Goal: Task Accomplishment & Management: Manage account settings

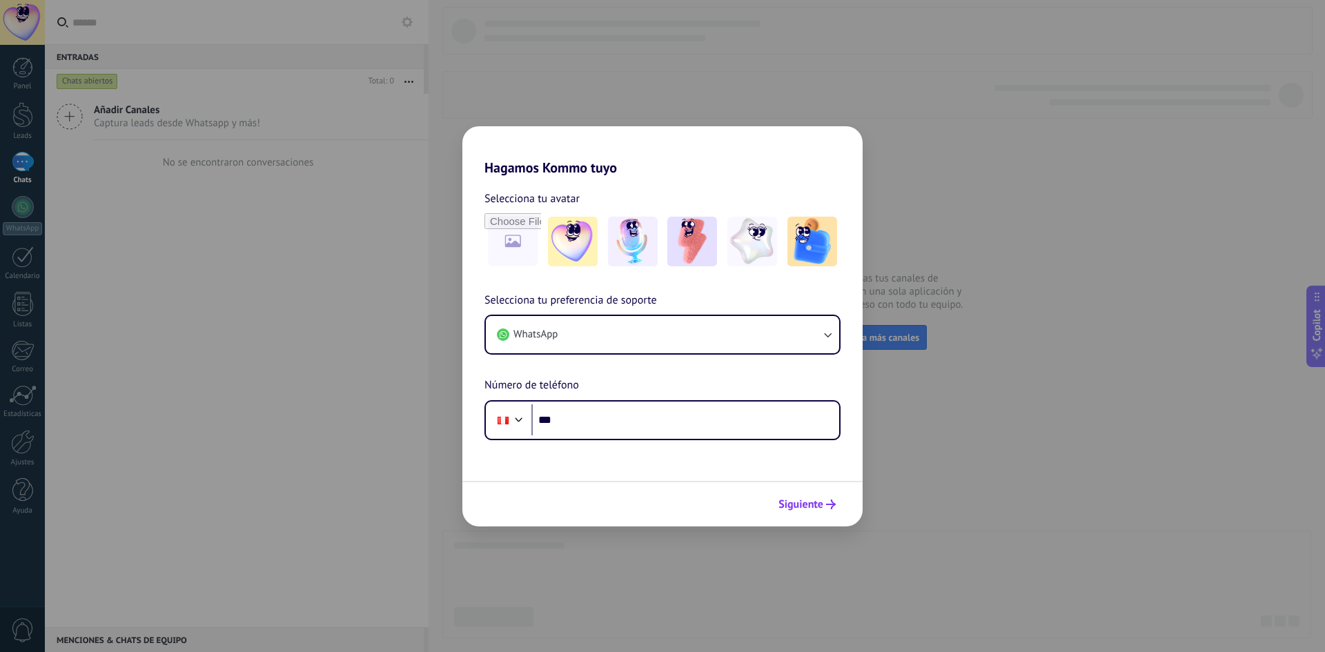
click at [819, 505] on span "Siguiente" at bounding box center [801, 505] width 45 height 10
click at [601, 434] on input "***" at bounding box center [686, 421] width 308 height 32
click at [601, 427] on input "***" at bounding box center [686, 421] width 308 height 32
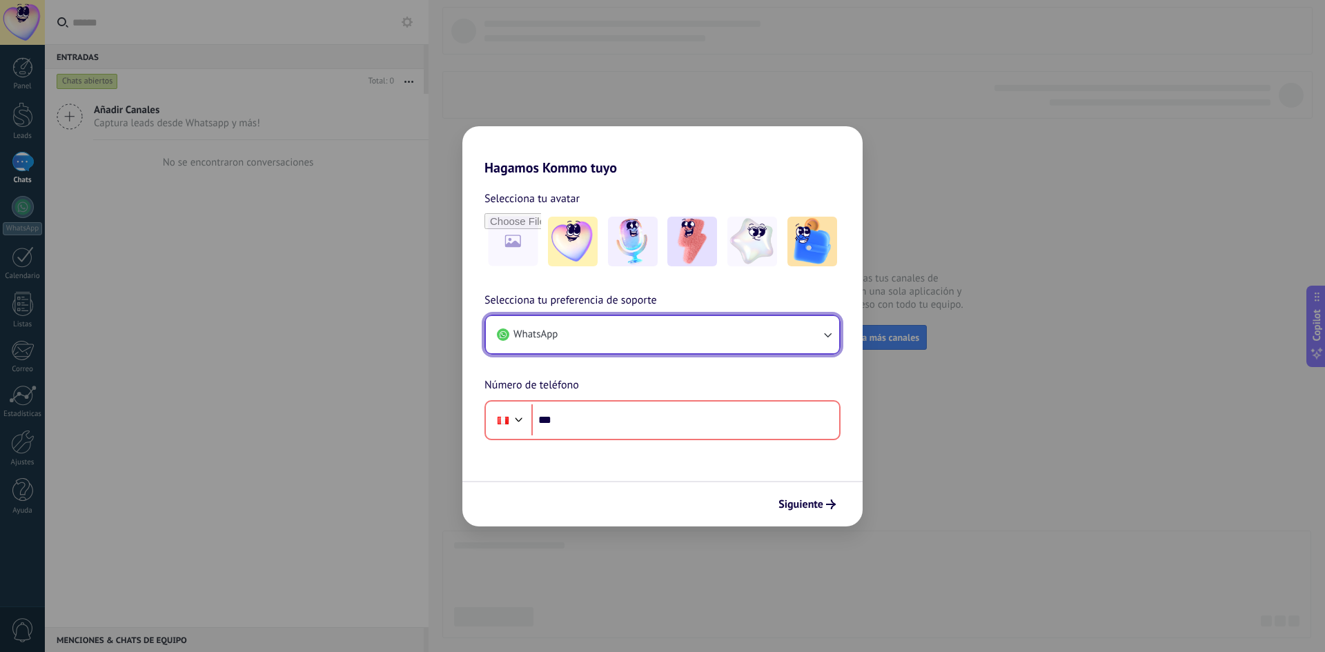
click at [606, 352] on button "WhatsApp" at bounding box center [662, 334] width 353 height 37
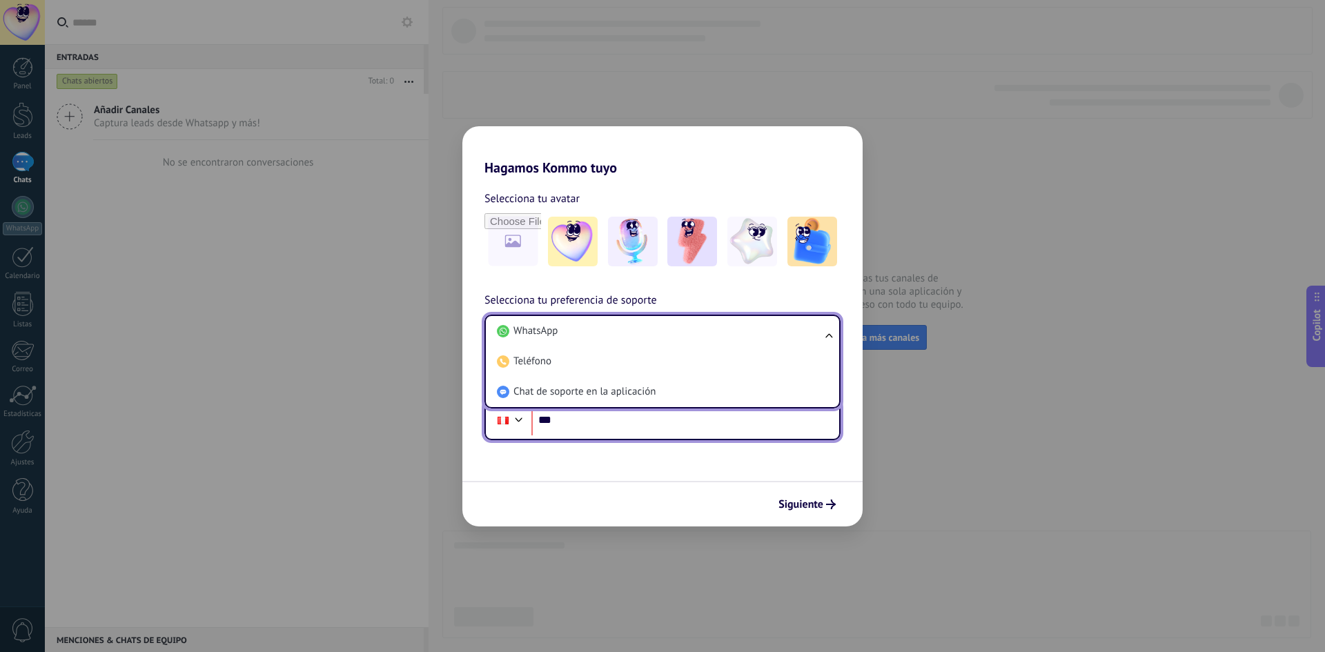
click at [626, 416] on input "***" at bounding box center [686, 421] width 308 height 32
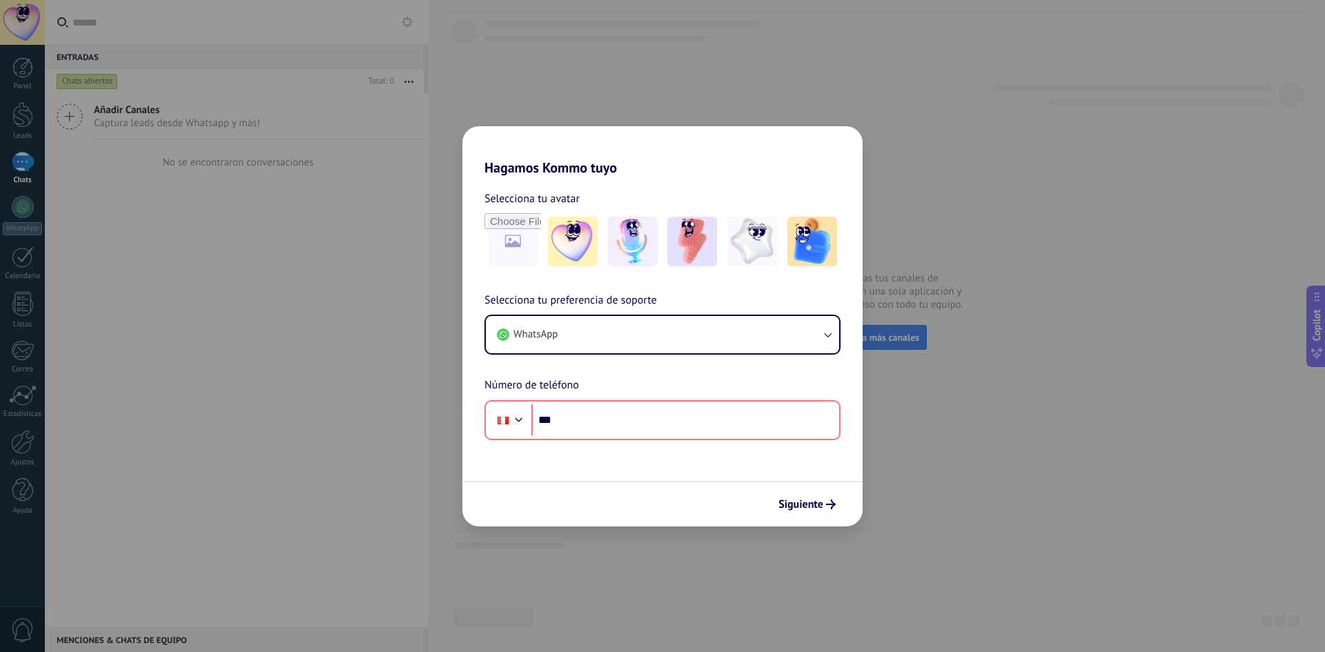
click at [585, 362] on div "Selecciona tu preferencia de soporte WhatsApp Número de teléfono Phone ***" at bounding box center [663, 366] width 400 height 148
click at [590, 342] on button "WhatsApp" at bounding box center [662, 334] width 353 height 37
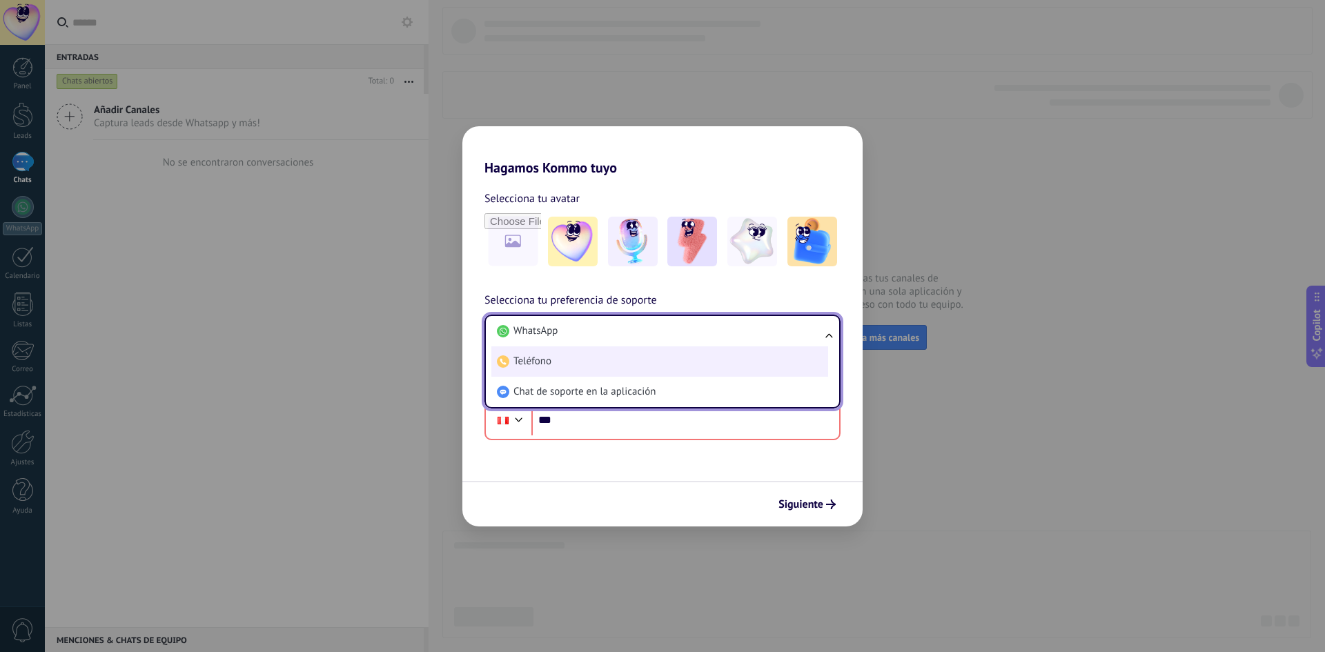
click at [538, 369] on span "Teléfono" at bounding box center [533, 362] width 38 height 14
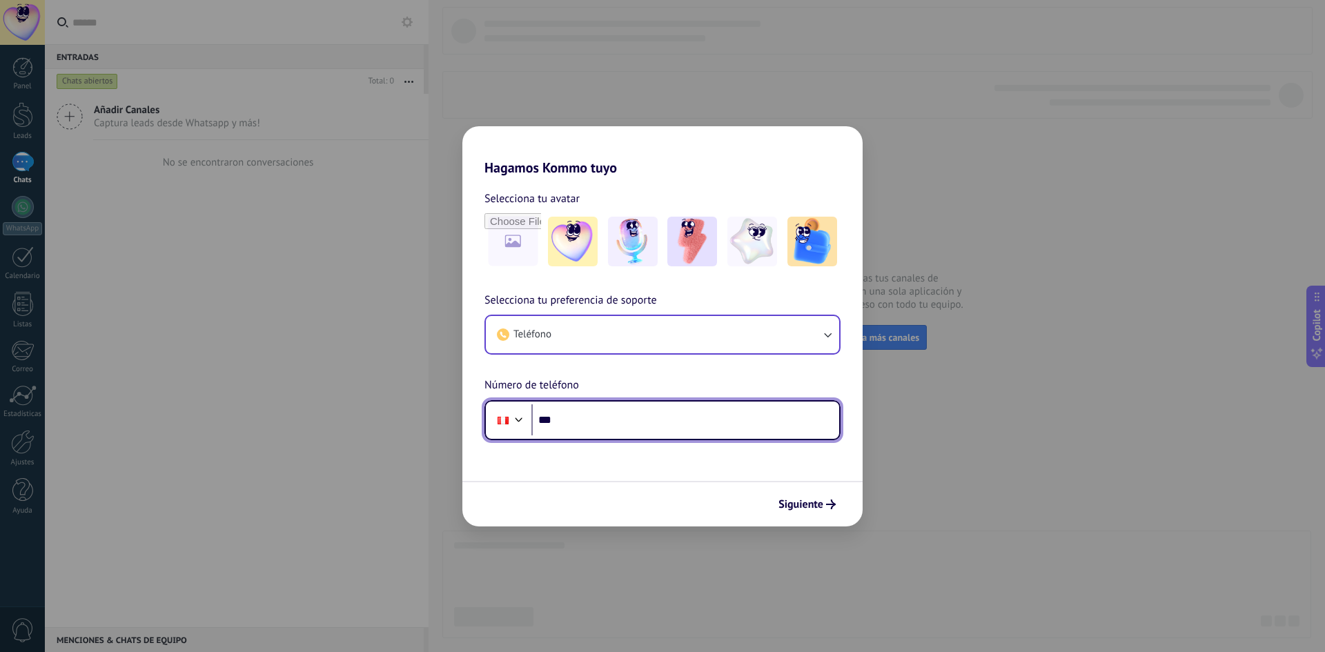
click at [583, 406] on input "***" at bounding box center [686, 421] width 308 height 32
paste input "**********"
type input "**********"
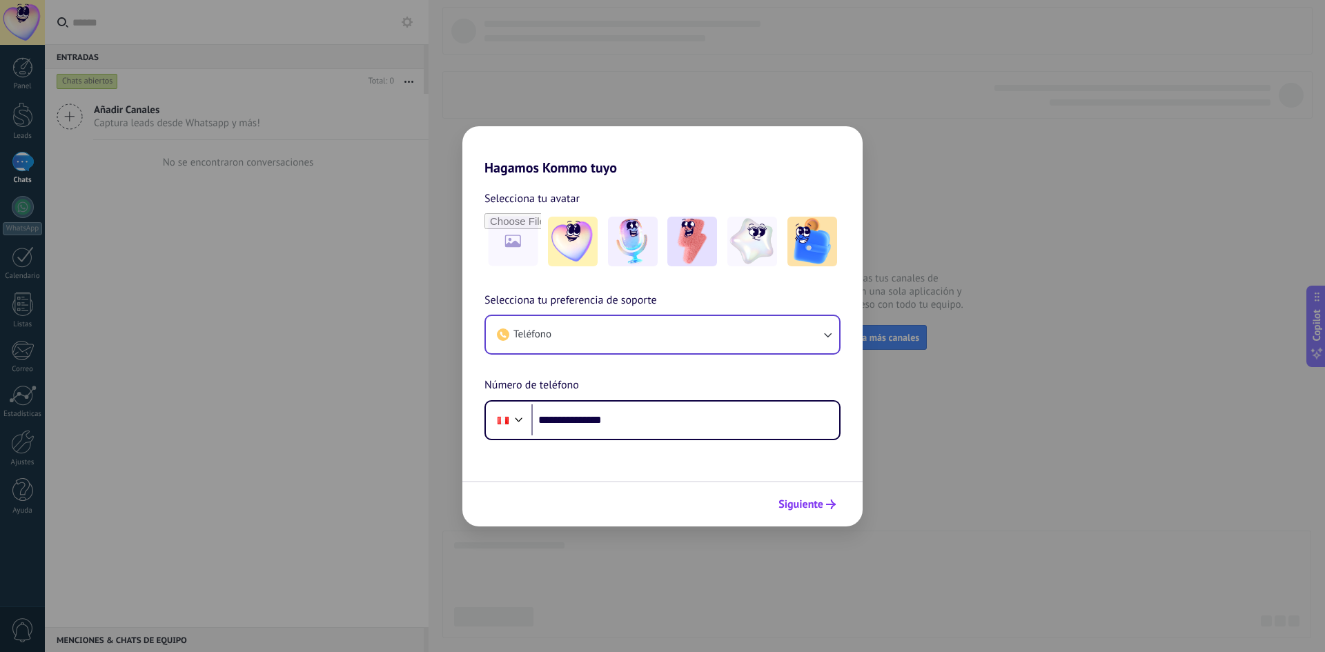
click at [801, 500] on span "Siguiente" at bounding box center [801, 505] width 45 height 10
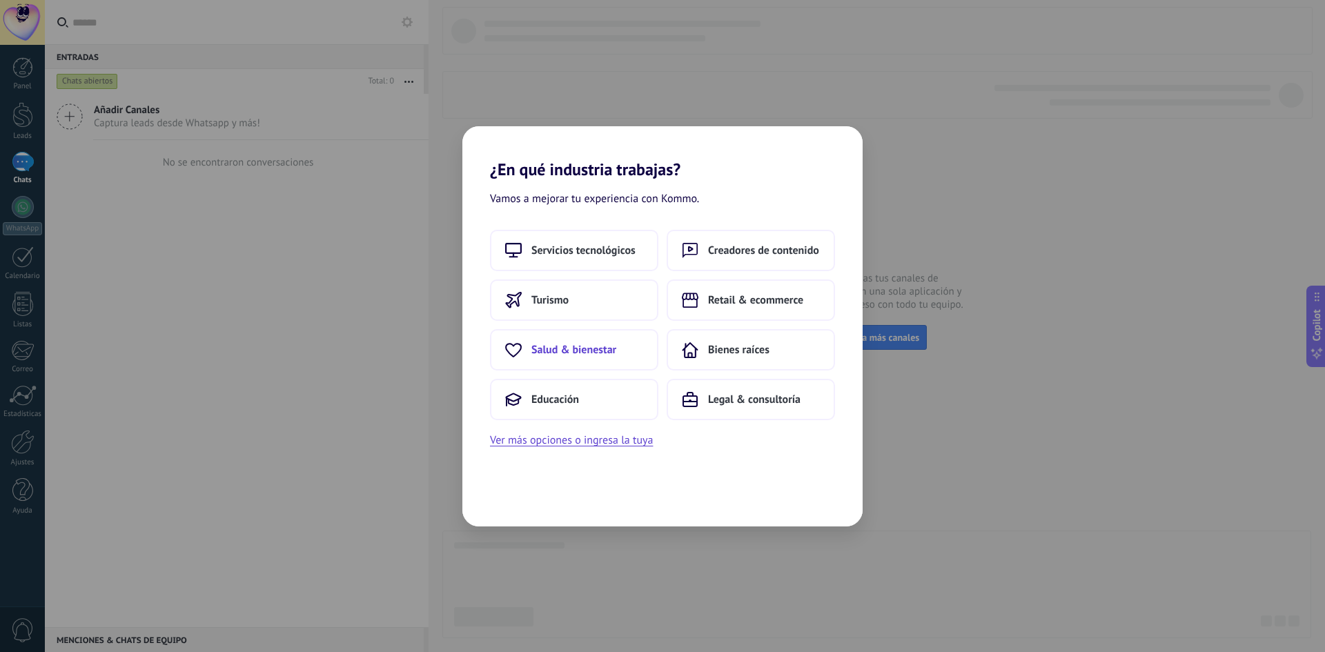
click at [567, 358] on button "Salud & bienestar" at bounding box center [574, 349] width 168 height 41
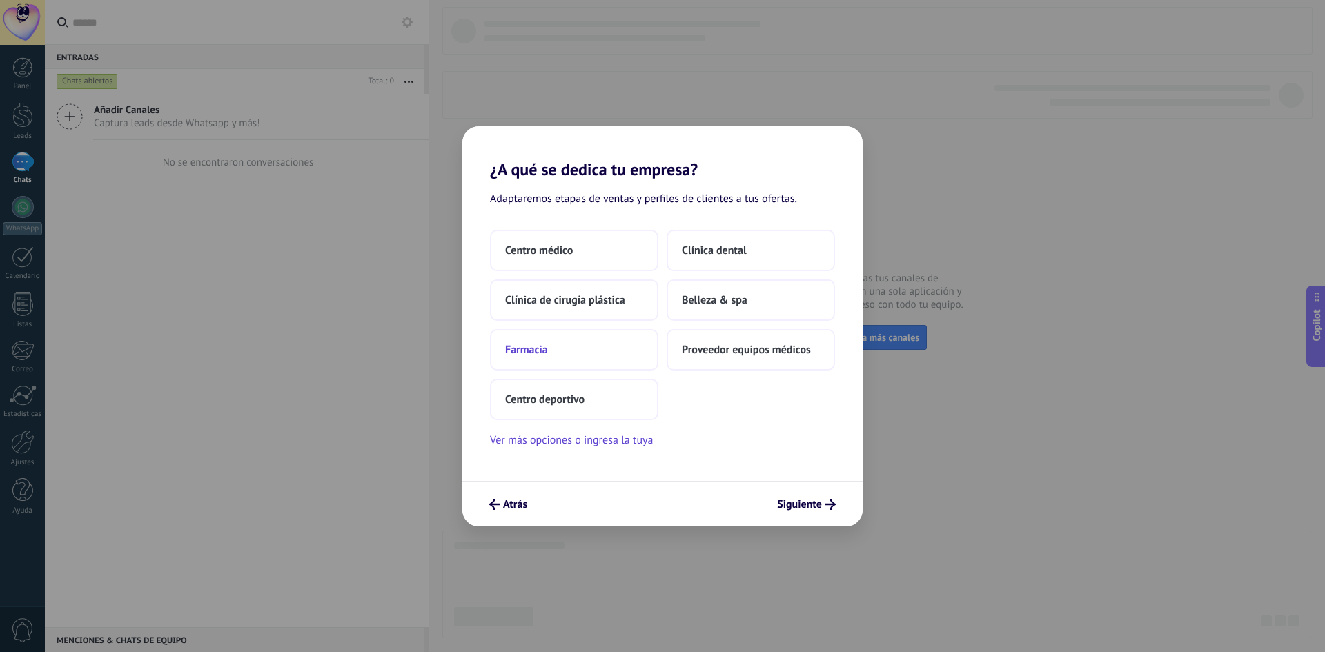
click at [543, 360] on button "Farmacia" at bounding box center [574, 349] width 168 height 41
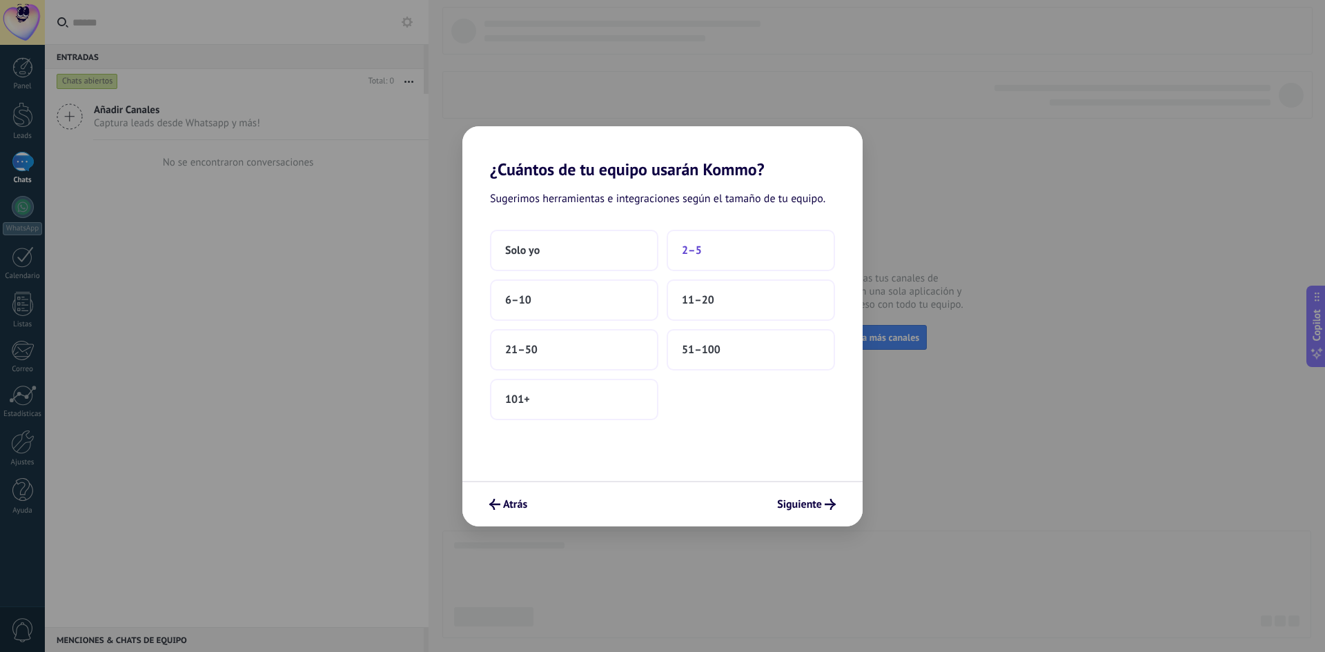
click at [690, 255] on span "2–5" at bounding box center [692, 251] width 20 height 14
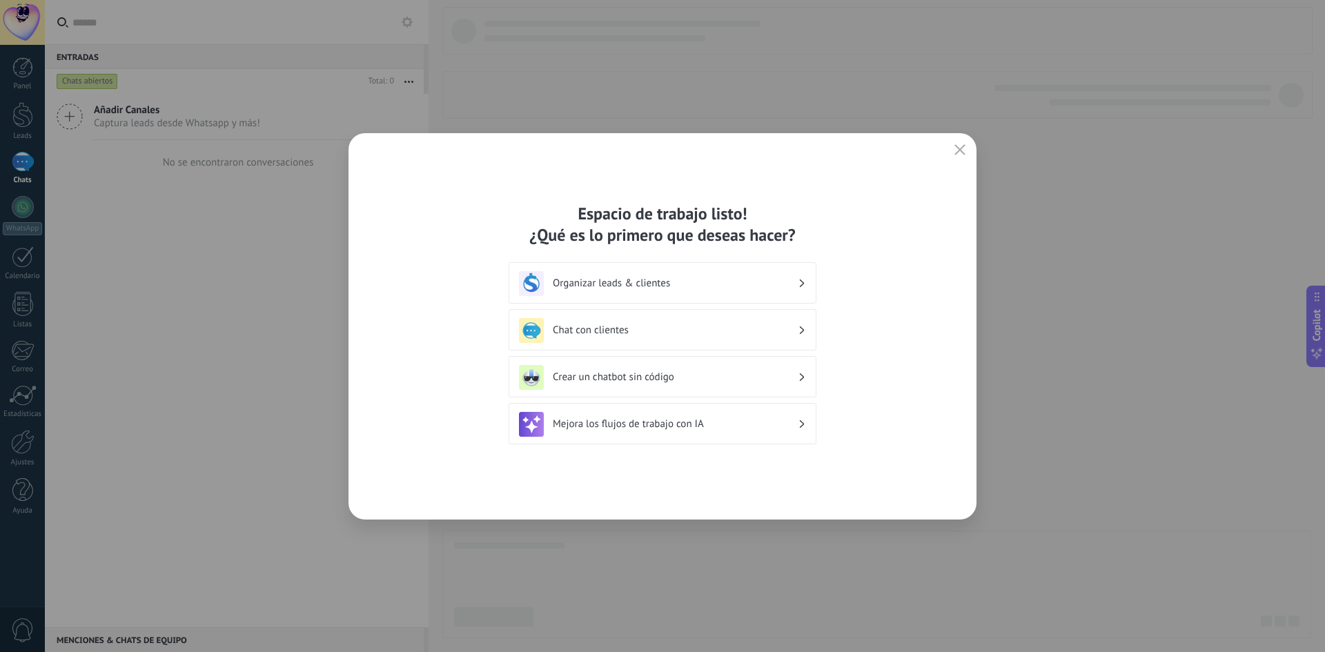
click at [696, 282] on h3 "Organizar leads & clientes" at bounding box center [675, 283] width 245 height 13
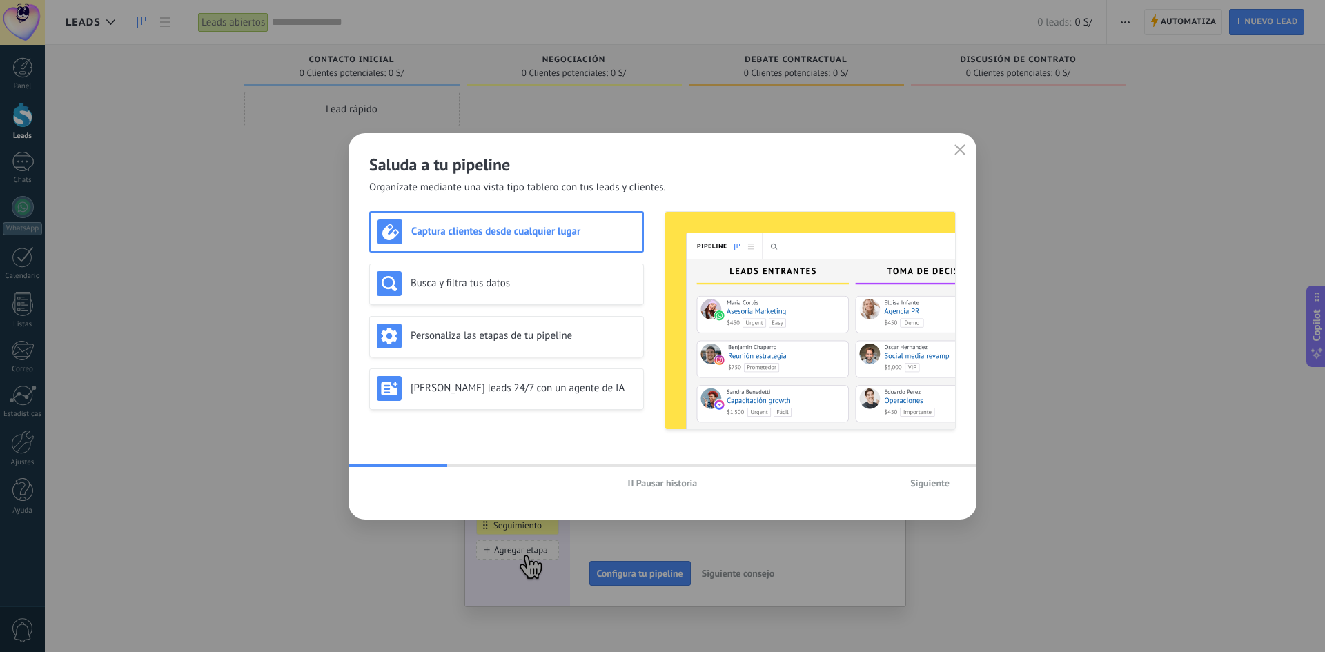
click at [928, 478] on span "Siguiente" at bounding box center [930, 483] width 39 height 10
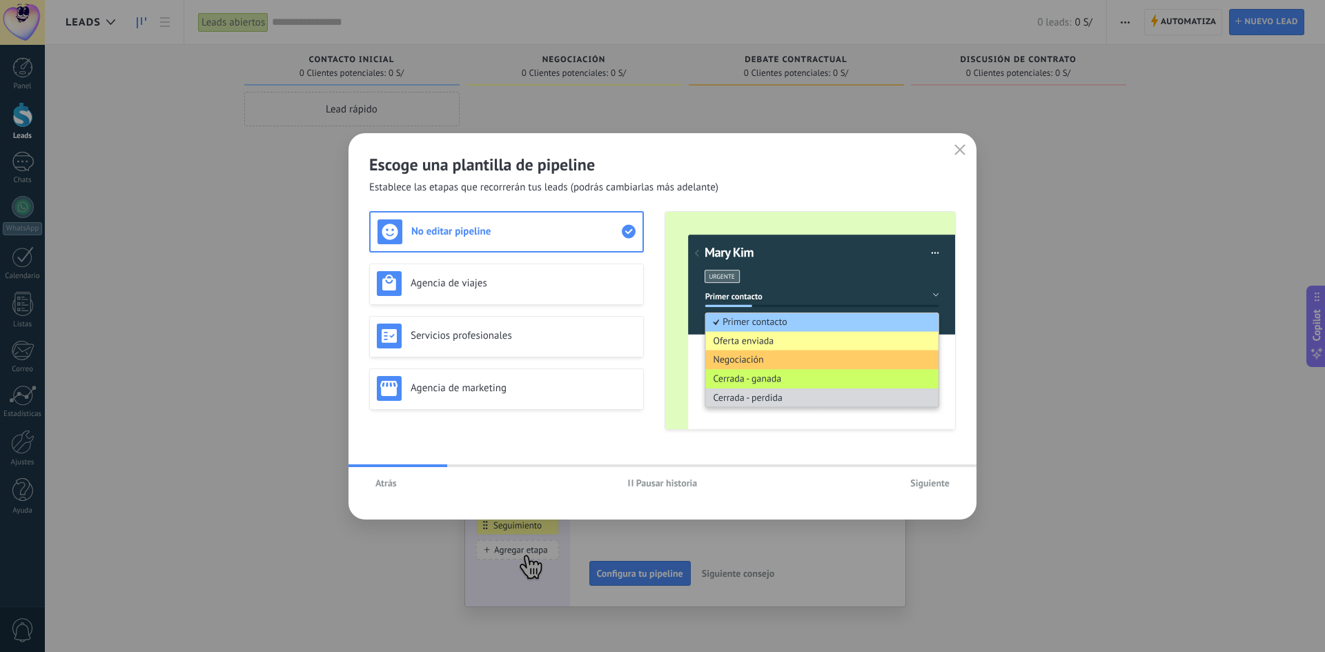
click at [942, 486] on span "Siguiente" at bounding box center [930, 483] width 39 height 10
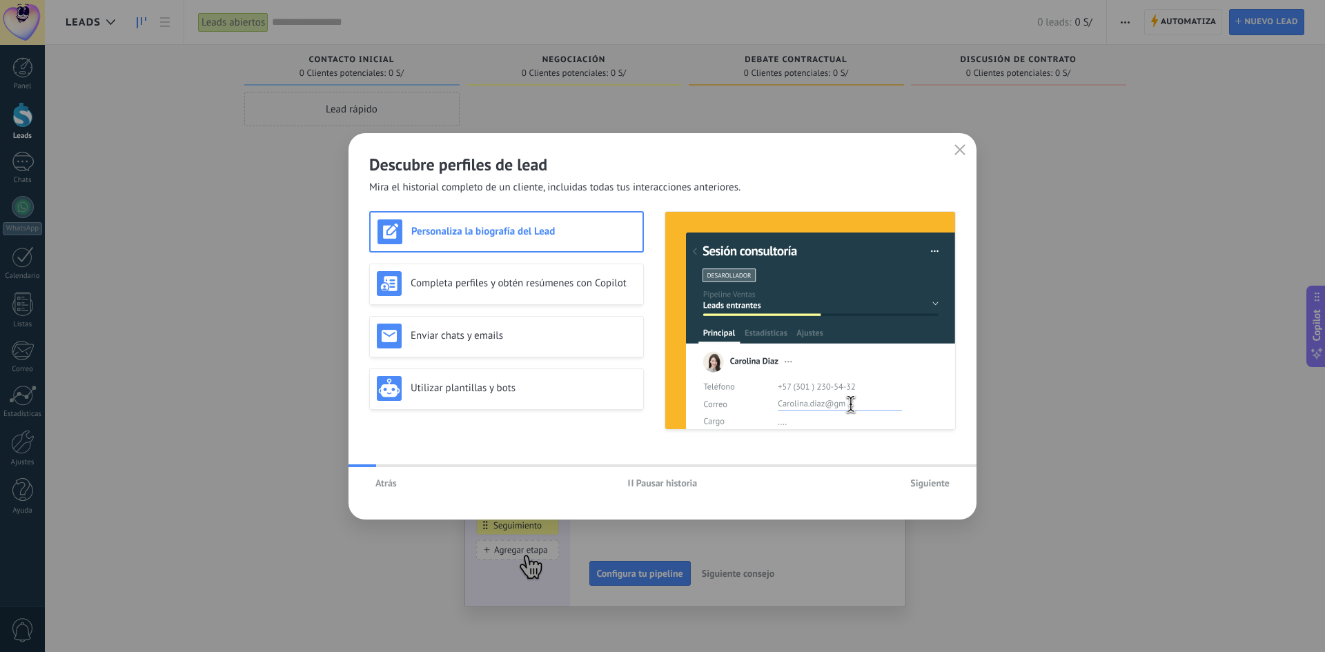
click at [942, 486] on span "Siguiente" at bounding box center [930, 483] width 39 height 10
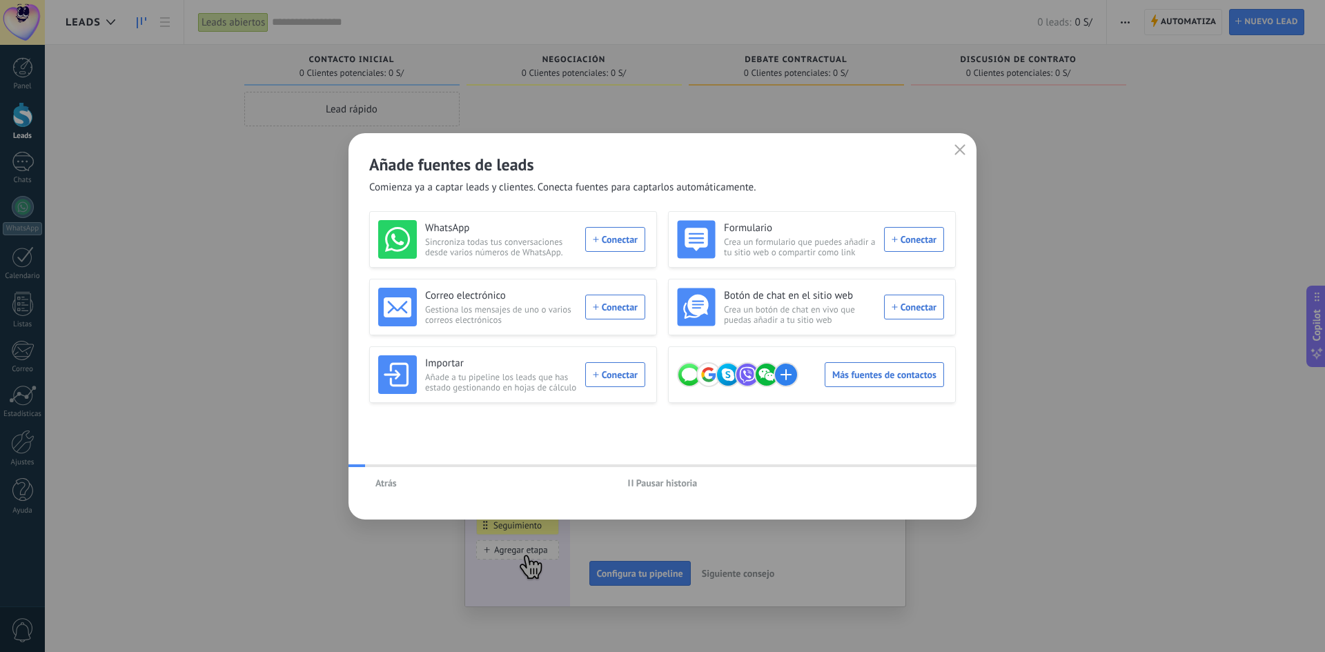
click at [944, 487] on div "Atrás Pausar historia" at bounding box center [663, 483] width 628 height 32
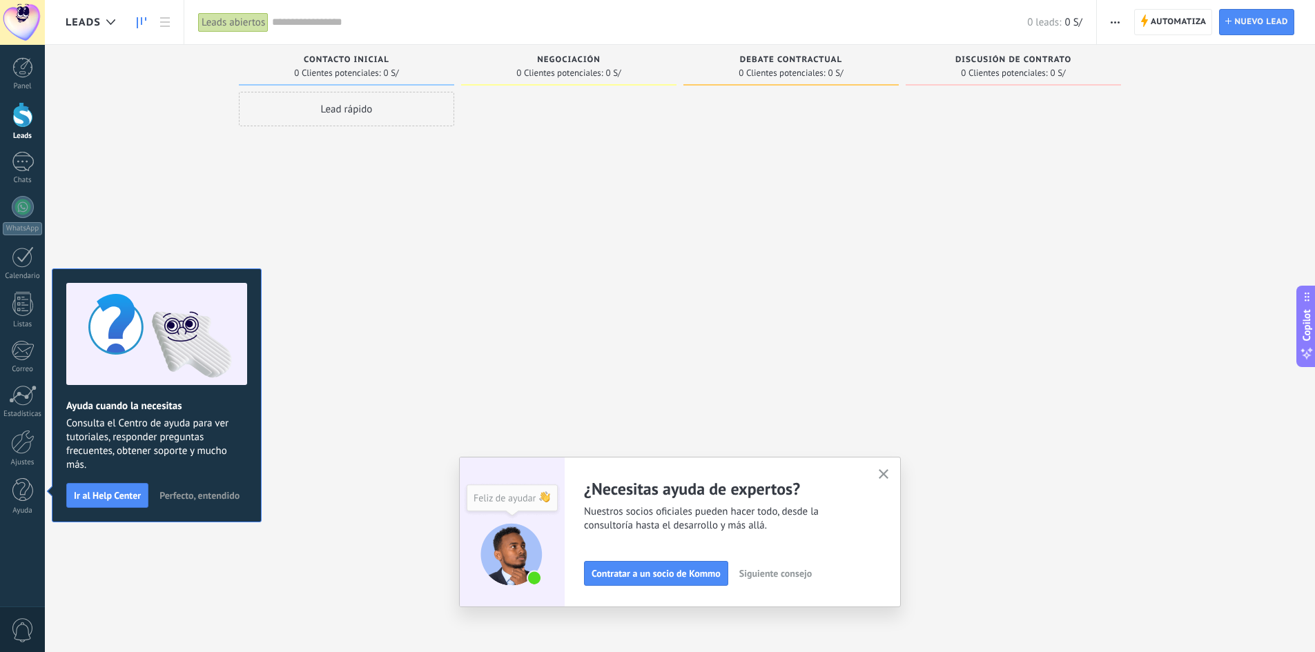
click at [889, 471] on use "button" at bounding box center [884, 474] width 10 height 10
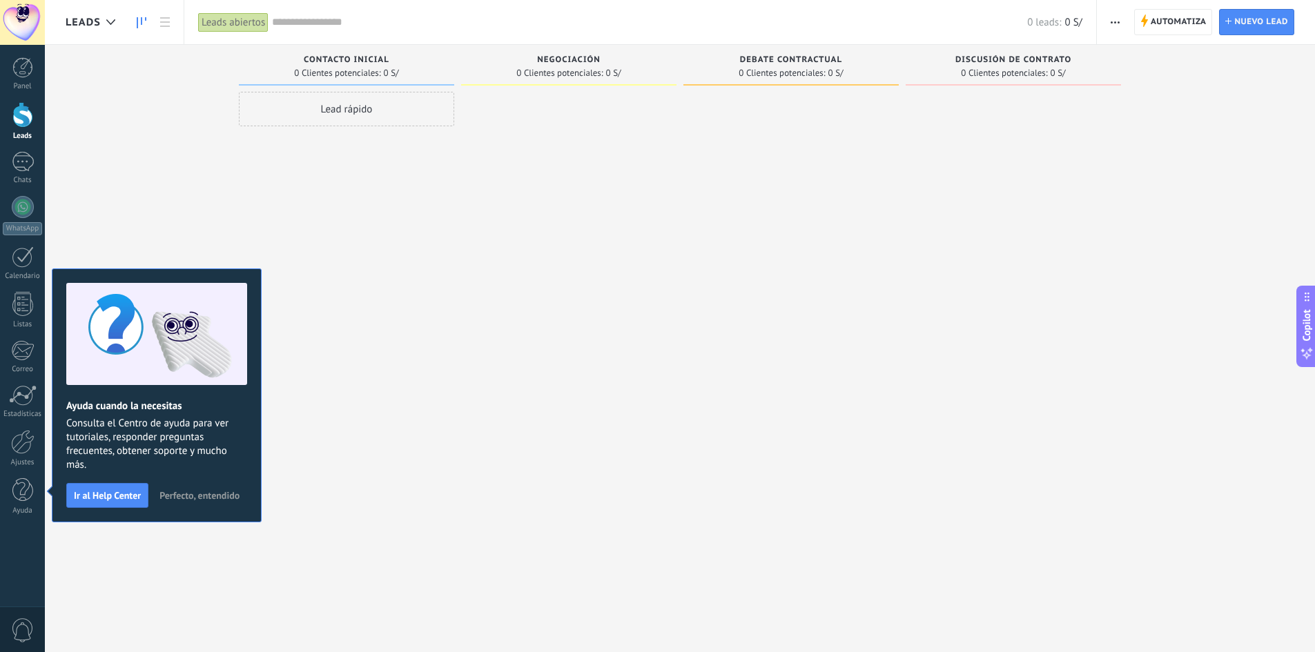
click at [116, 492] on span "Ir al Help Center" at bounding box center [107, 496] width 67 height 10
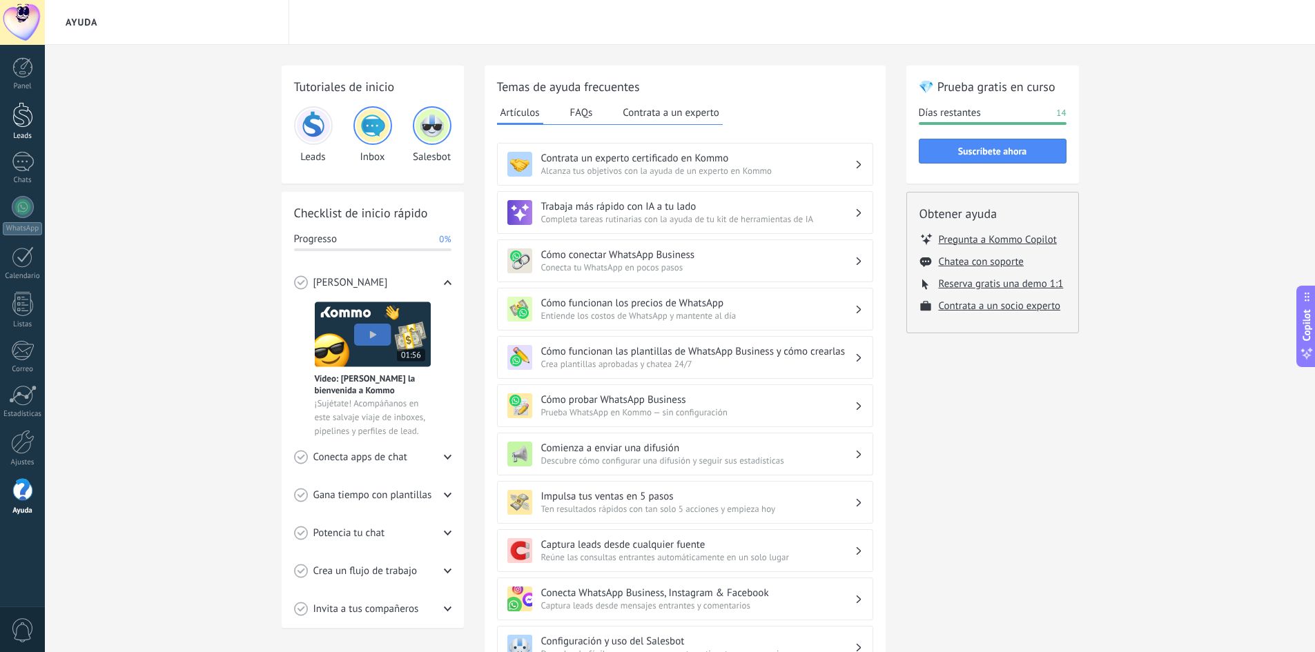
click at [23, 128] on link "Leads" at bounding box center [22, 121] width 45 height 39
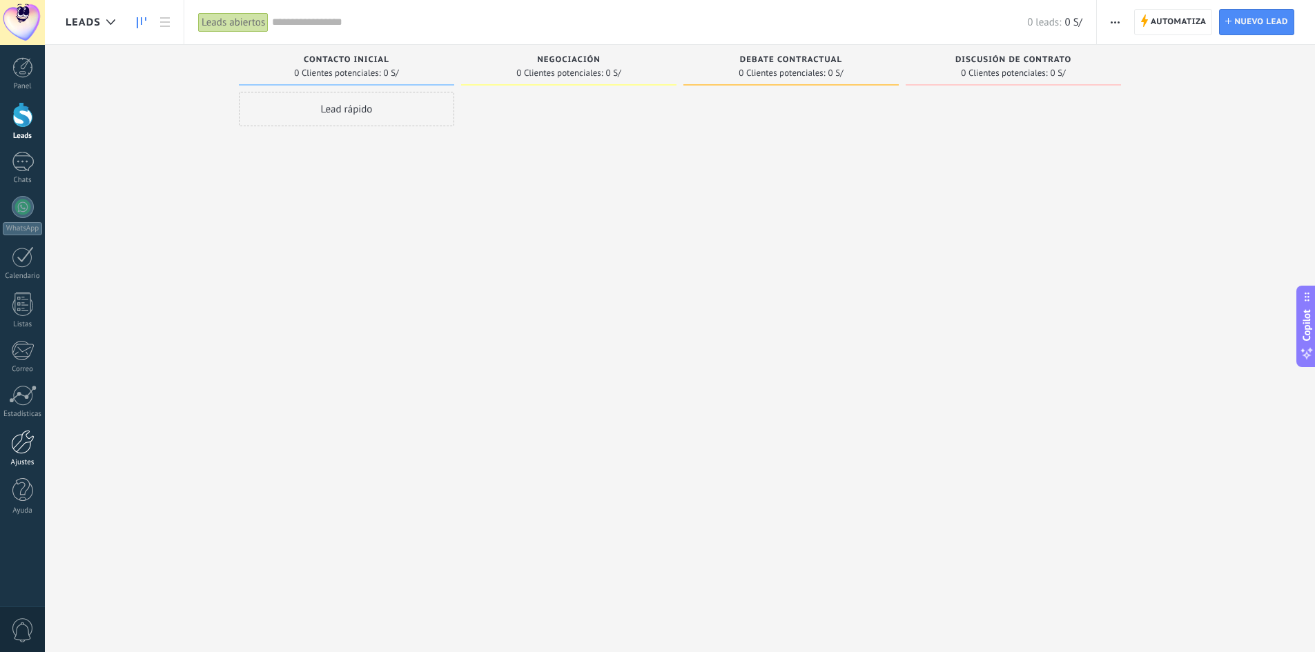
click at [21, 460] on div "Ajustes" at bounding box center [23, 462] width 40 height 9
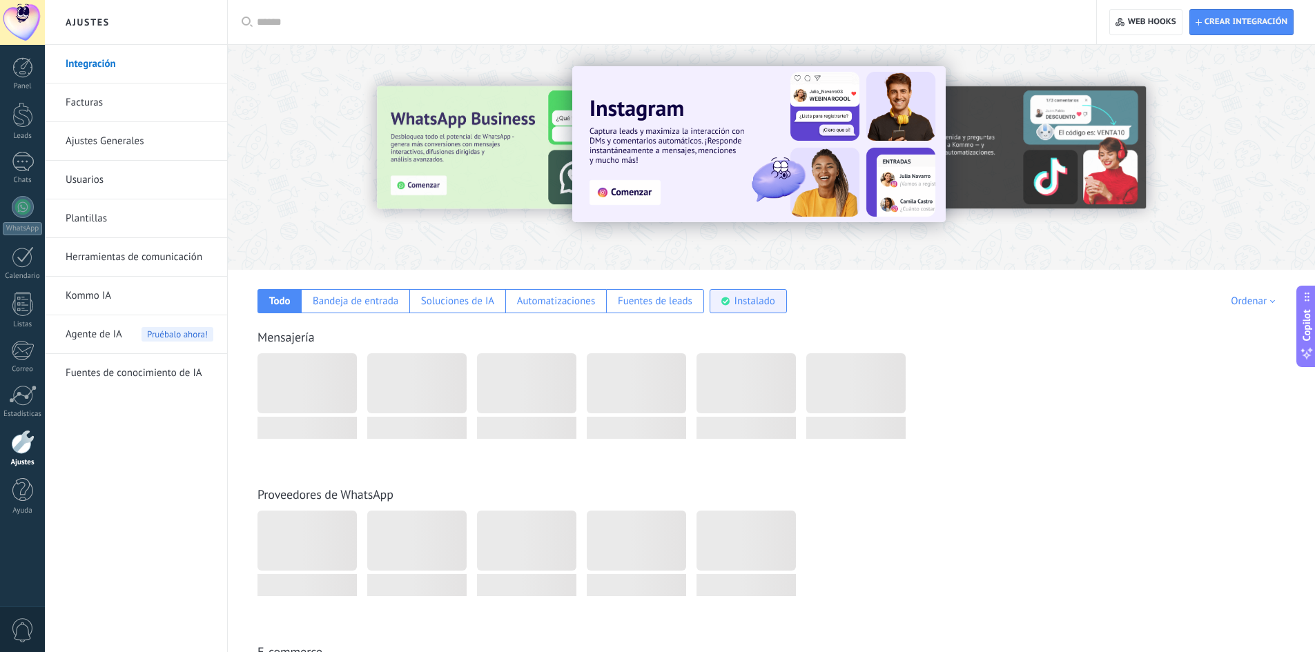
click at [748, 305] on div "Instalado" at bounding box center [755, 301] width 41 height 13
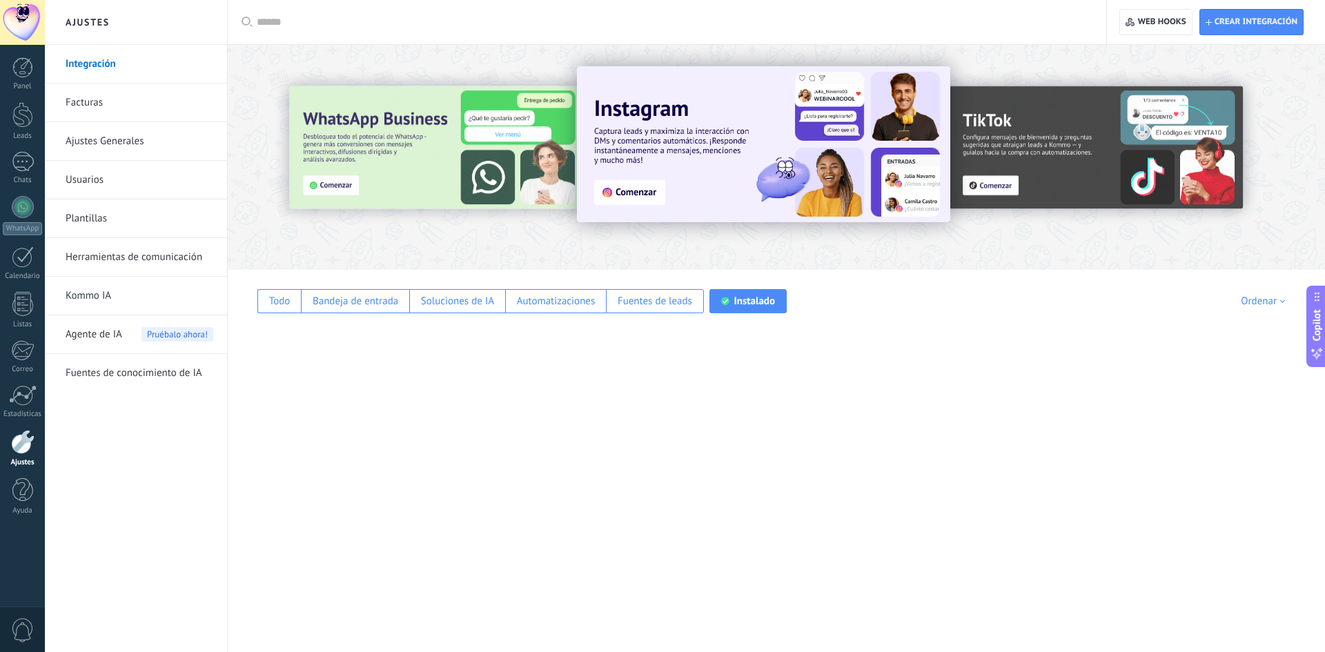
click at [756, 308] on div "Instalado" at bounding box center [748, 301] width 77 height 24
click at [285, 304] on div "Todo" at bounding box center [279, 301] width 21 height 13
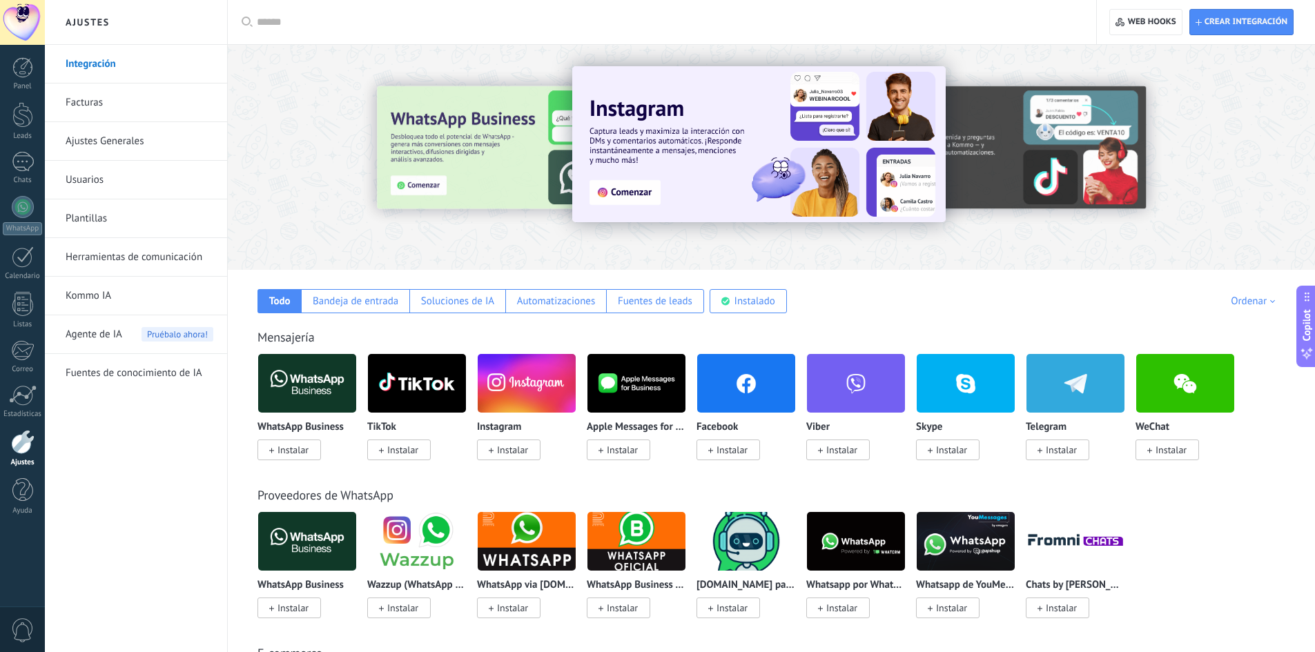
click at [405, 453] on span "Instalar" at bounding box center [402, 450] width 31 height 12
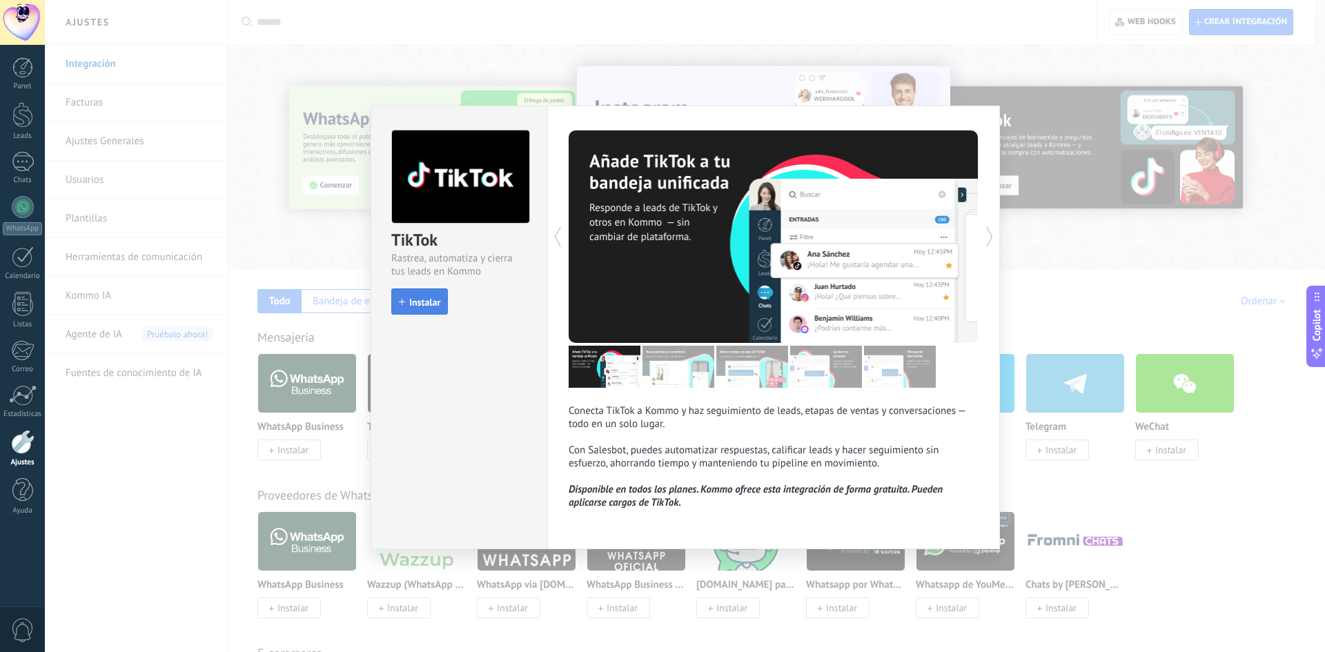
click at [429, 302] on span "Instalar" at bounding box center [424, 303] width 31 height 10
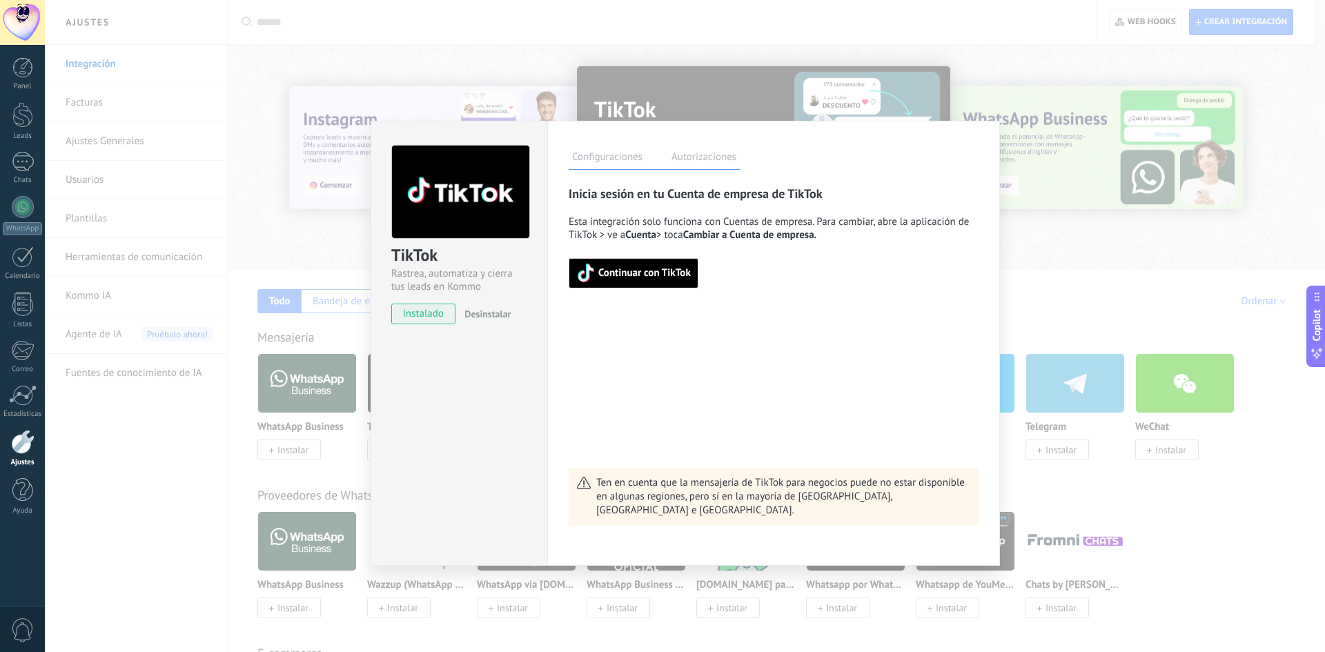
click at [636, 284] on button "Continuar con TikTok" at bounding box center [634, 273] width 130 height 30
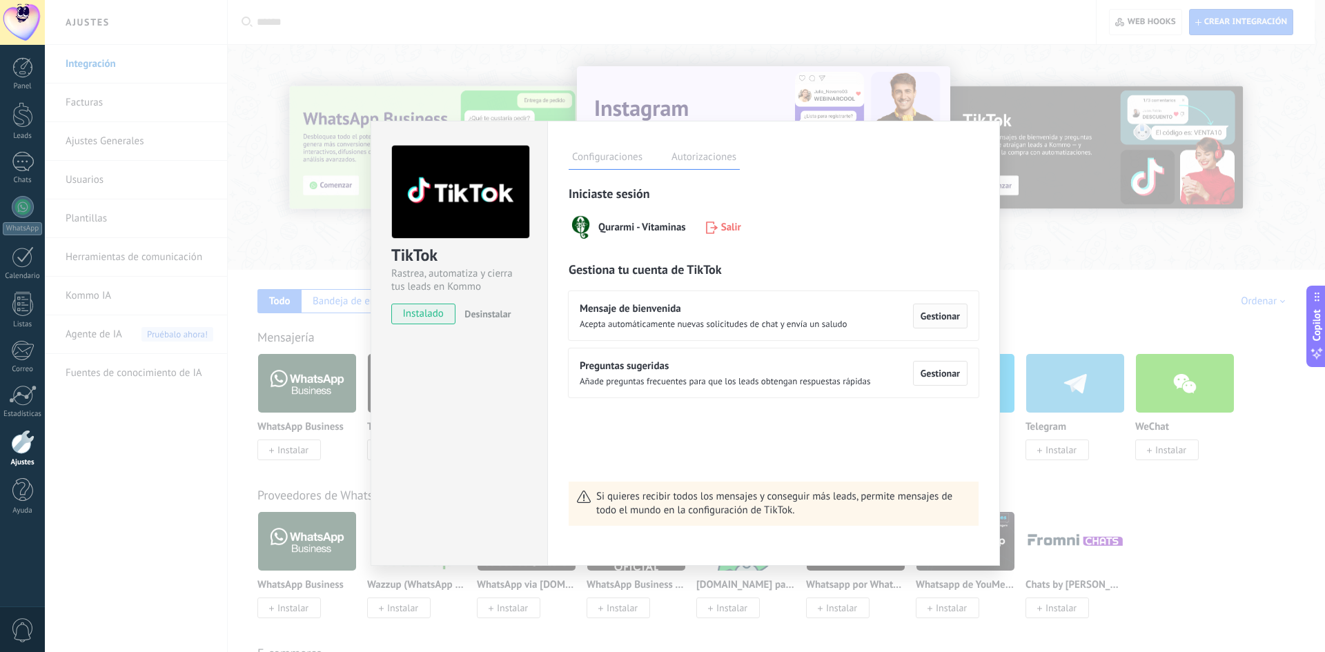
click at [931, 318] on span "Gestionar" at bounding box center [940, 316] width 39 height 10
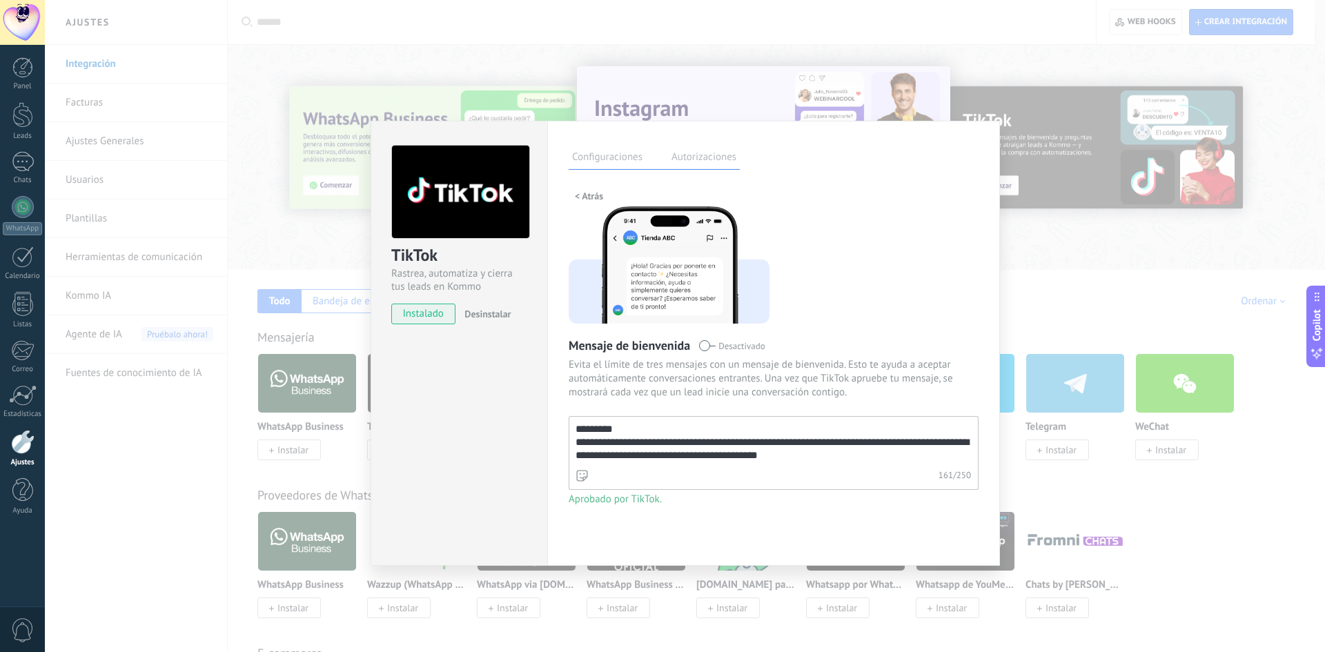
click at [576, 197] on span "< Atrás" at bounding box center [589, 196] width 28 height 10
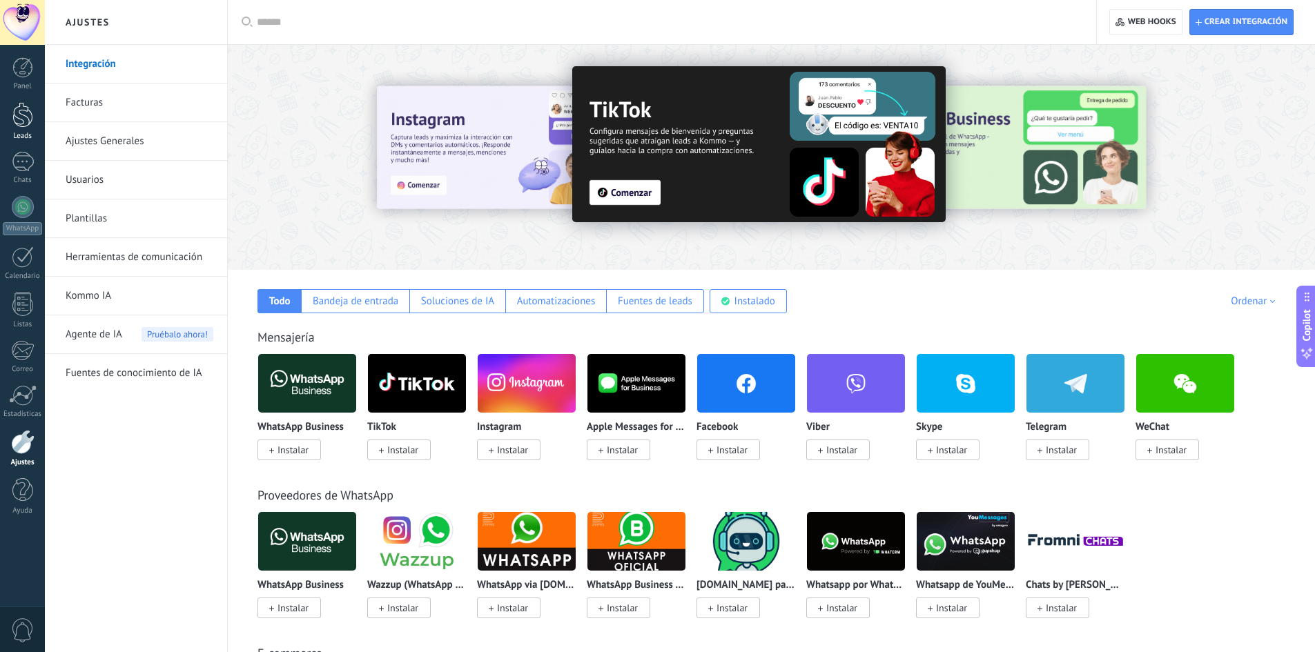
click at [23, 132] on div "Leads" at bounding box center [23, 136] width 40 height 9
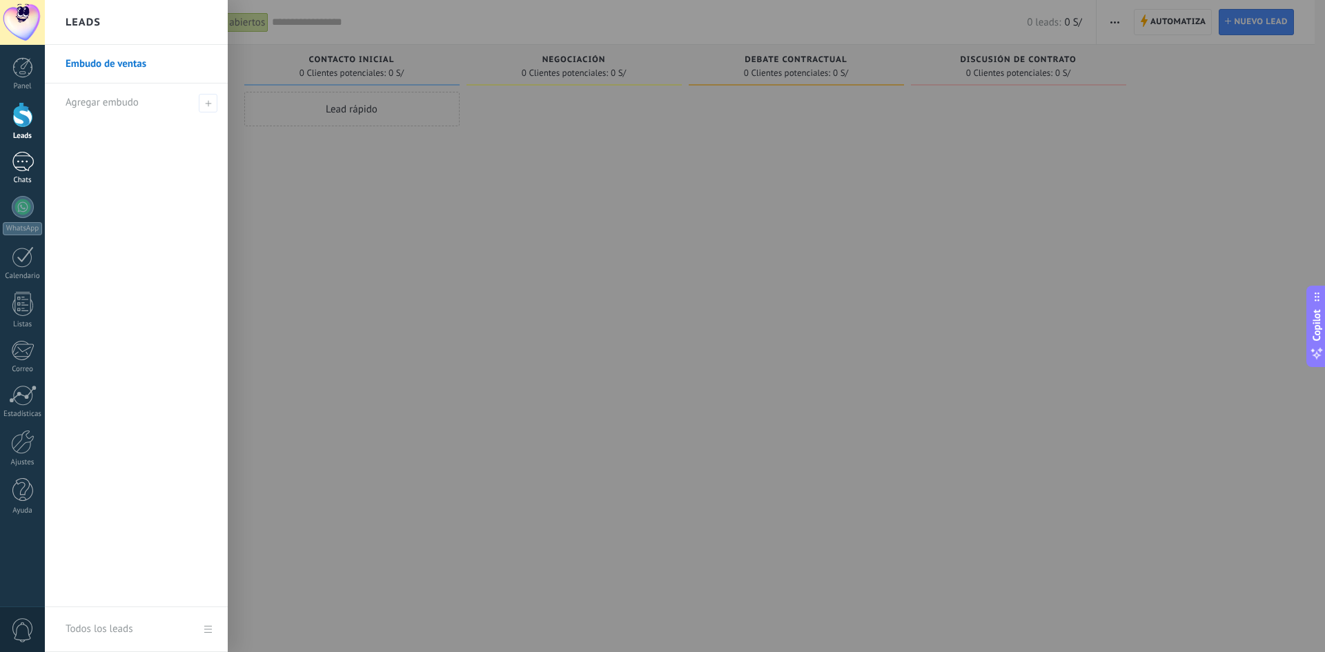
click at [39, 163] on link "Chats" at bounding box center [22, 168] width 45 height 33
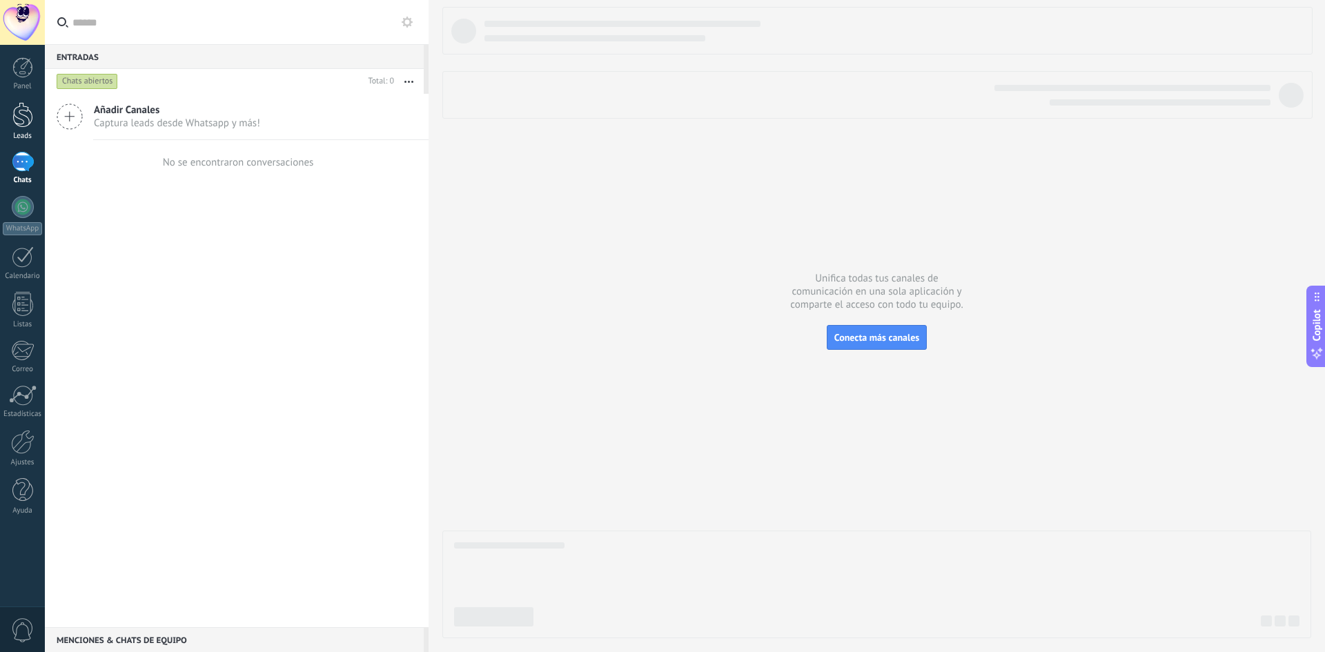
click at [14, 114] on div at bounding box center [22, 115] width 21 height 26
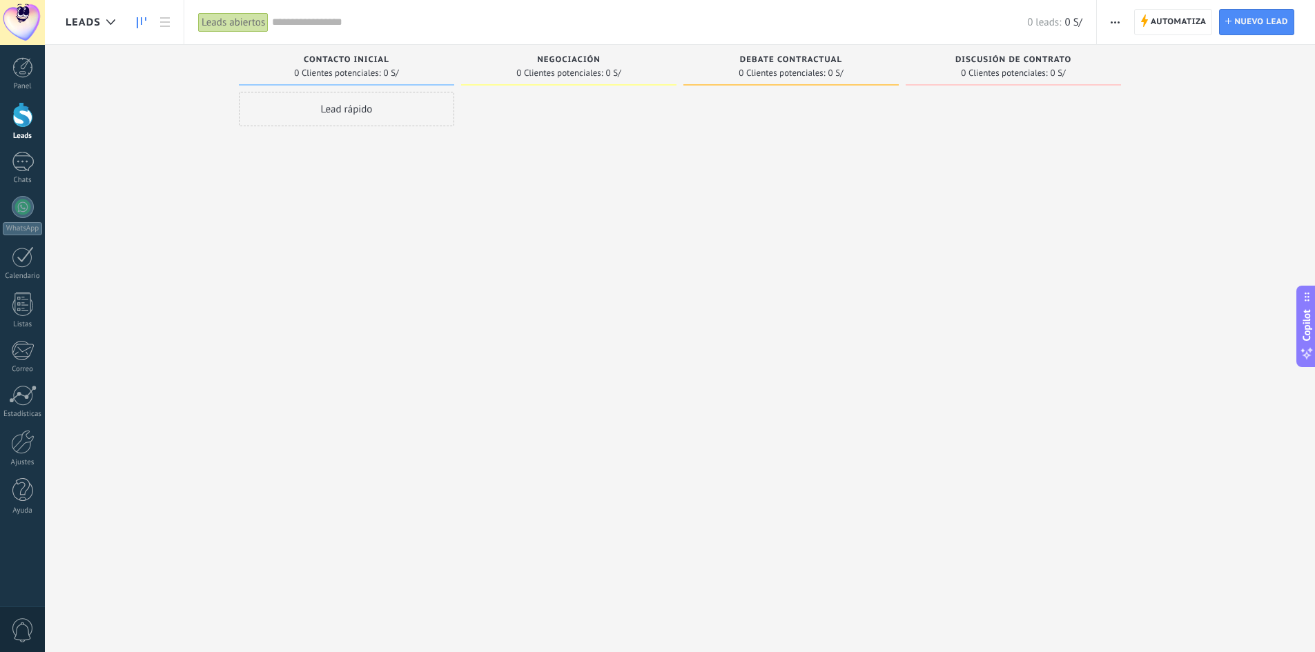
click at [22, 118] on div at bounding box center [22, 115] width 21 height 26
click at [24, 165] on div at bounding box center [23, 162] width 22 height 20
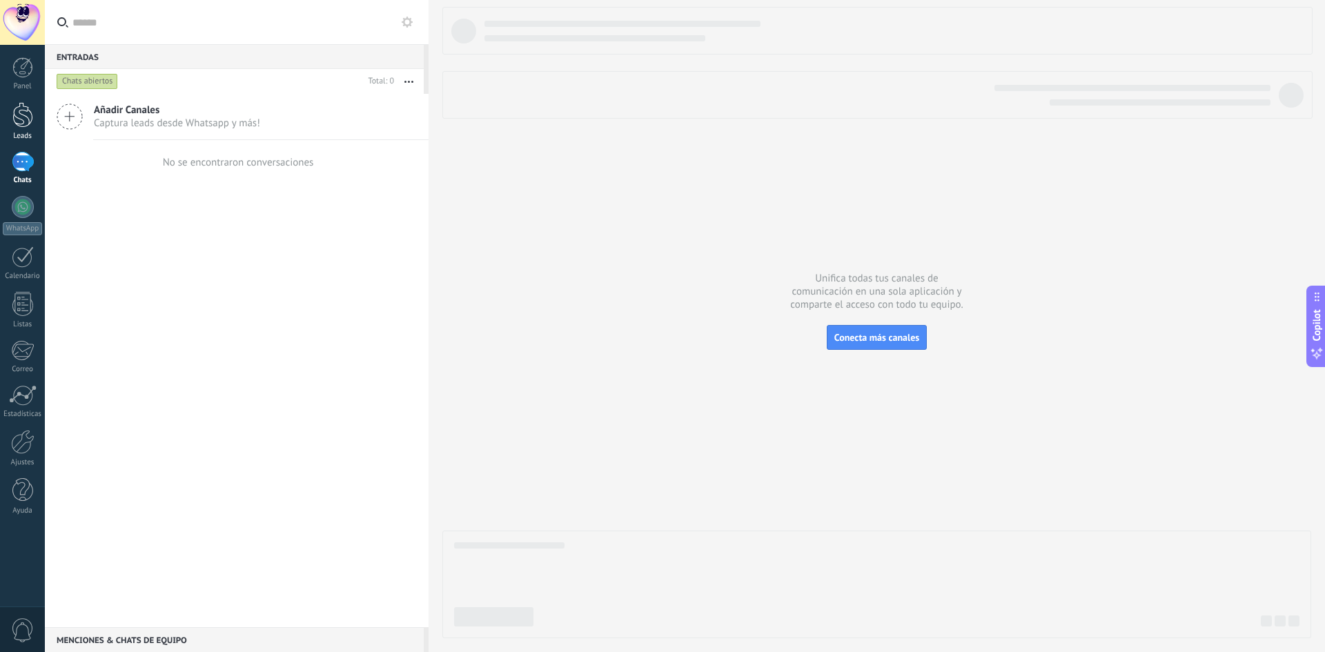
click at [23, 117] on div at bounding box center [22, 115] width 21 height 26
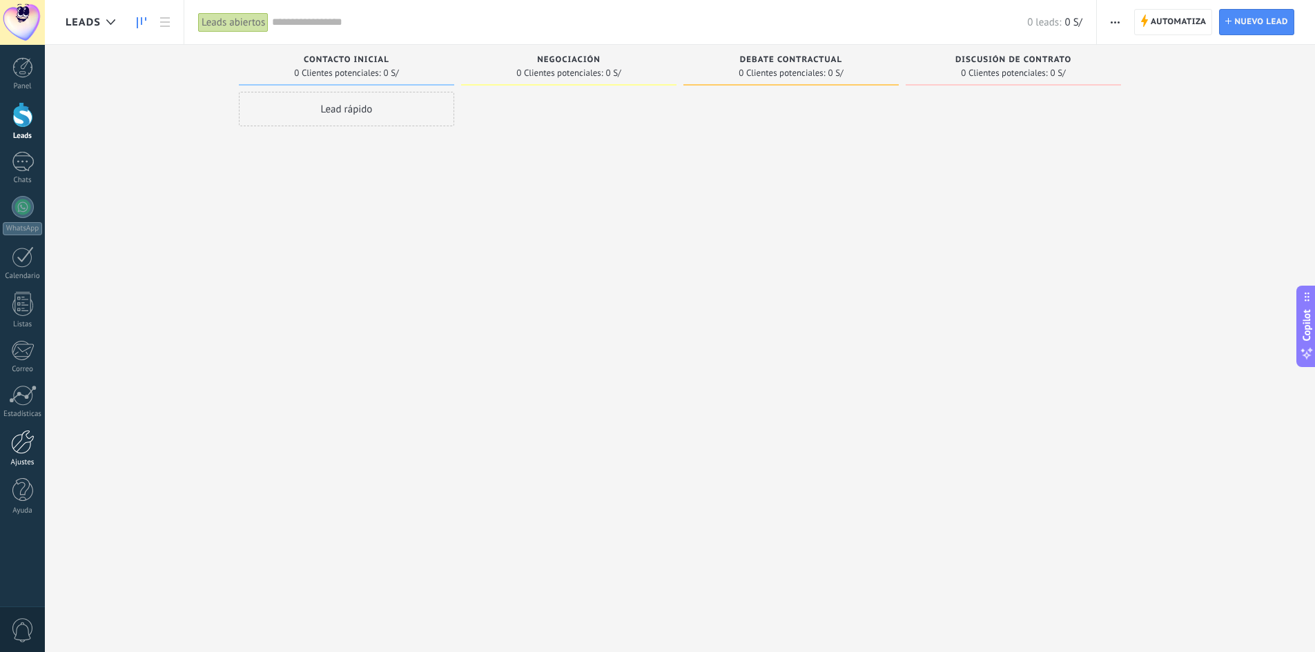
click at [20, 444] on div at bounding box center [22, 442] width 23 height 24
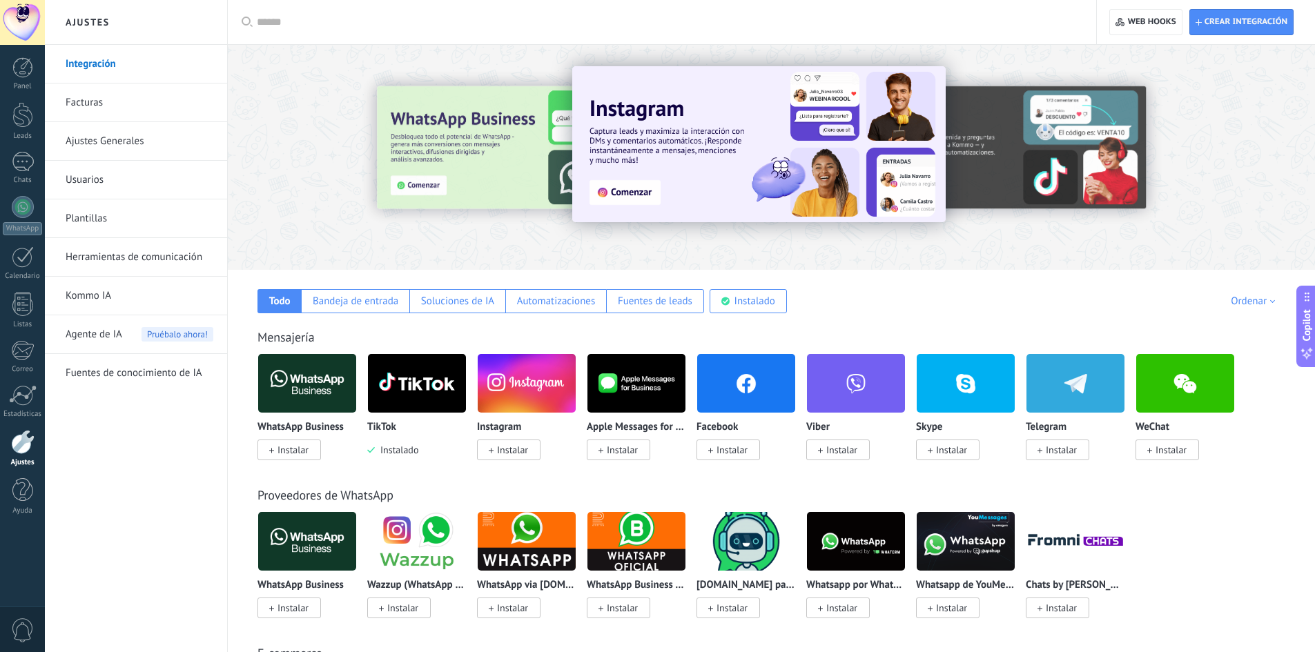
click at [424, 378] on img at bounding box center [417, 383] width 98 height 67
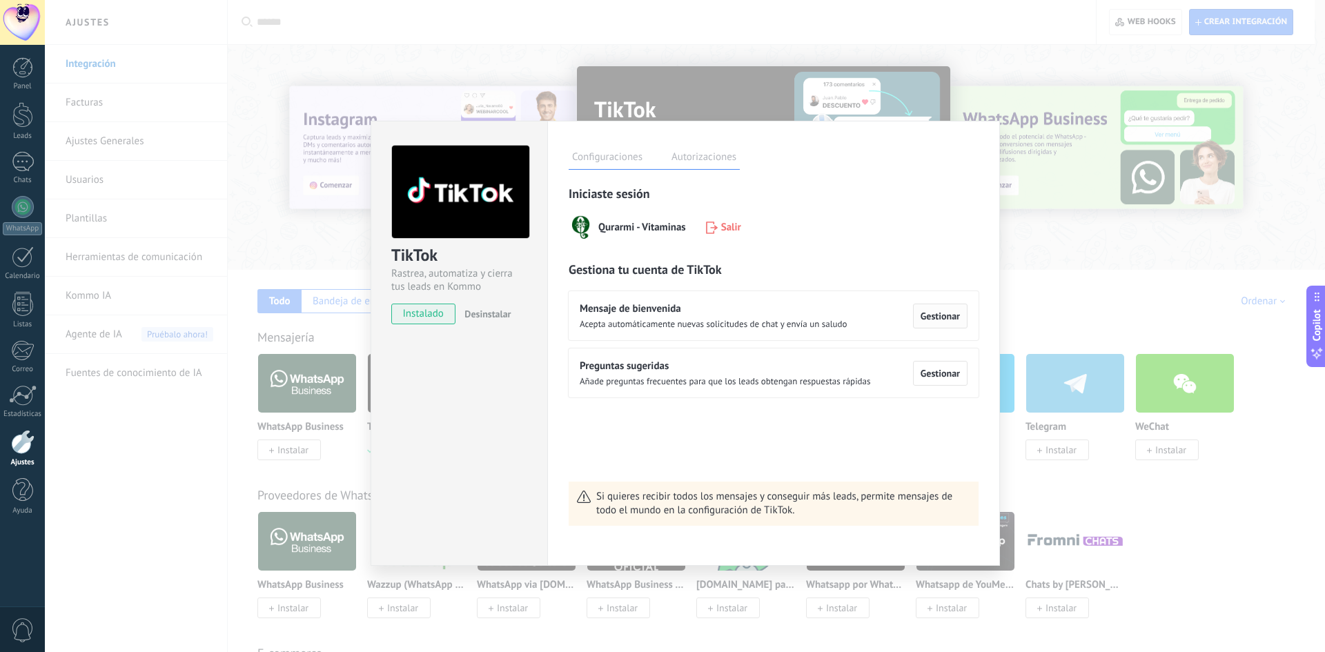
click at [943, 320] on span "Gestionar" at bounding box center [940, 316] width 39 height 10
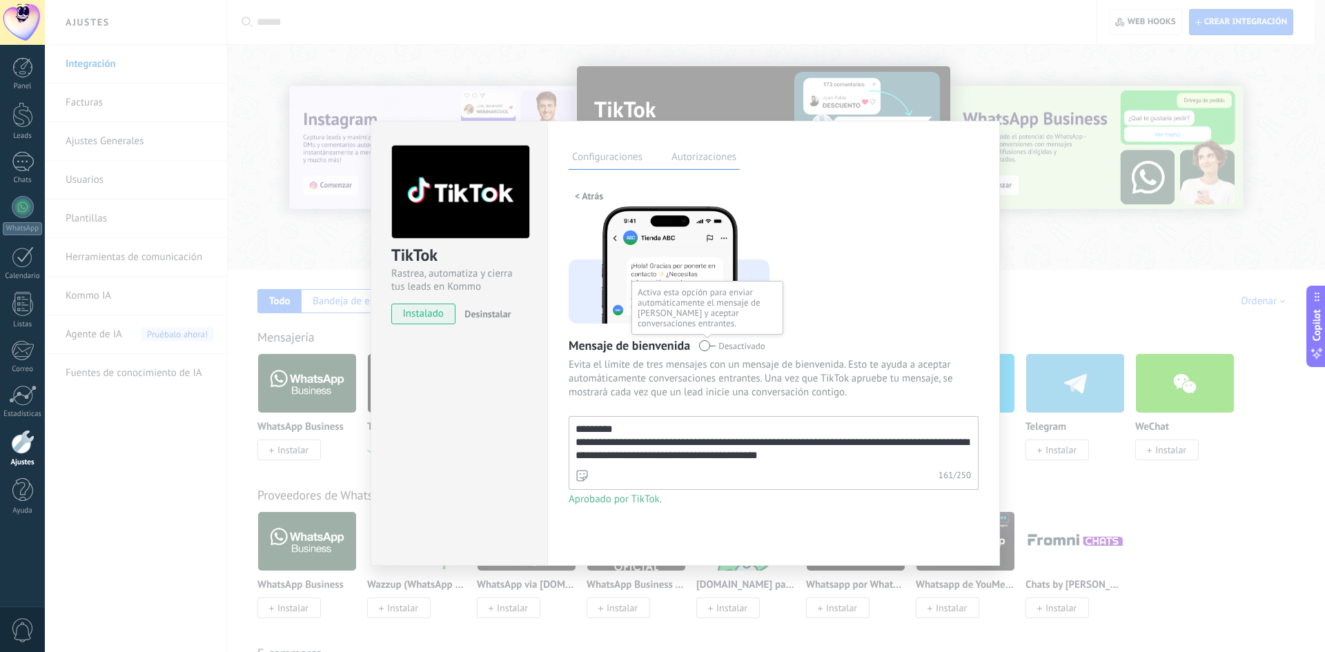
click at [706, 347] on span at bounding box center [707, 345] width 17 height 11
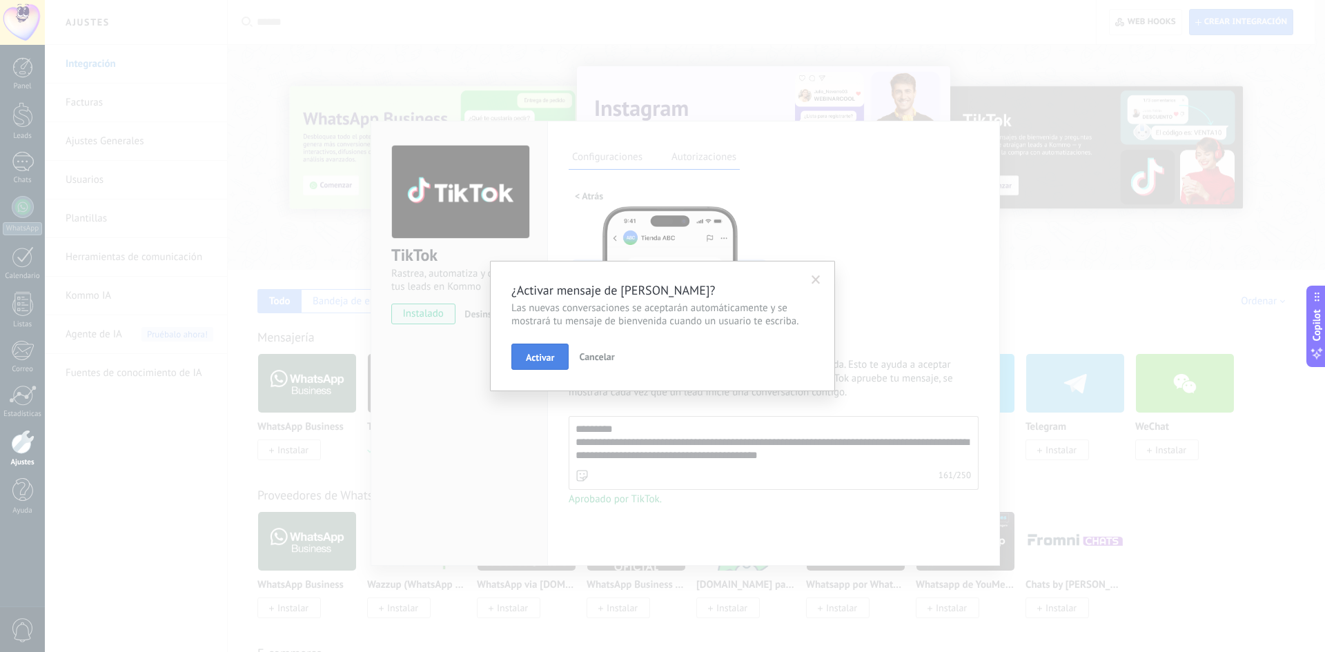
click at [545, 355] on span "Activar" at bounding box center [540, 358] width 28 height 10
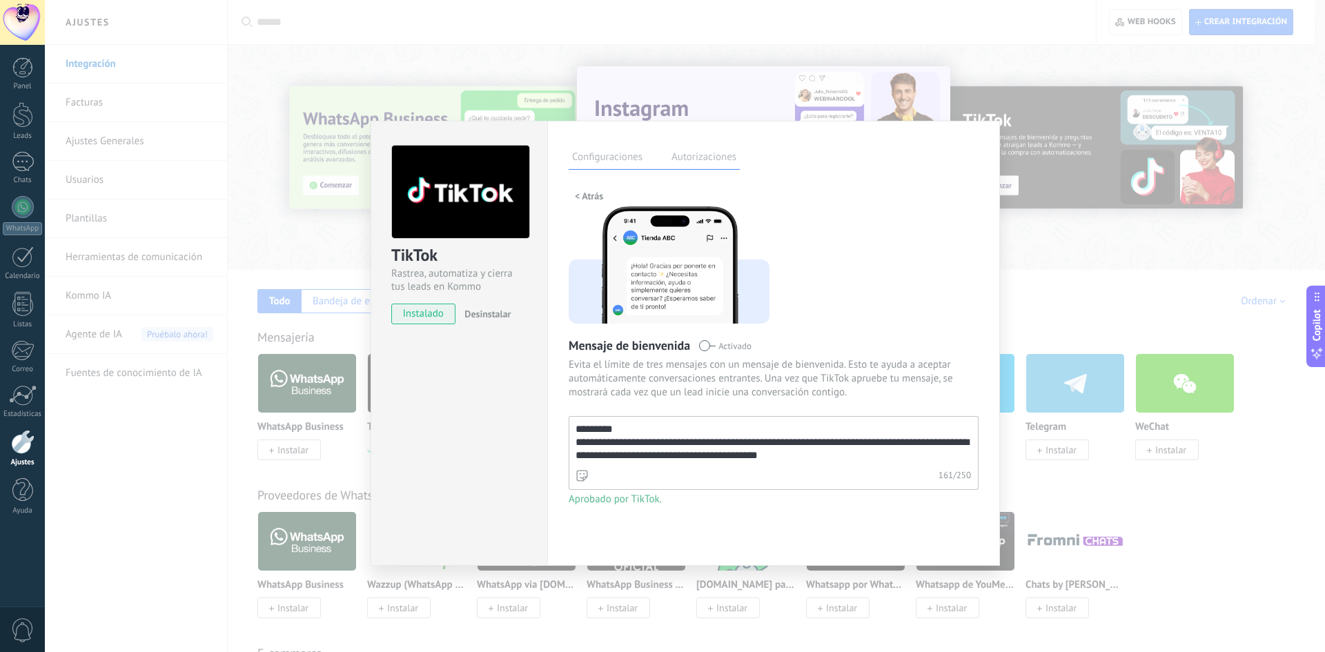
click at [723, 155] on label "Autorizaciones" at bounding box center [704, 159] width 72 height 20
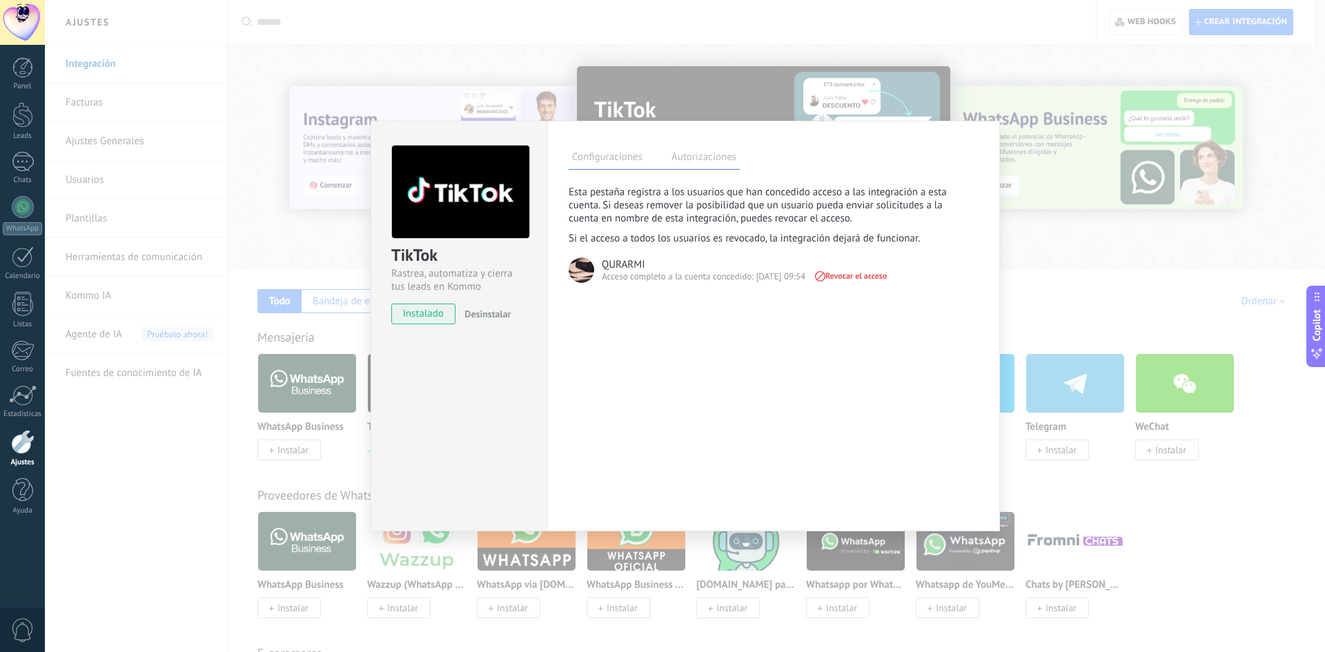
click at [595, 157] on label "Configuraciones" at bounding box center [607, 159] width 77 height 20
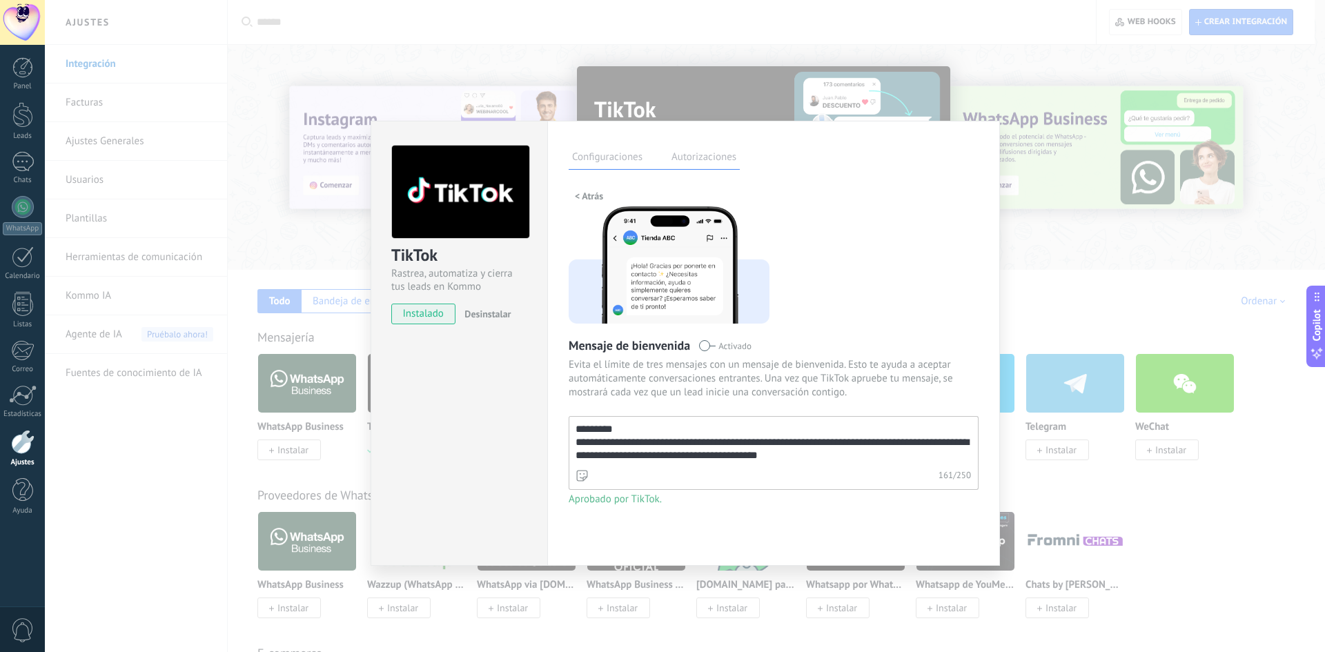
click at [318, 179] on div "**********" at bounding box center [685, 326] width 1281 height 652
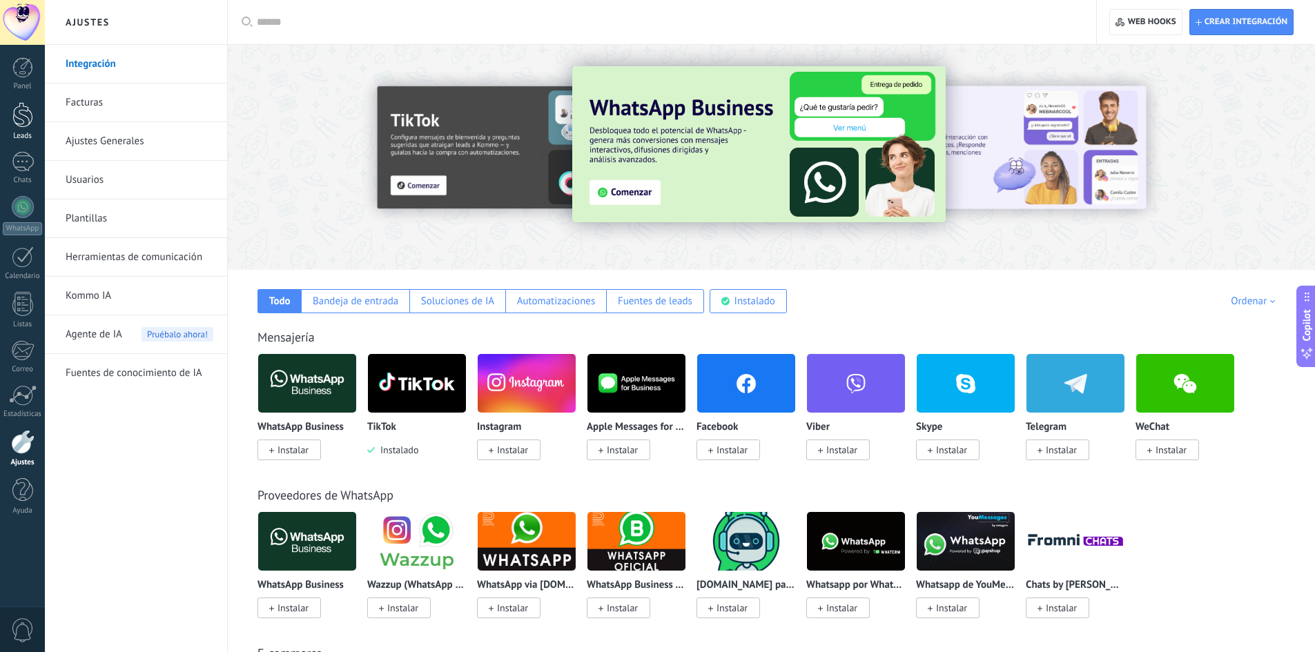
click at [19, 113] on div at bounding box center [22, 115] width 21 height 26
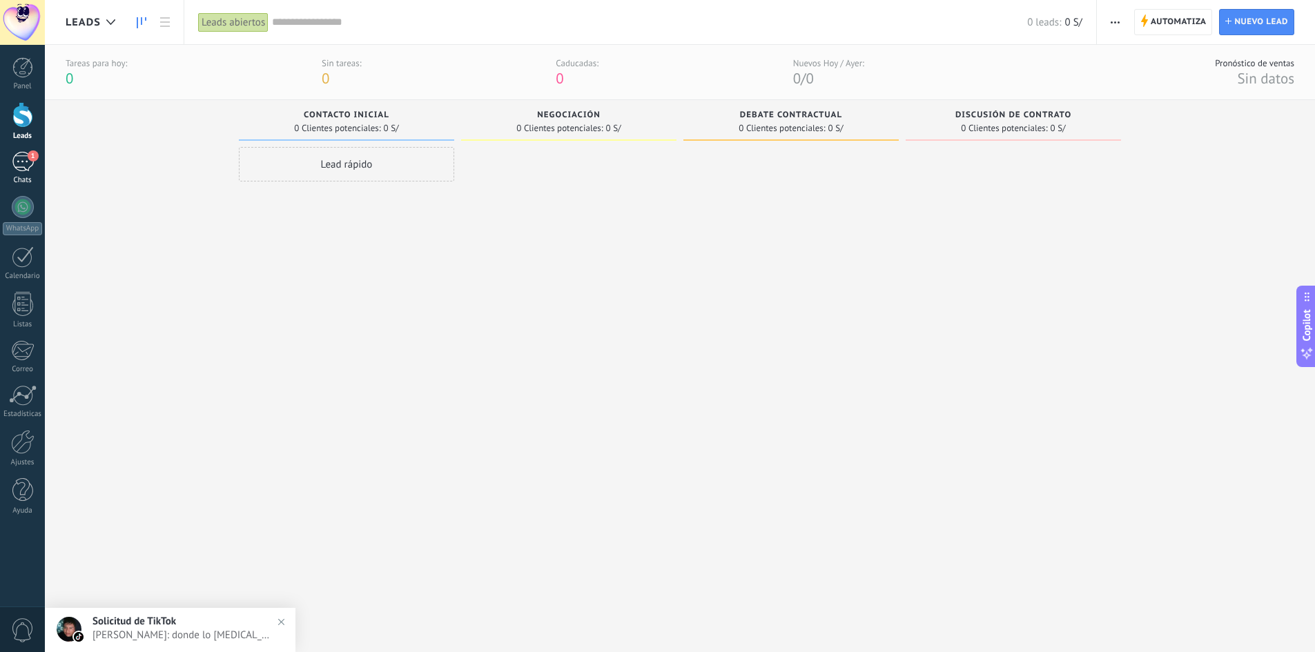
click at [12, 160] on div "1" at bounding box center [23, 162] width 22 height 20
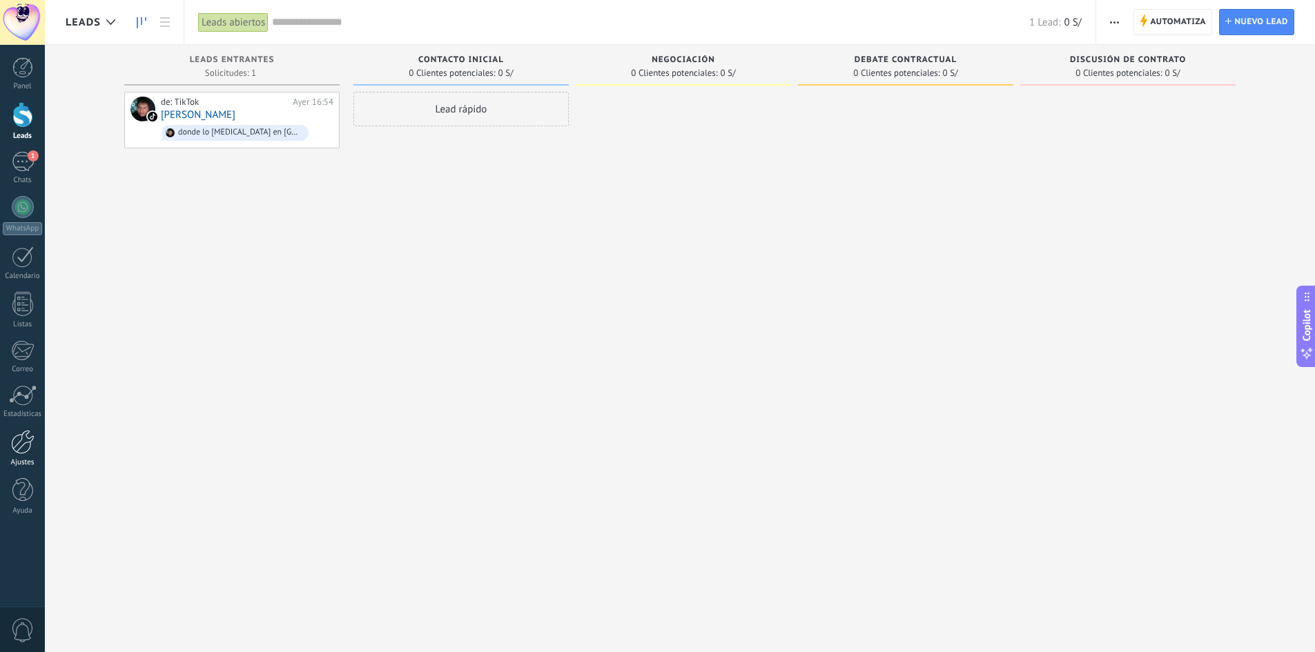
click at [23, 441] on div at bounding box center [22, 442] width 23 height 24
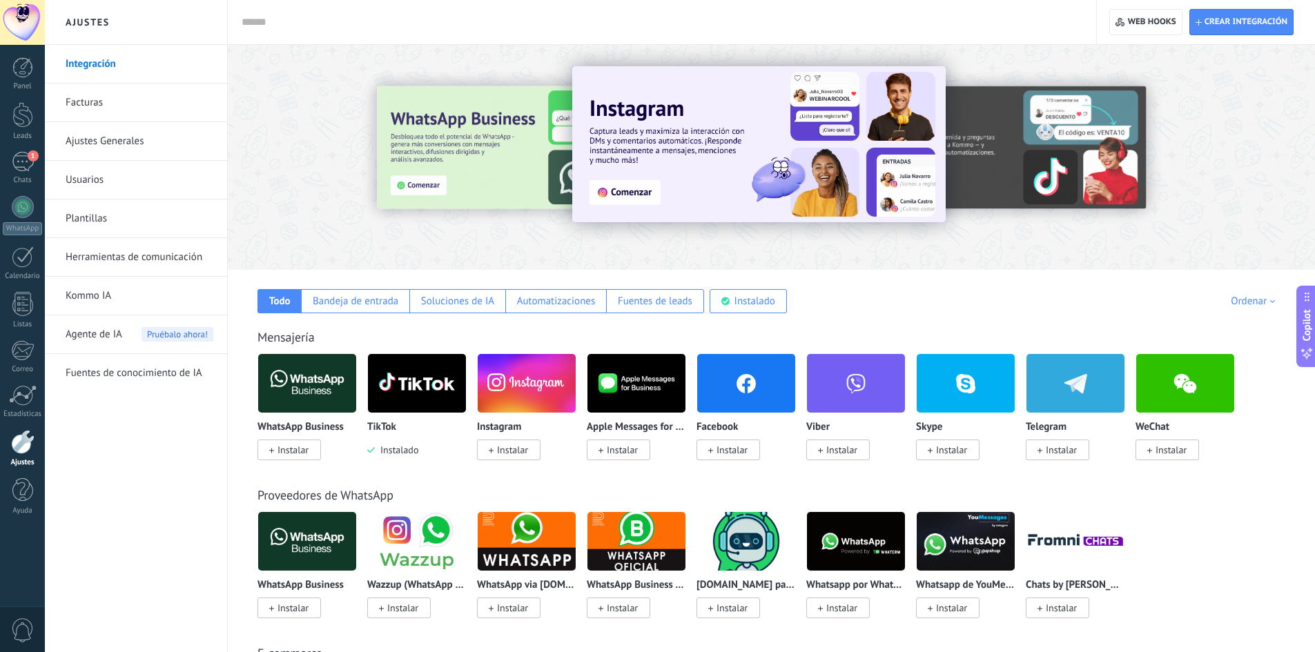
click at [410, 391] on img at bounding box center [417, 383] width 98 height 67
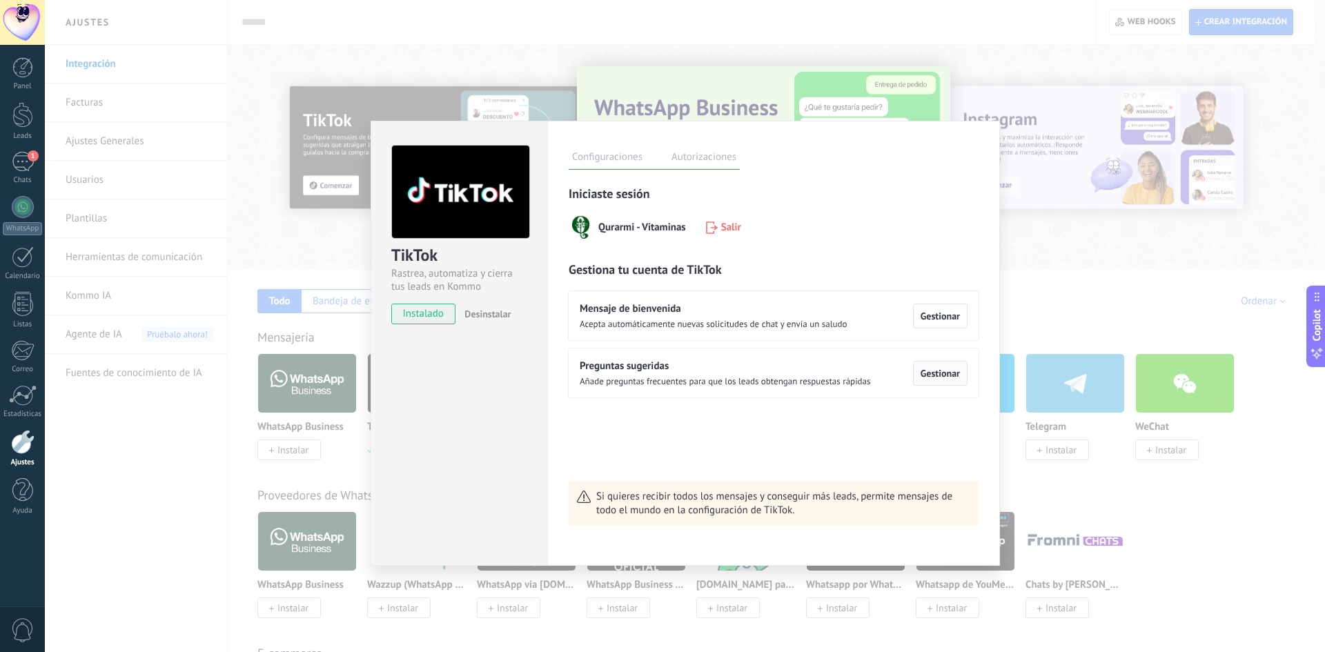
click at [946, 373] on span "Gestionar" at bounding box center [940, 374] width 39 height 10
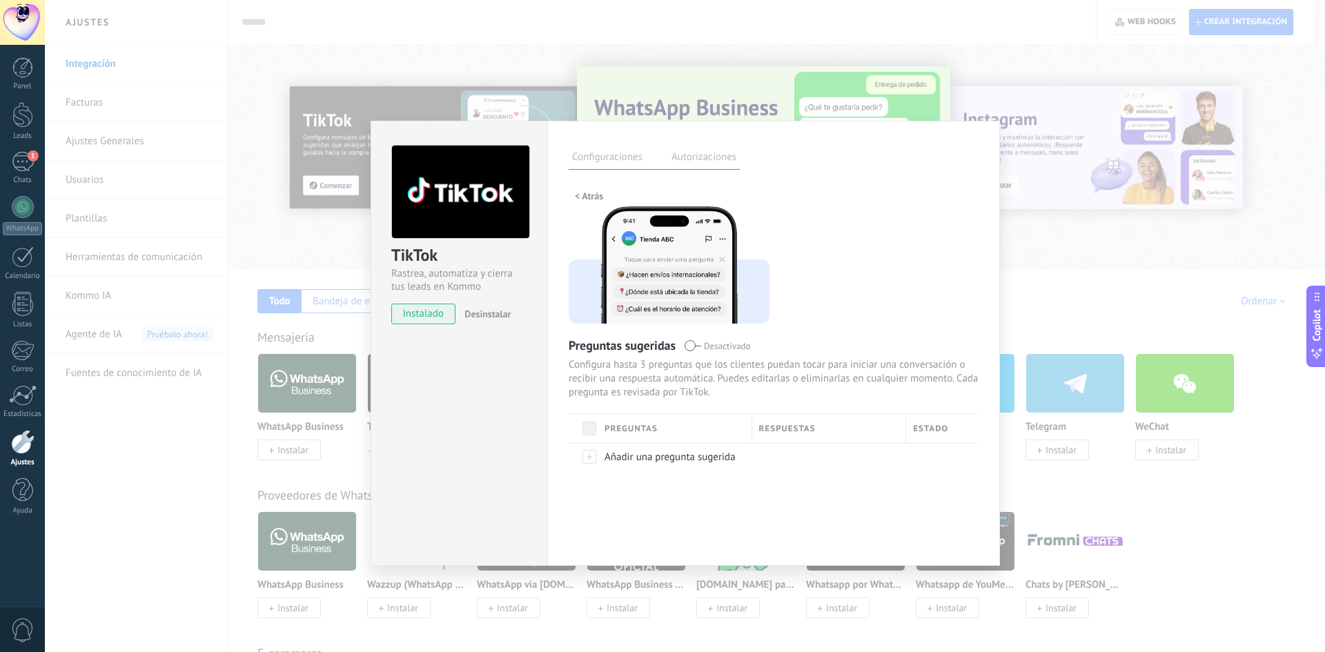
click at [695, 352] on label "Desactivado" at bounding box center [717, 346] width 66 height 13
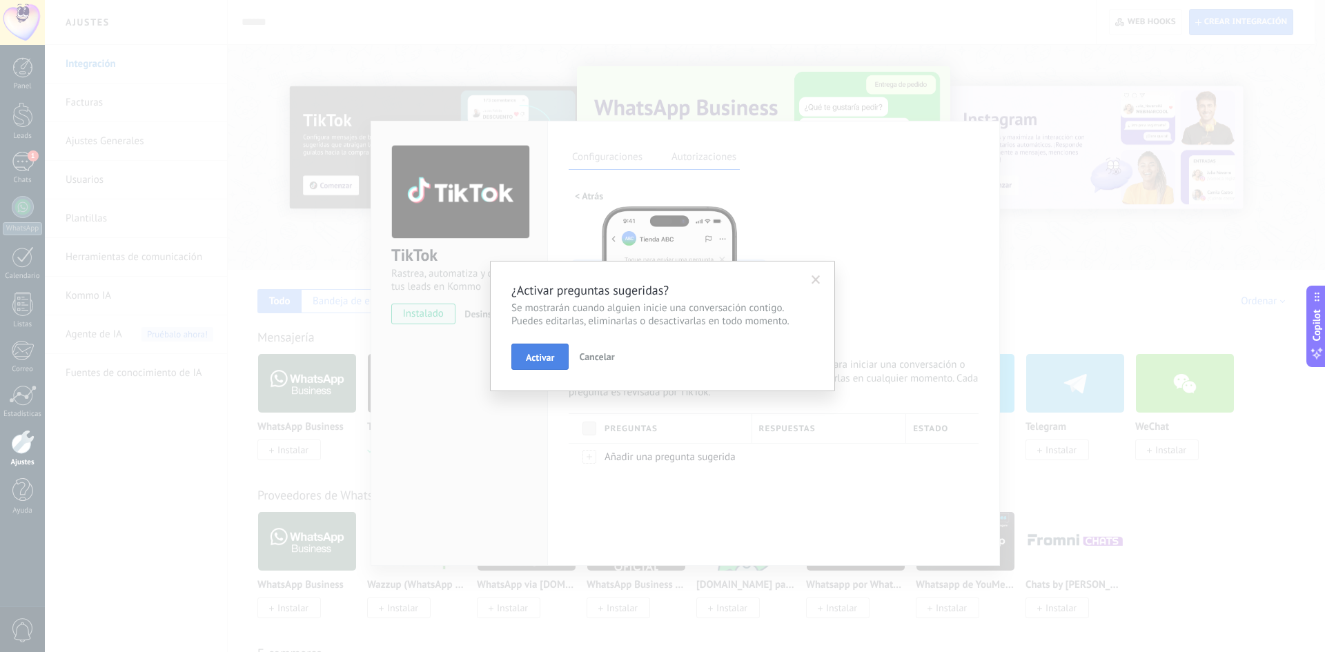
click at [531, 357] on span "Activar" at bounding box center [540, 358] width 28 height 10
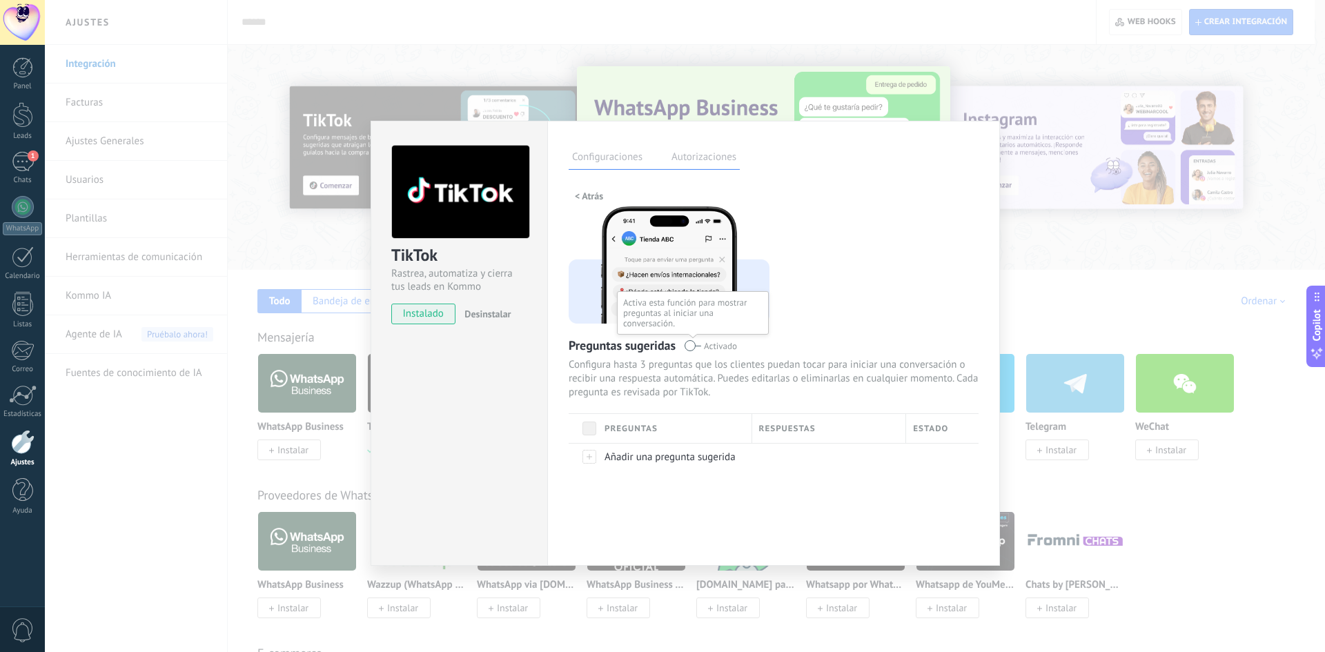
click at [690, 346] on span at bounding box center [692, 345] width 17 height 11
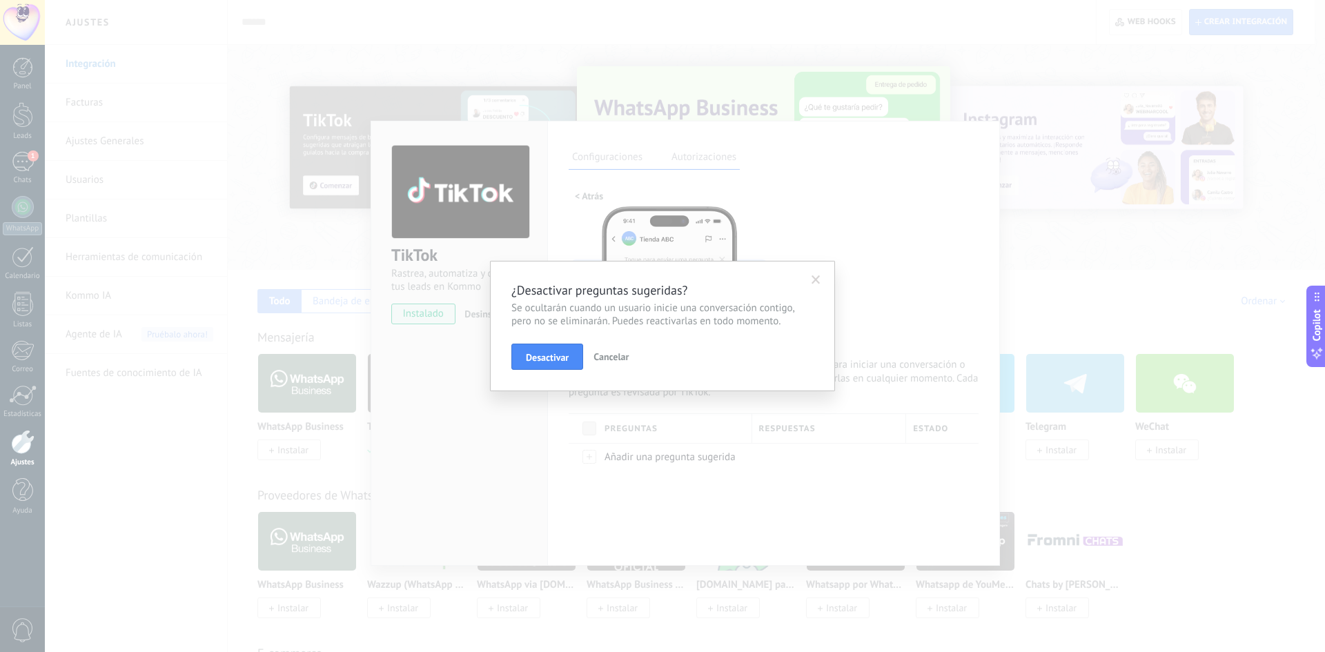
click at [812, 277] on span at bounding box center [816, 280] width 9 height 10
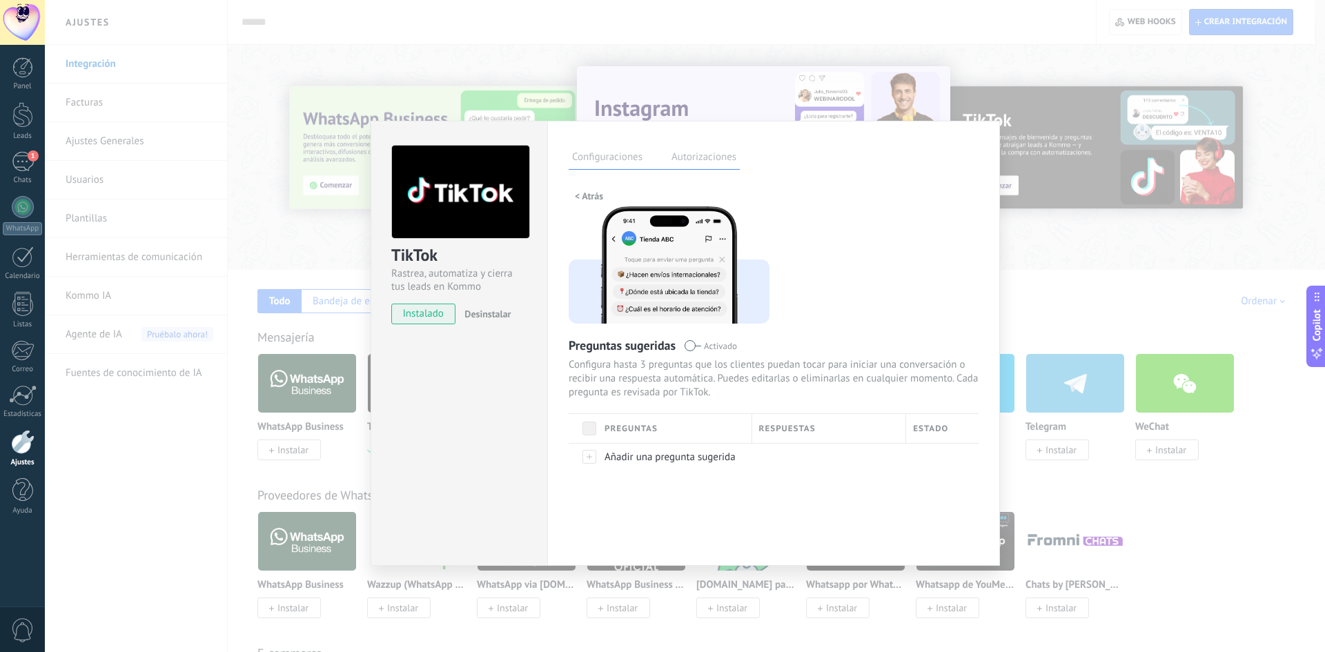
click at [788, 431] on div "RESPUESTAS" at bounding box center [829, 428] width 154 height 29
click at [915, 434] on div "ESTADO" at bounding box center [942, 428] width 72 height 29
click at [867, 280] on div "< Atrás Preguntas sugeridas Activado Configura hasta 3 preguntas que los client…" at bounding box center [774, 356] width 410 height 340
click at [688, 156] on label "Autorizaciones" at bounding box center [704, 159] width 72 height 20
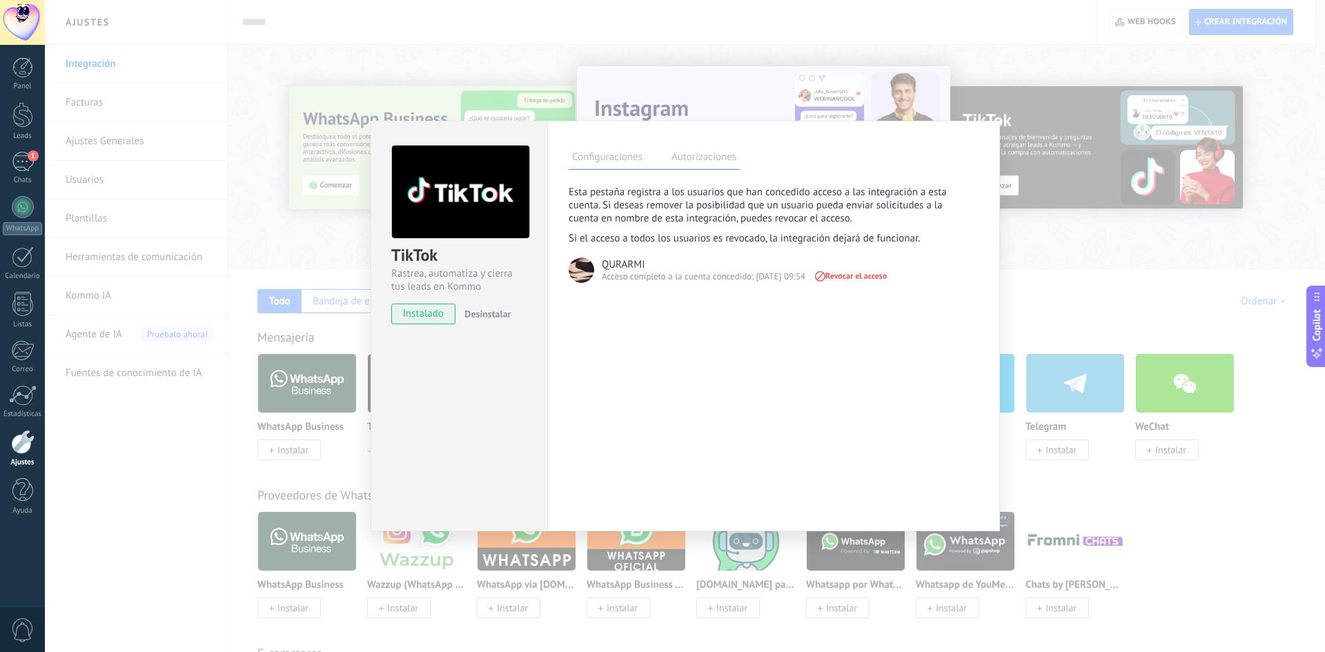
click at [619, 159] on label "Configuraciones" at bounding box center [607, 159] width 77 height 20
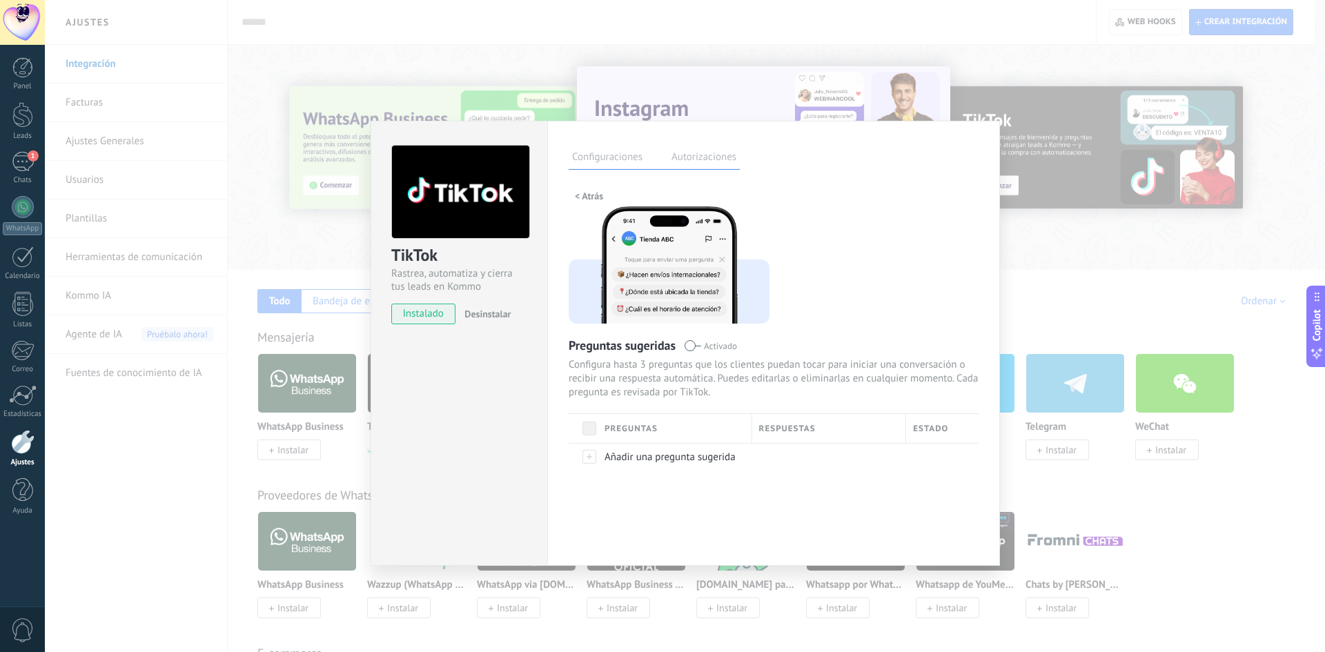
click at [755, 21] on div "TikTok Rastrea, automatiza y cierra tus leads en Kommo instalado Desinstalar Co…" at bounding box center [685, 326] width 1281 height 652
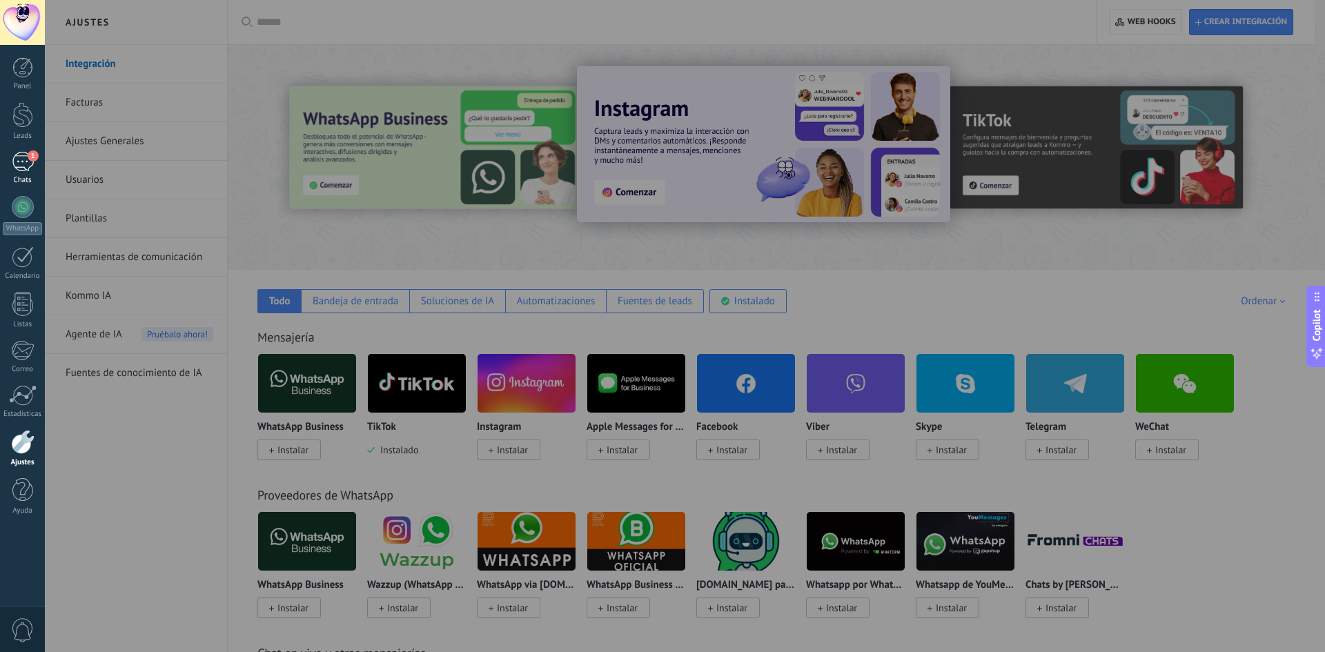
click at [21, 166] on div "1" at bounding box center [23, 162] width 22 height 20
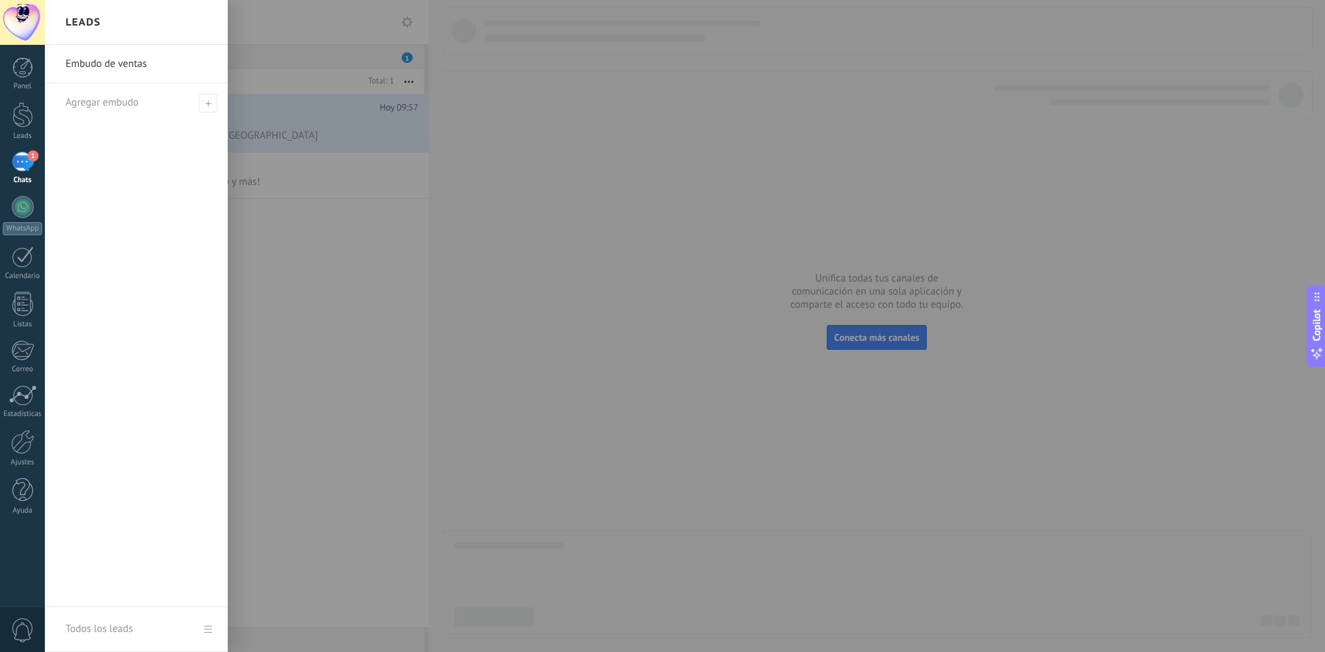
click at [362, 327] on div at bounding box center [707, 326] width 1325 height 652
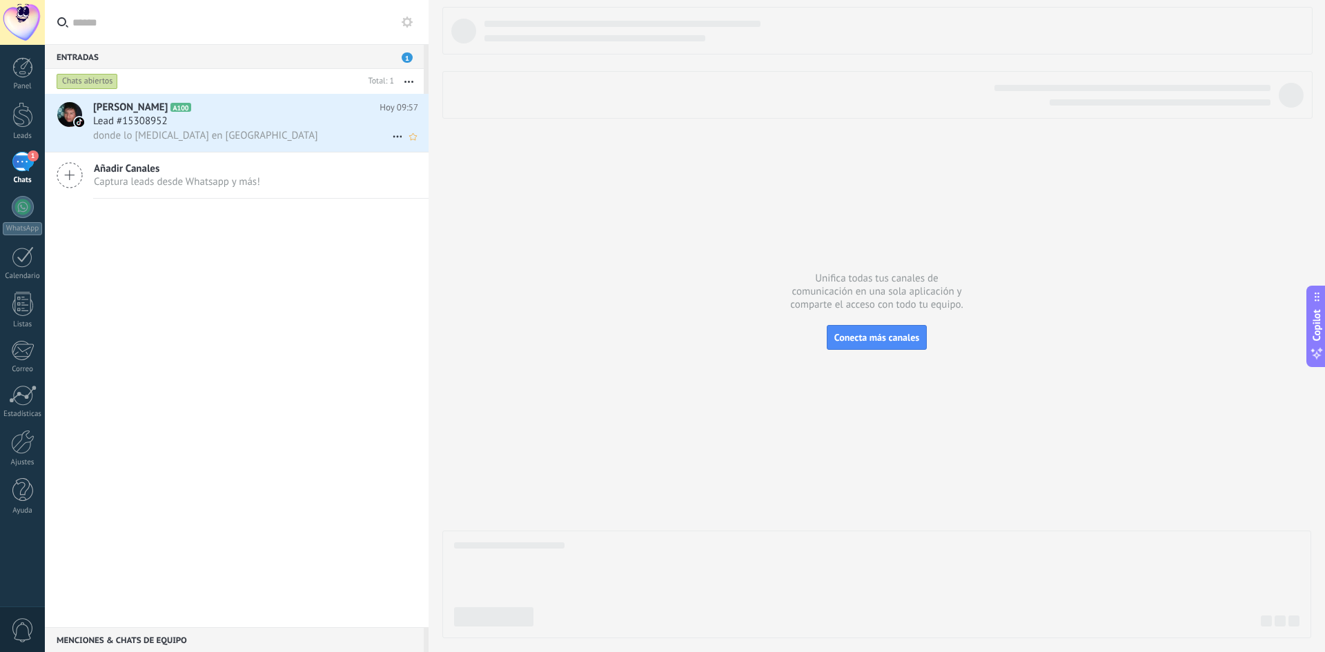
click at [224, 129] on div "donde lo [MEDICAL_DATA] en [GEOGRAPHIC_DATA]" at bounding box center [255, 135] width 325 height 14
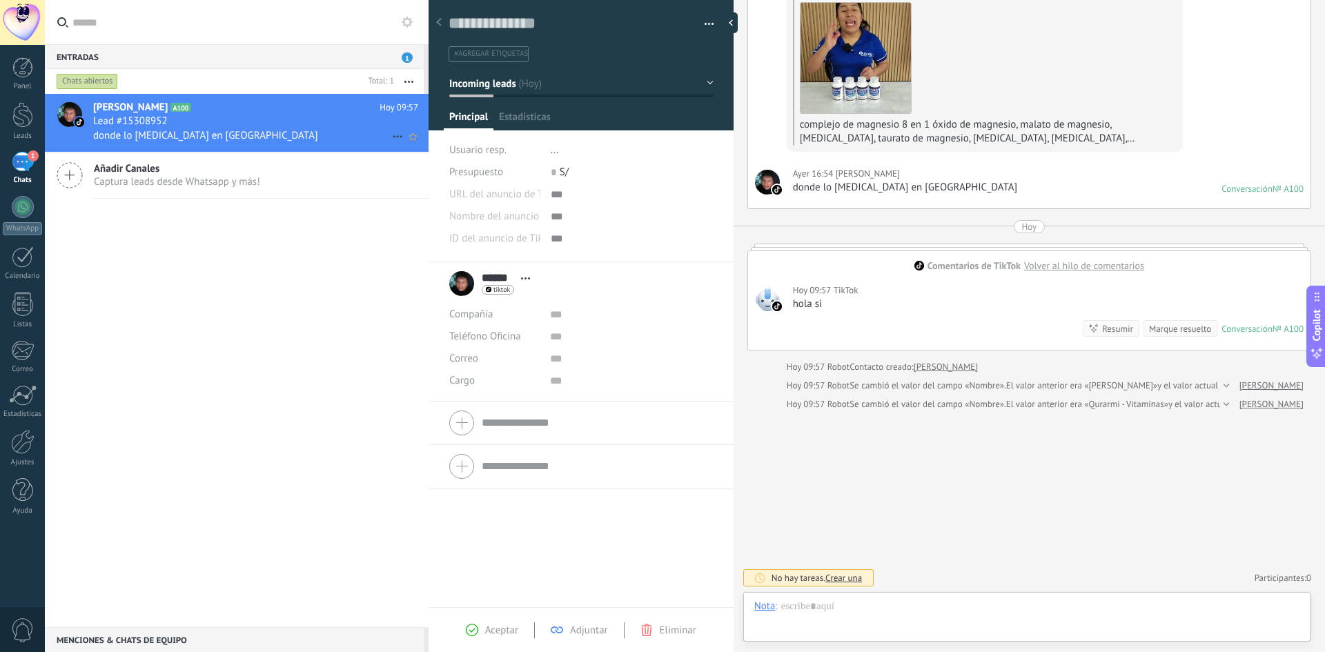
scroll to position [21, 0]
click at [170, 318] on div "Nelson A100 Hoy 09:57 Lead #15308952 donde lo compro en bolivia Añadir Canales …" at bounding box center [237, 361] width 384 height 534
click at [74, 173] on icon at bounding box center [70, 175] width 26 height 26
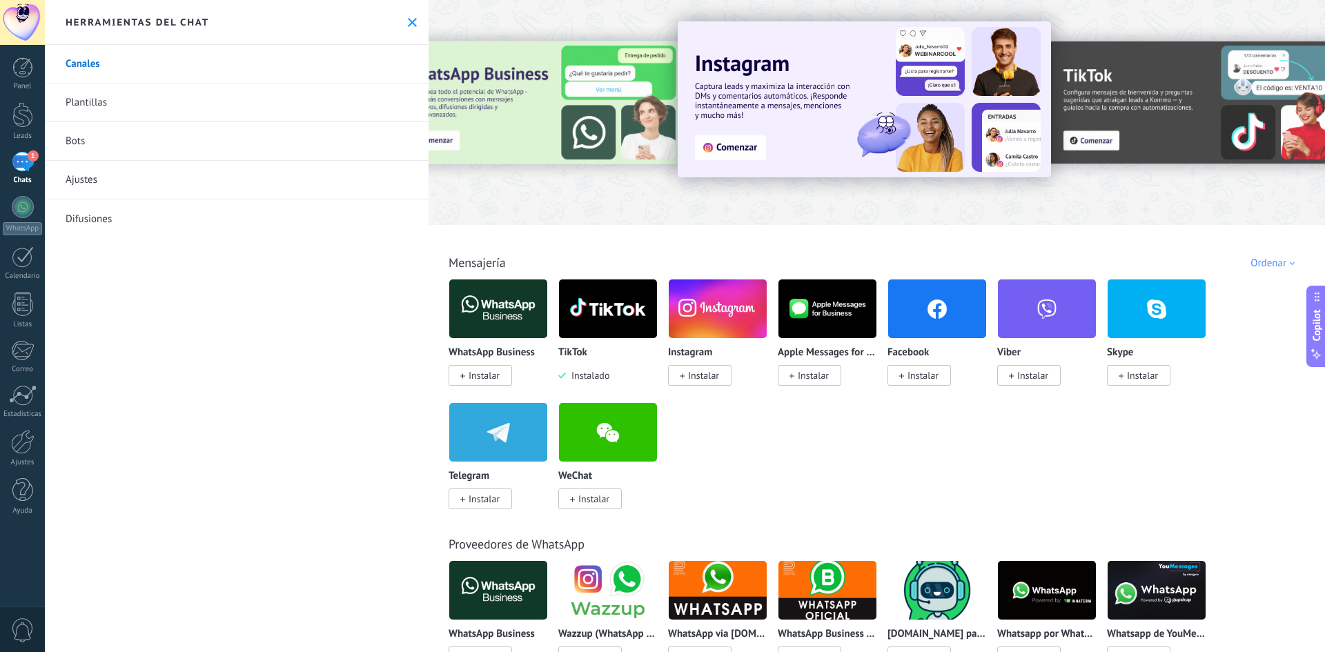
click at [625, 304] on img at bounding box center [608, 308] width 98 height 67
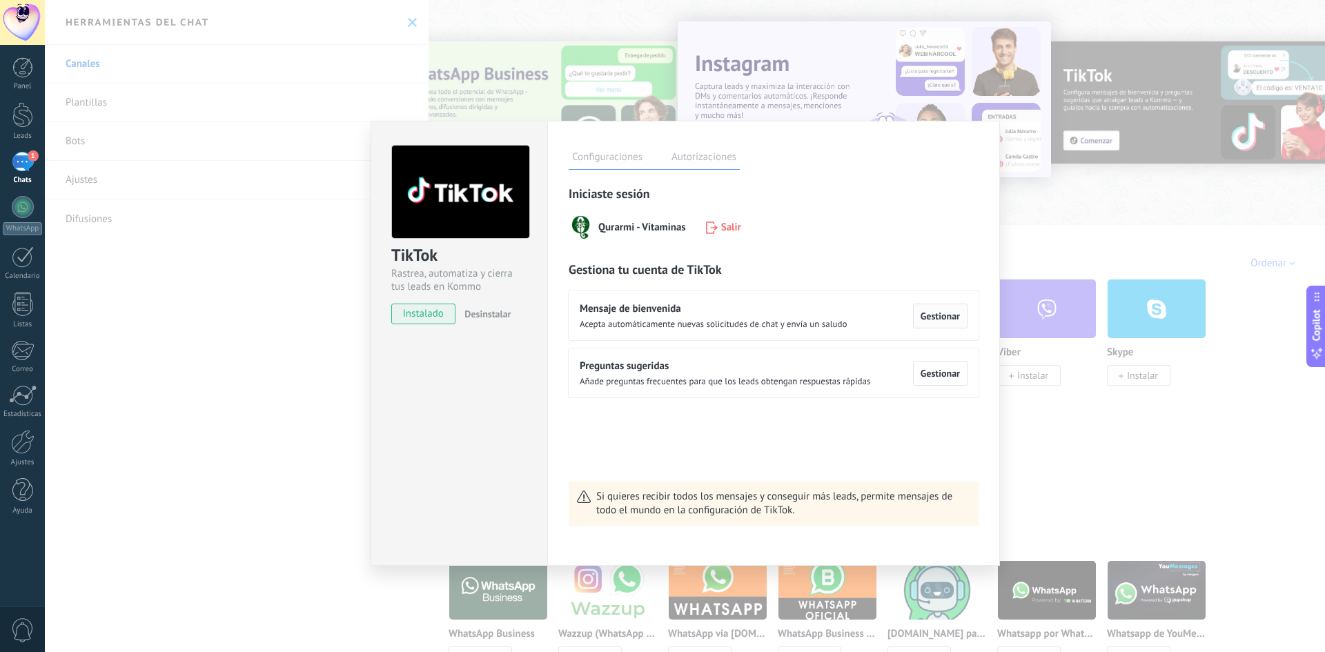
click at [941, 315] on span "Gestionar" at bounding box center [940, 316] width 39 height 10
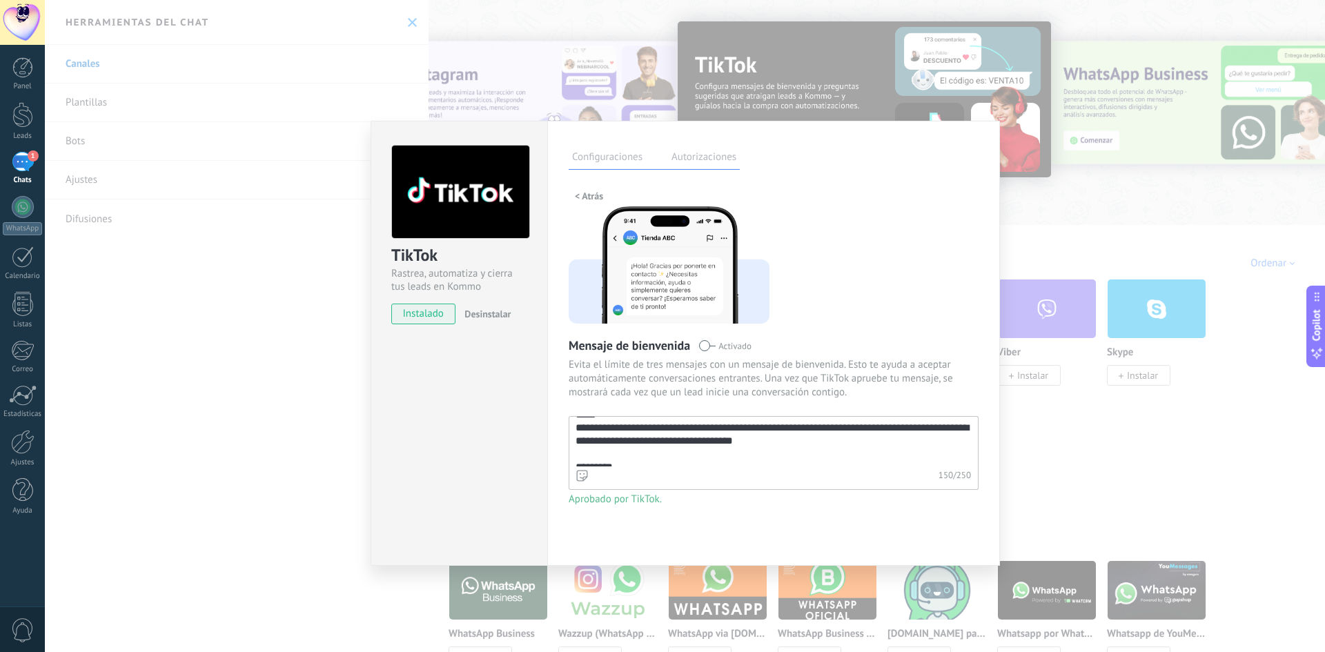
scroll to position [26, 0]
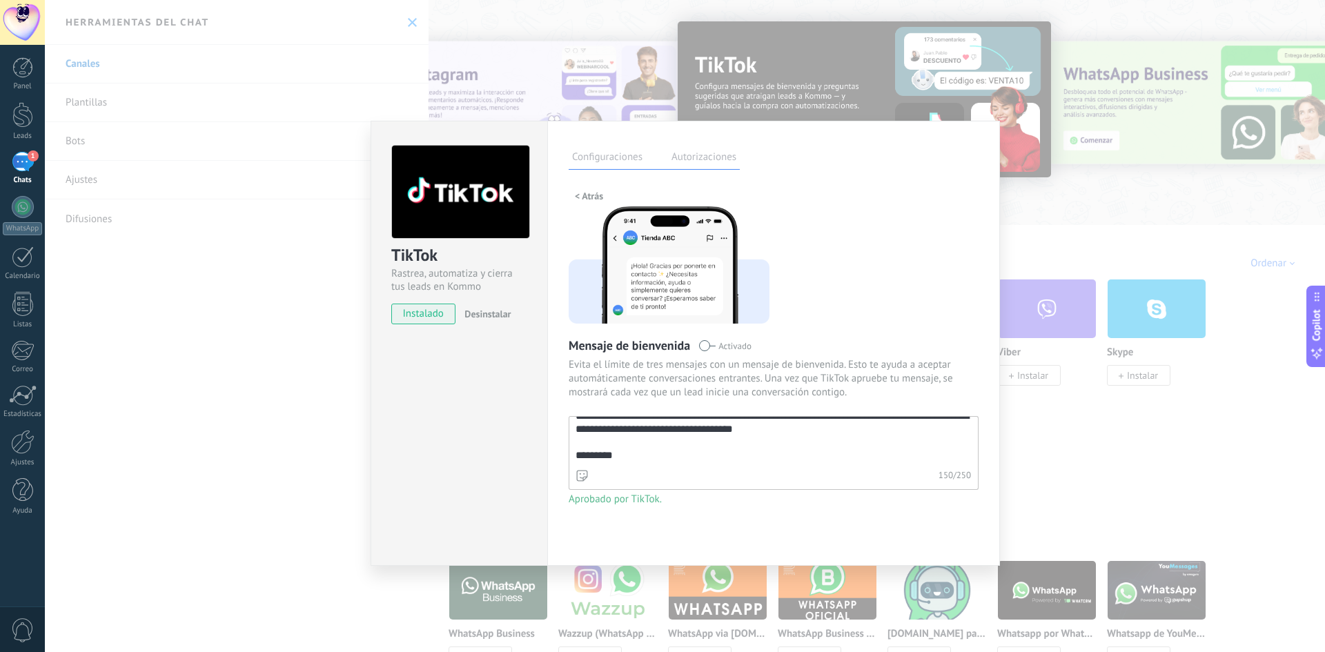
click at [671, 460] on textarea "**********" at bounding box center [773, 442] width 406 height 50
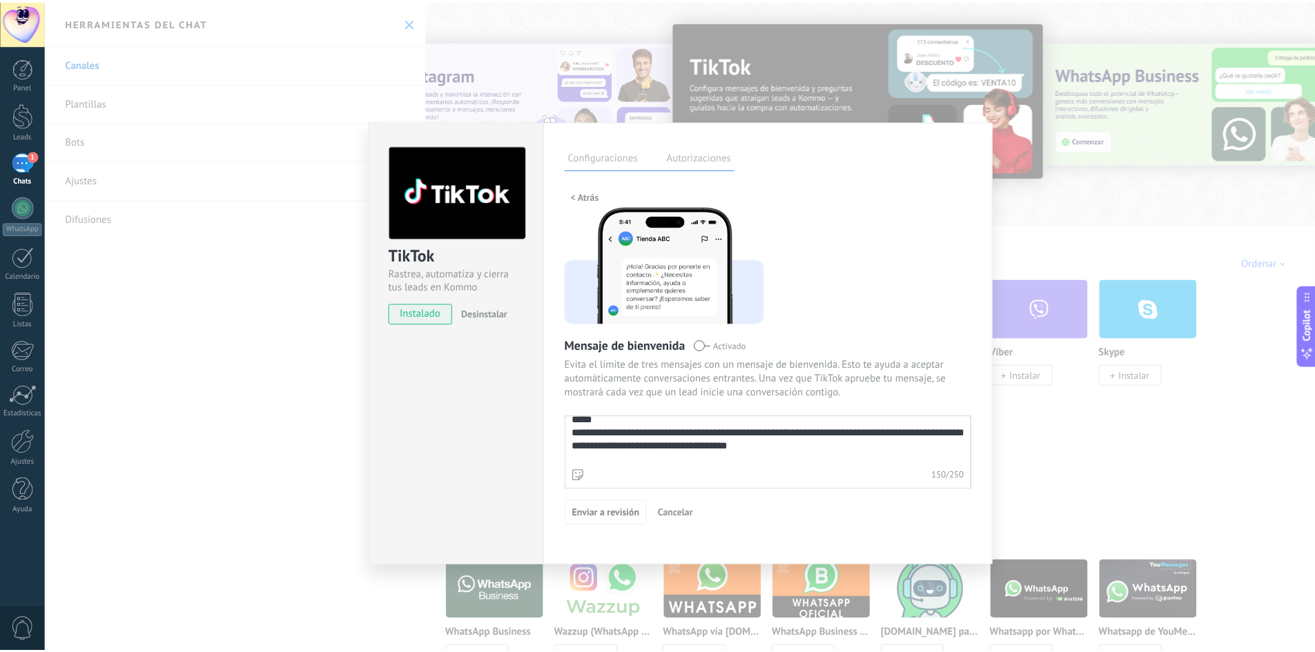
scroll to position [0, 0]
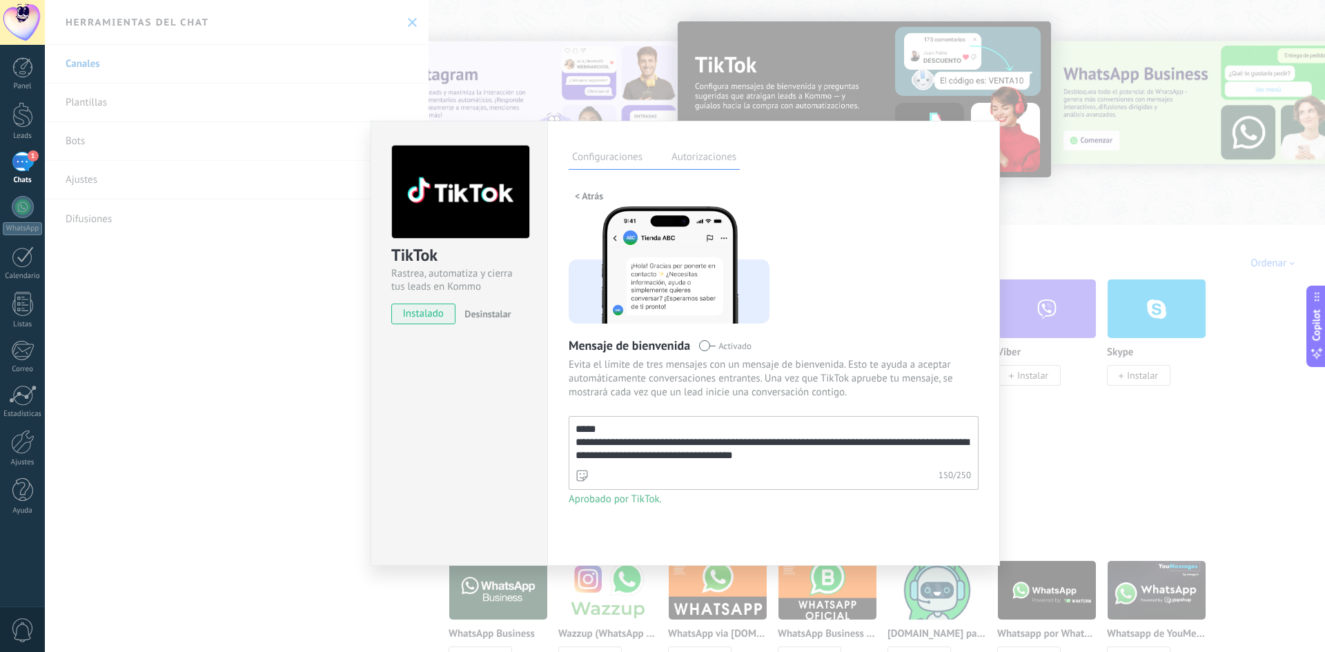
click at [698, 155] on label "Autorizaciones" at bounding box center [704, 159] width 72 height 20
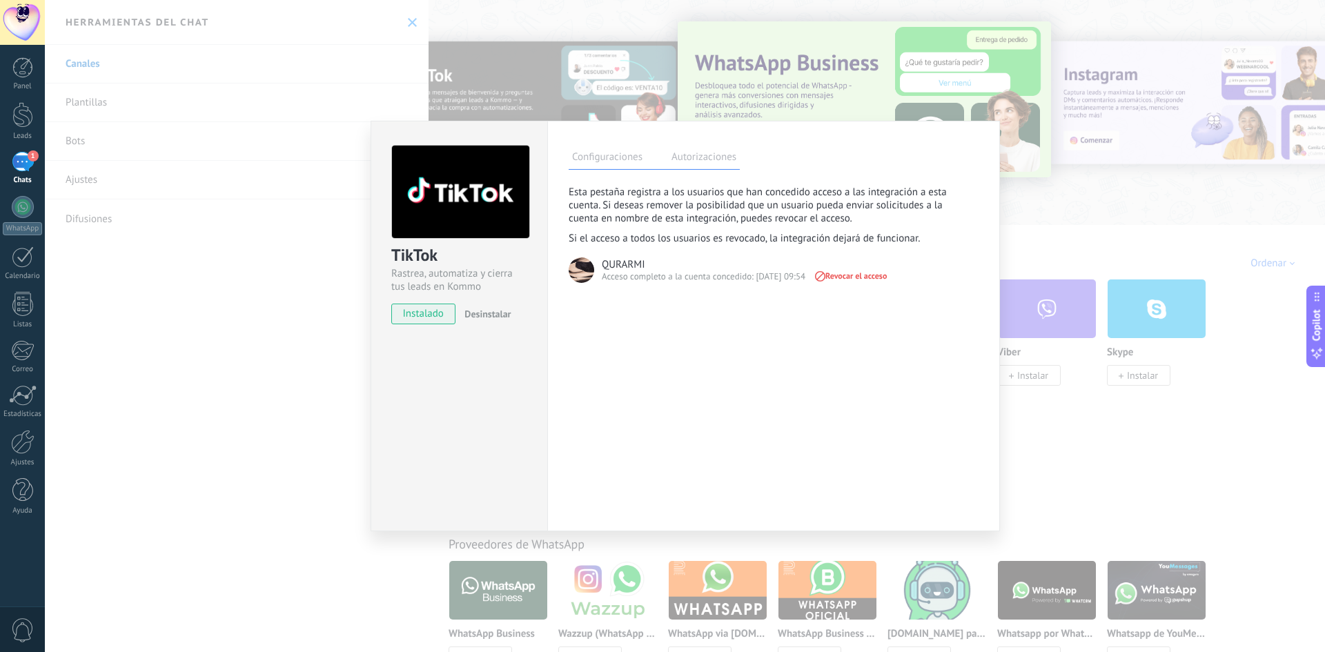
click at [592, 162] on label "Configuraciones" at bounding box center [607, 159] width 77 height 20
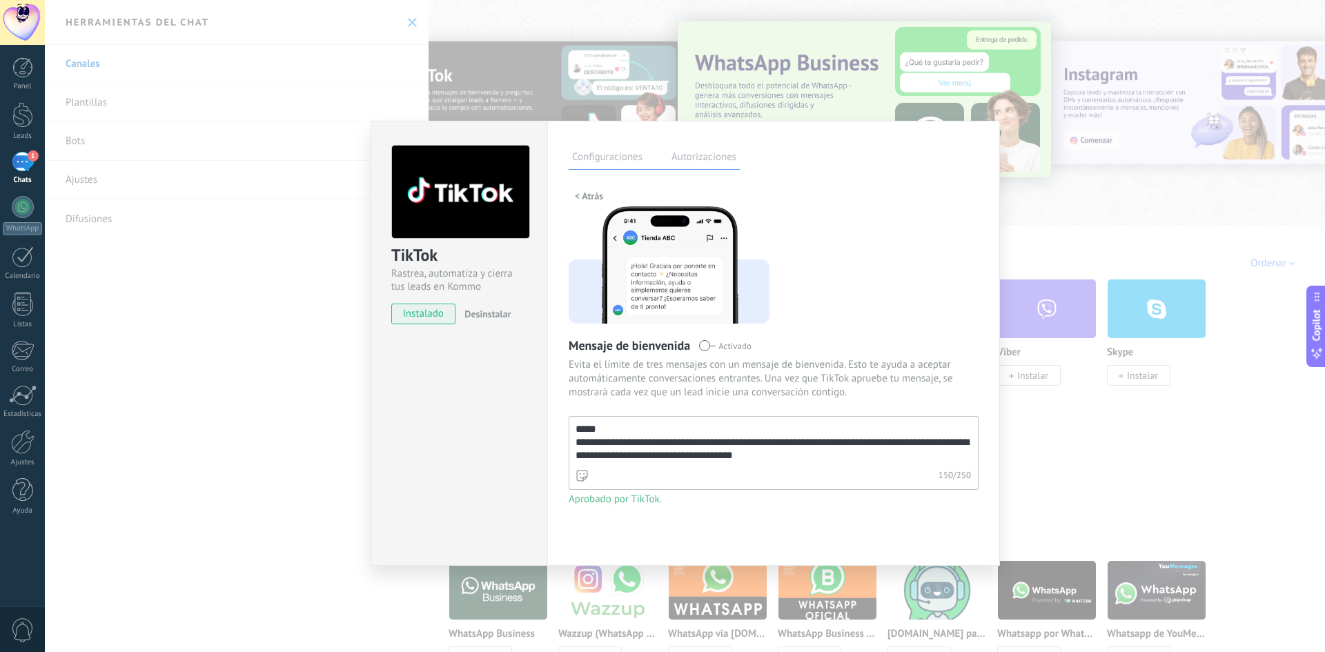
click at [208, 371] on div "**********" at bounding box center [685, 326] width 1281 height 652
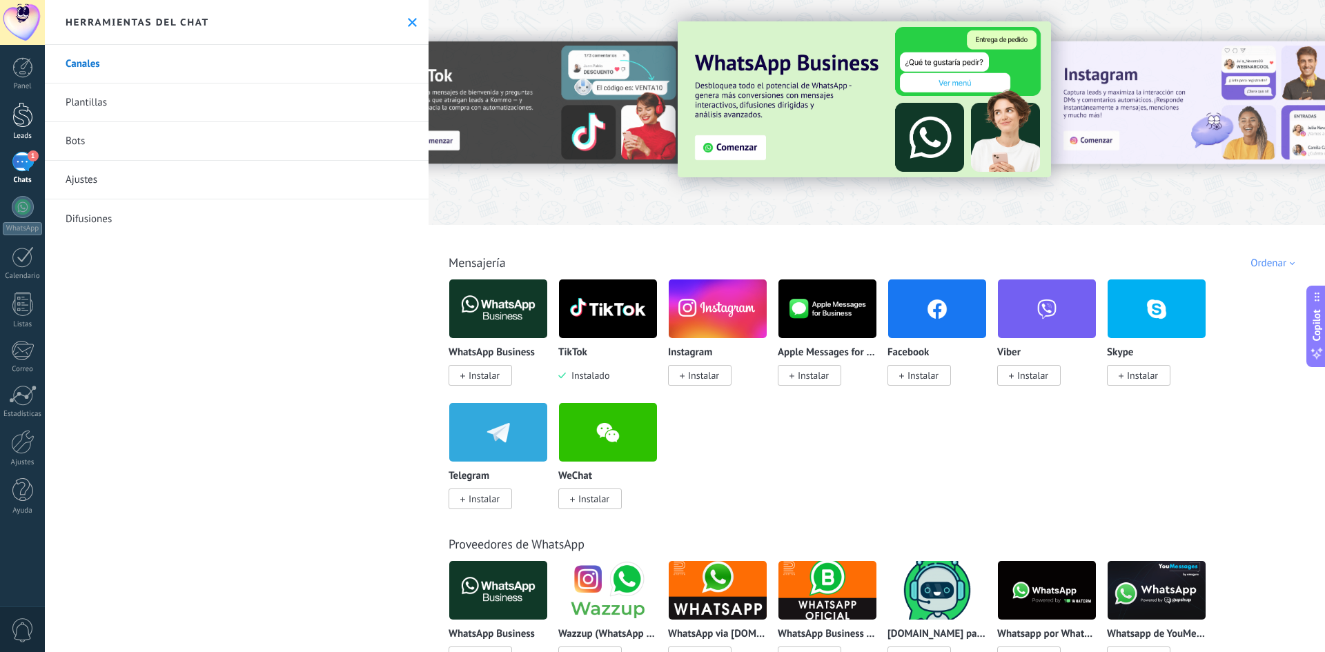
click at [30, 123] on div at bounding box center [22, 115] width 21 height 26
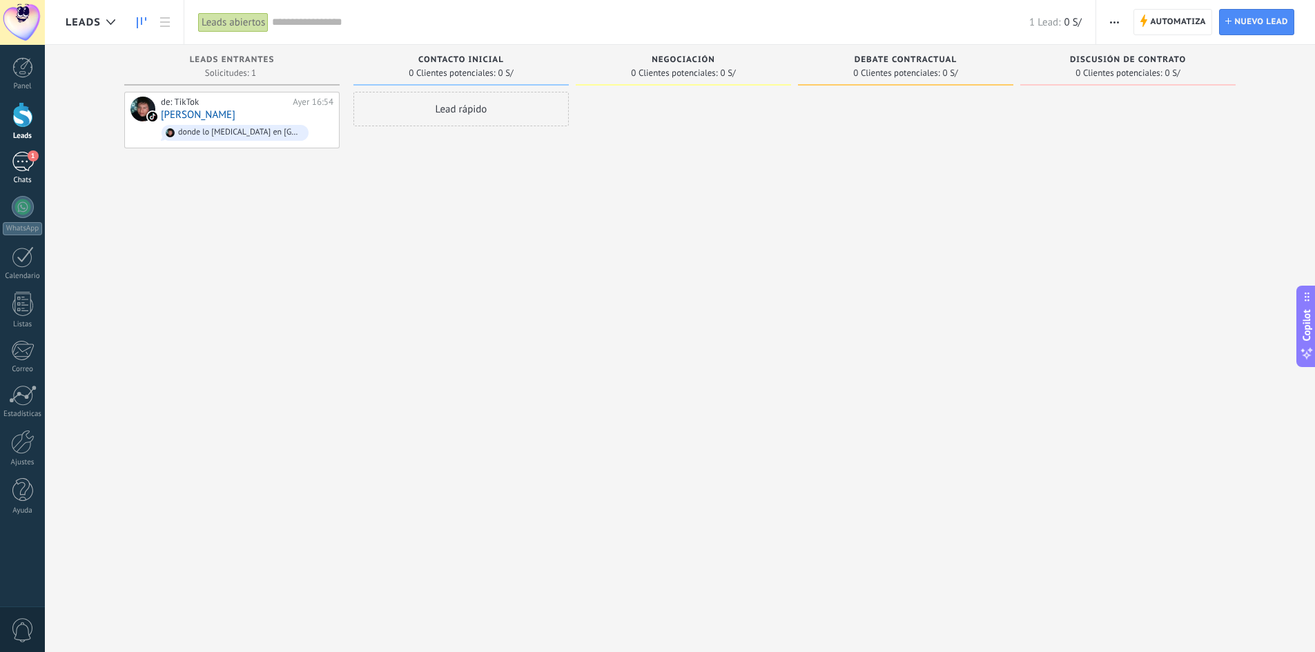
click at [22, 159] on div "1" at bounding box center [23, 162] width 22 height 20
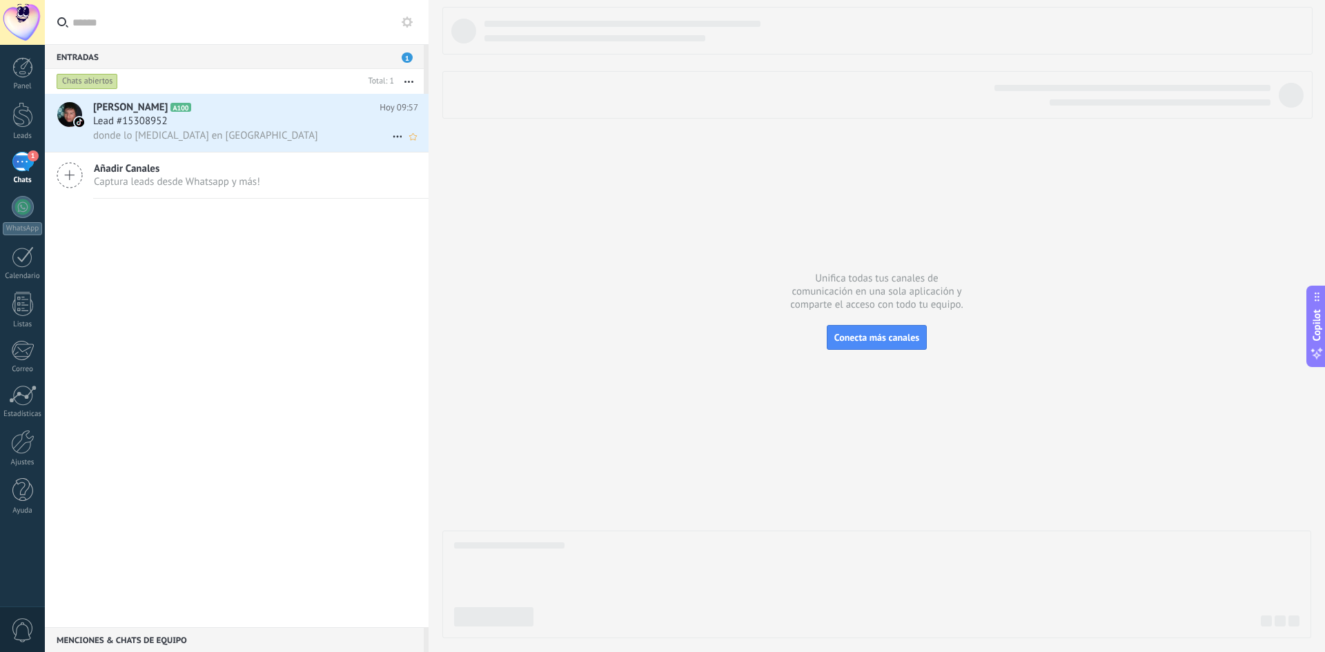
click at [241, 119] on div "Lead #15308952" at bounding box center [255, 122] width 325 height 14
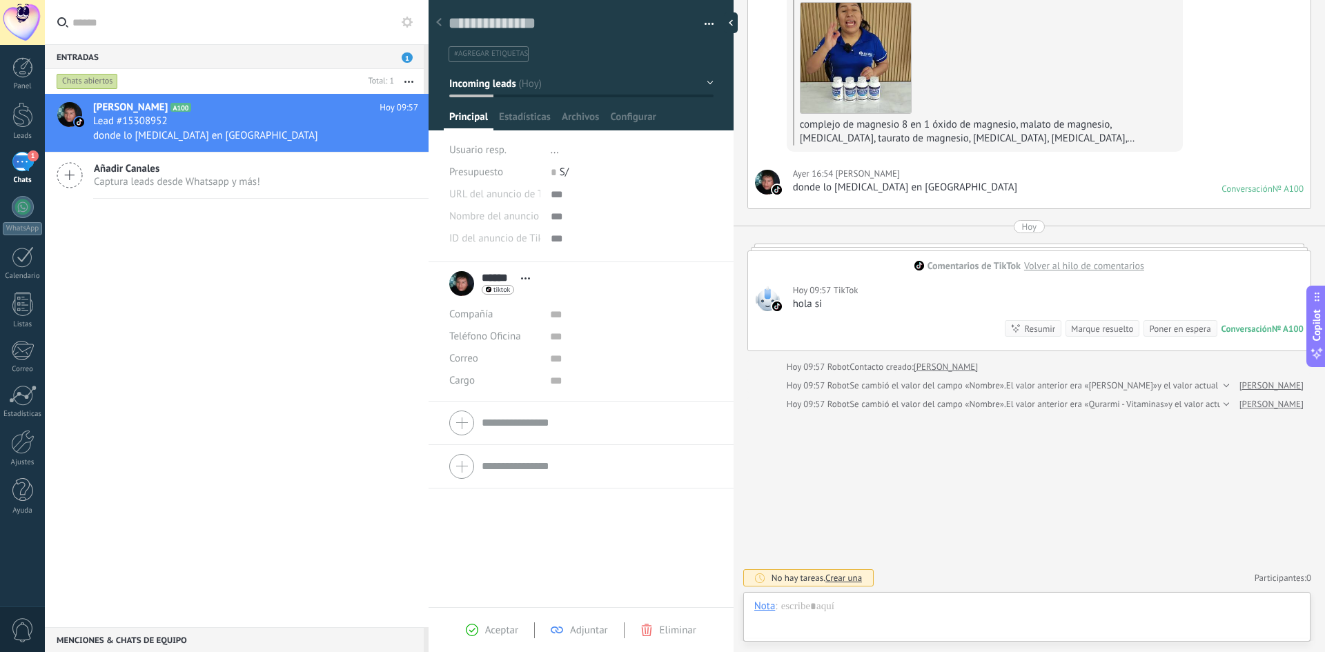
scroll to position [175, 0]
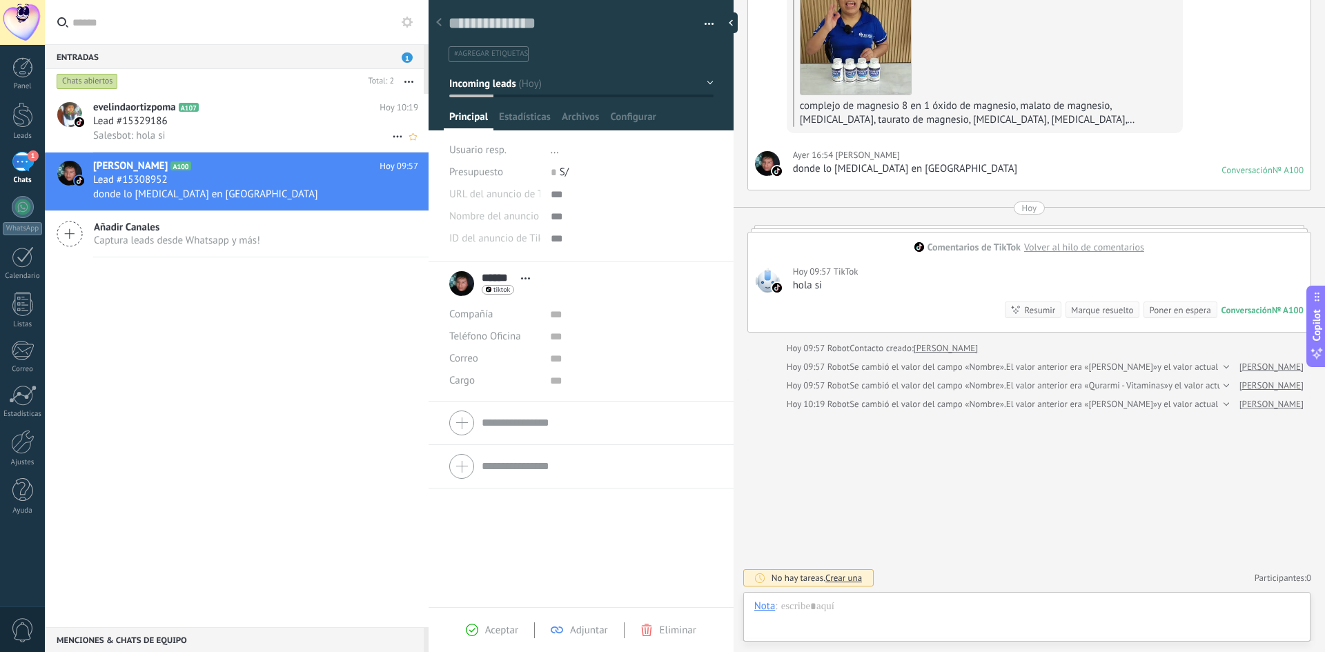
click at [142, 104] on span "evelindaortizpoma" at bounding box center [134, 108] width 83 height 14
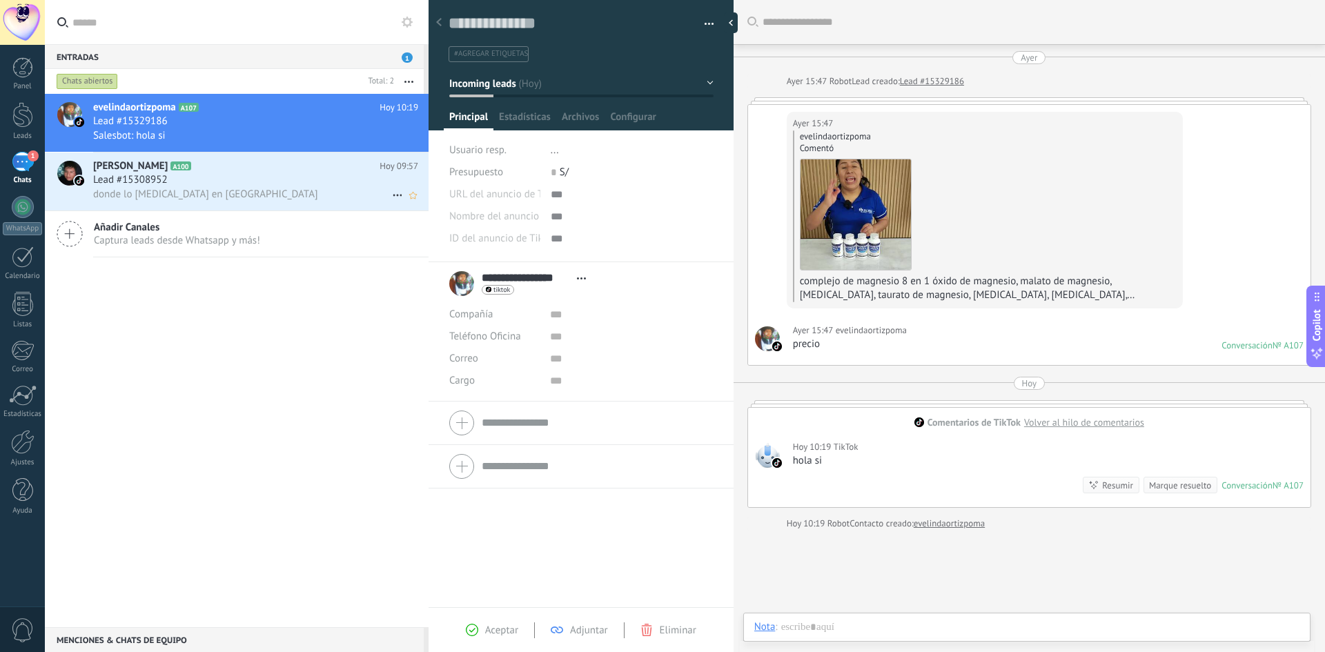
click at [213, 170] on h2 "[PERSON_NAME] A100" at bounding box center [236, 166] width 286 height 14
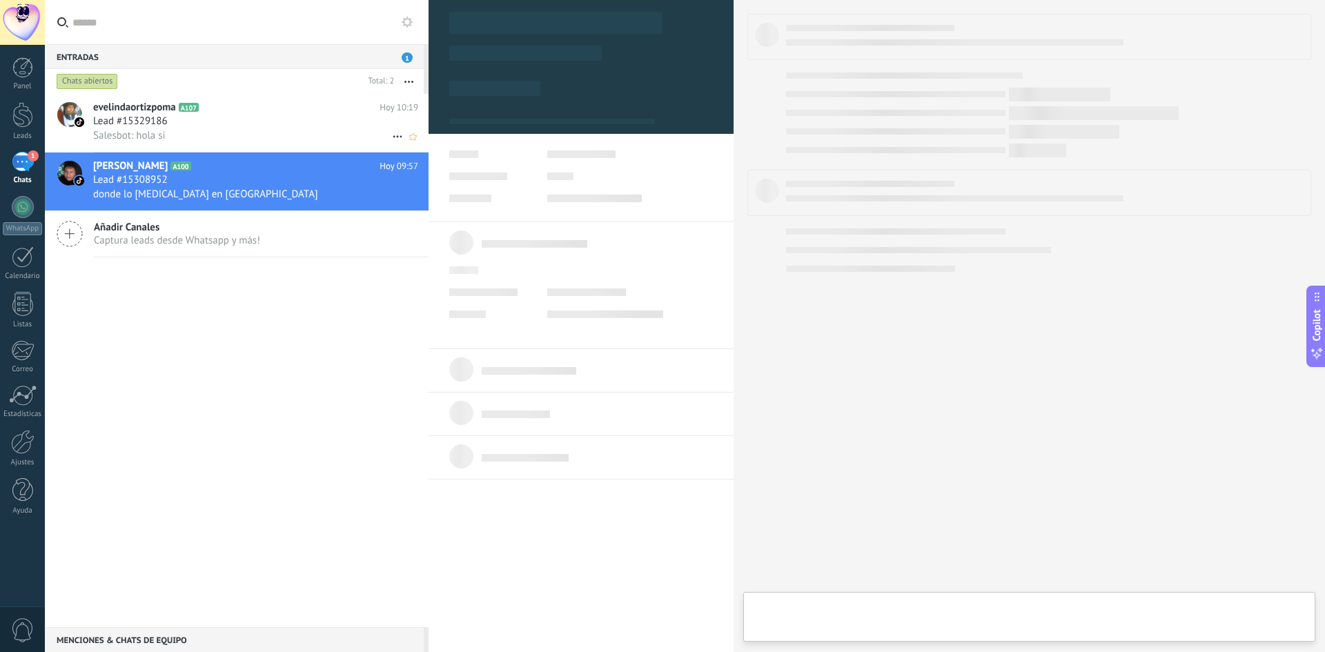
click at [213, 117] on div "Lead #15329186" at bounding box center [255, 122] width 325 height 14
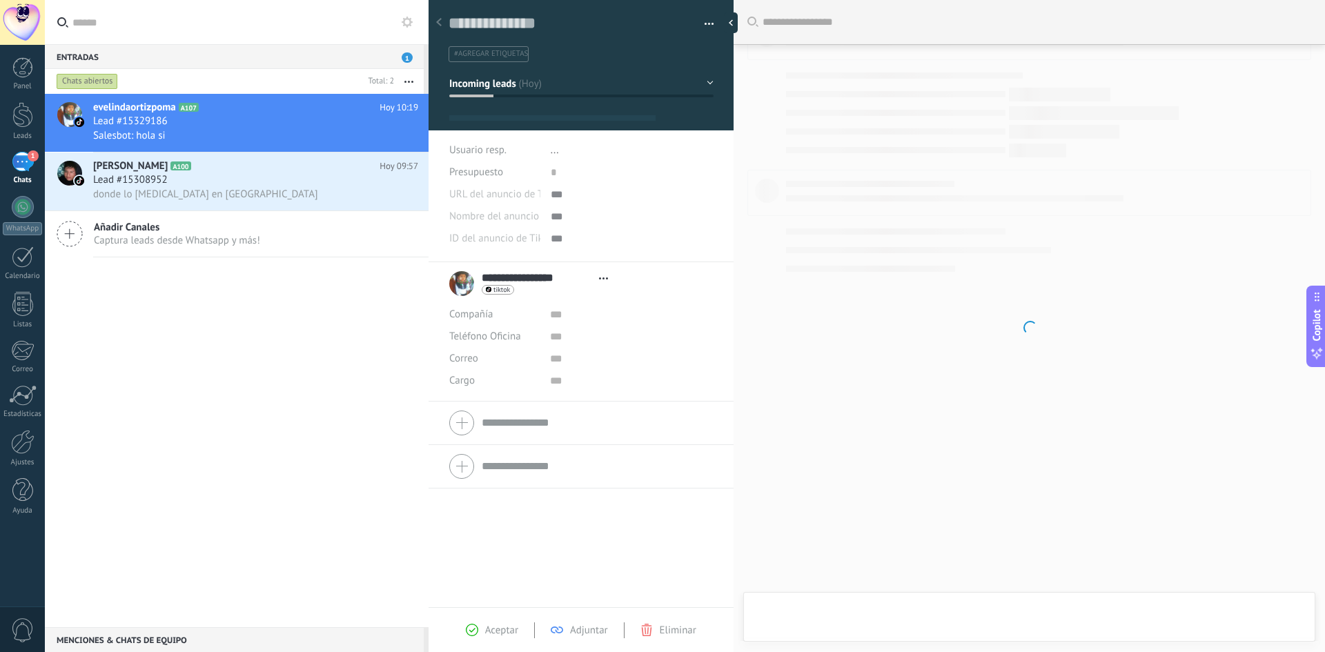
type textarea "**********"
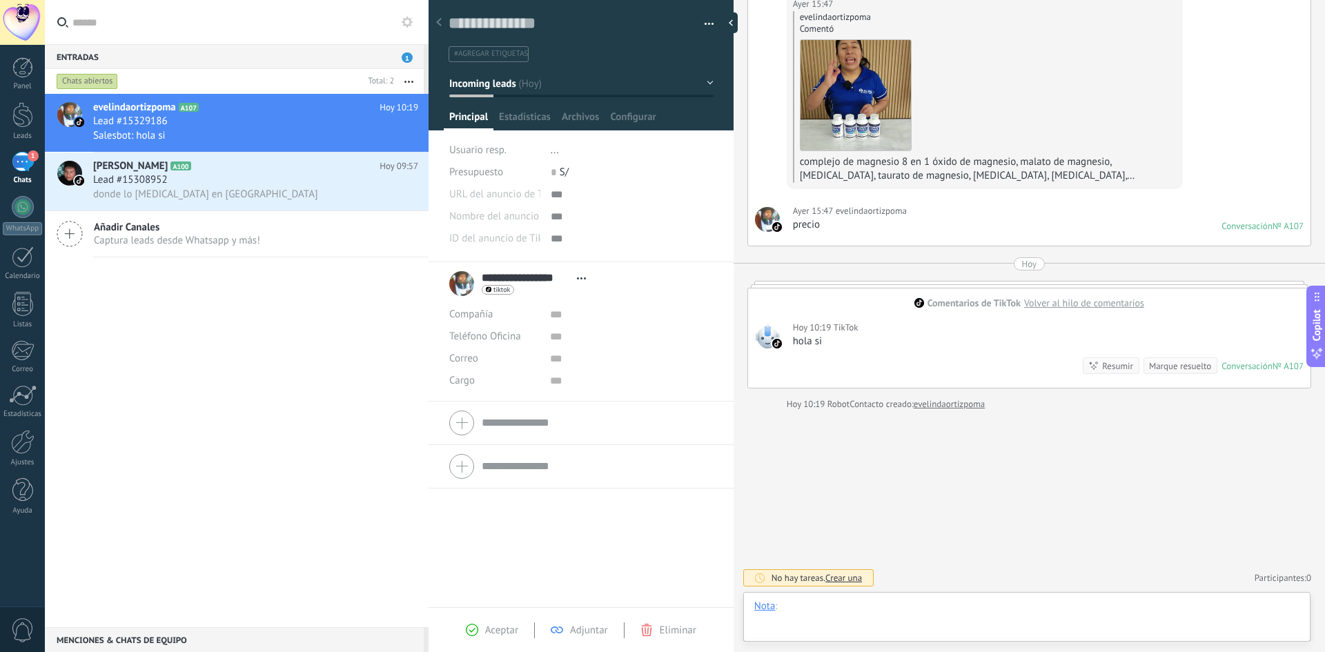
click at [842, 615] on div at bounding box center [1027, 620] width 545 height 41
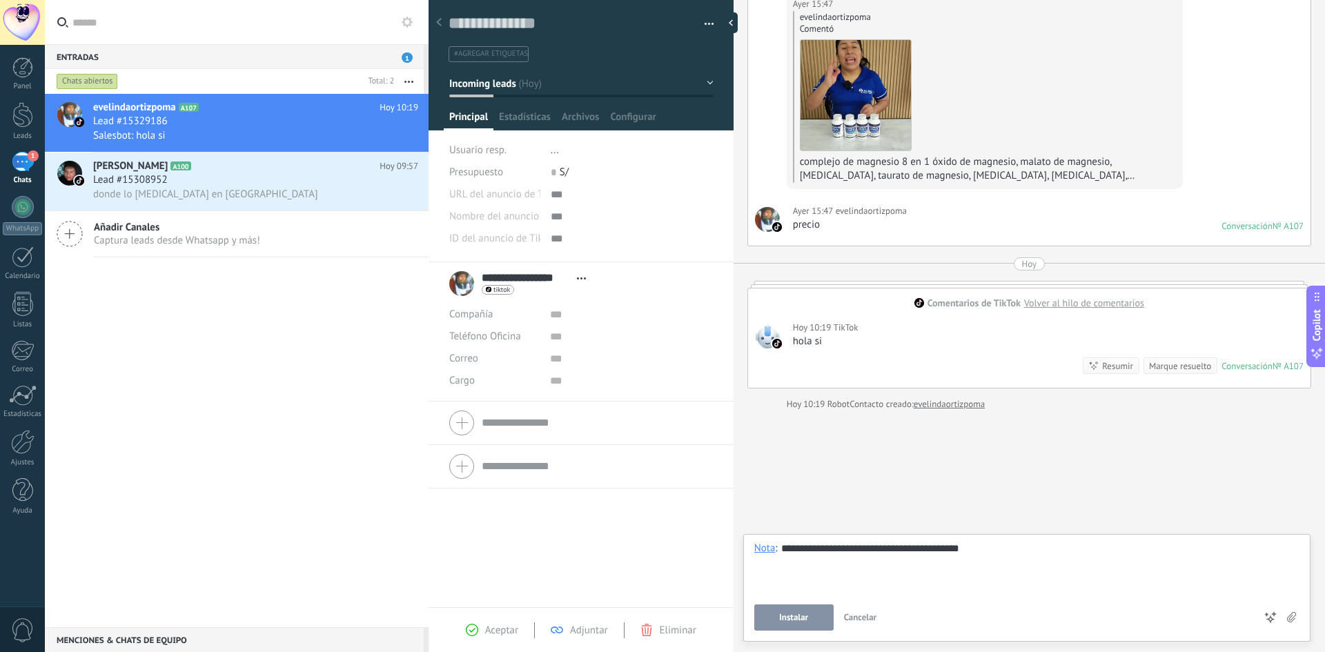
click at [799, 616] on span "Instalar" at bounding box center [793, 618] width 29 height 10
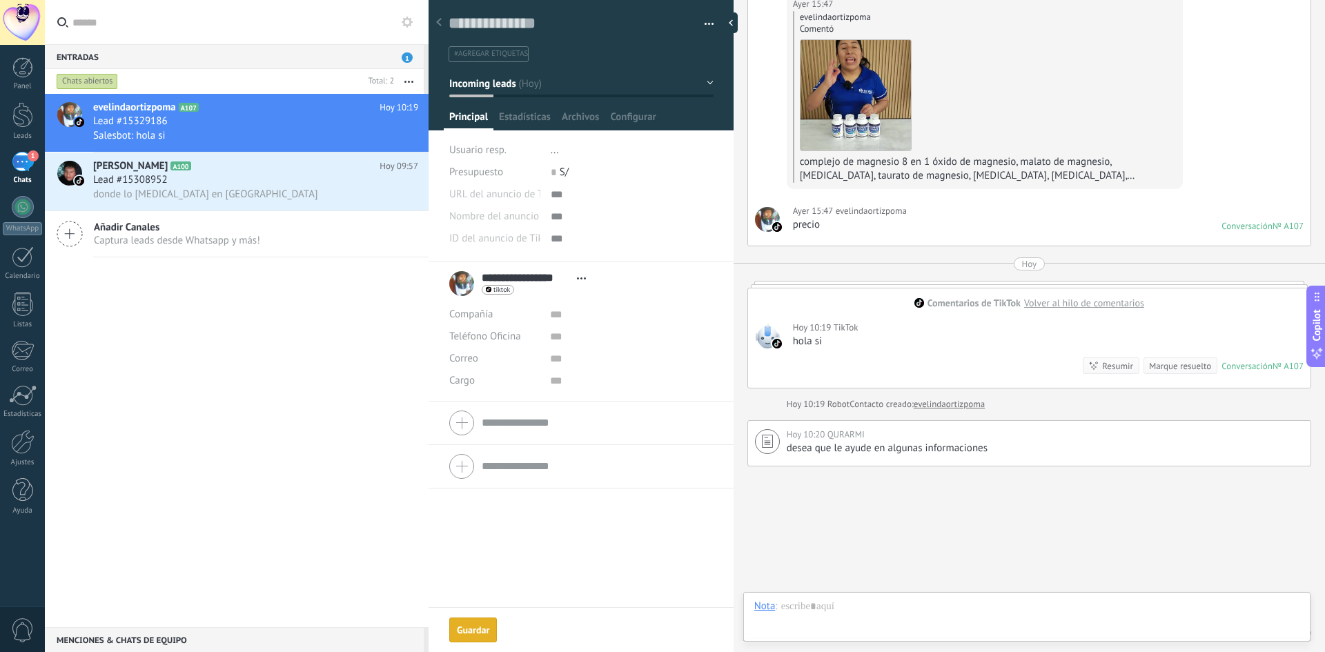
scroll to position [175, 0]
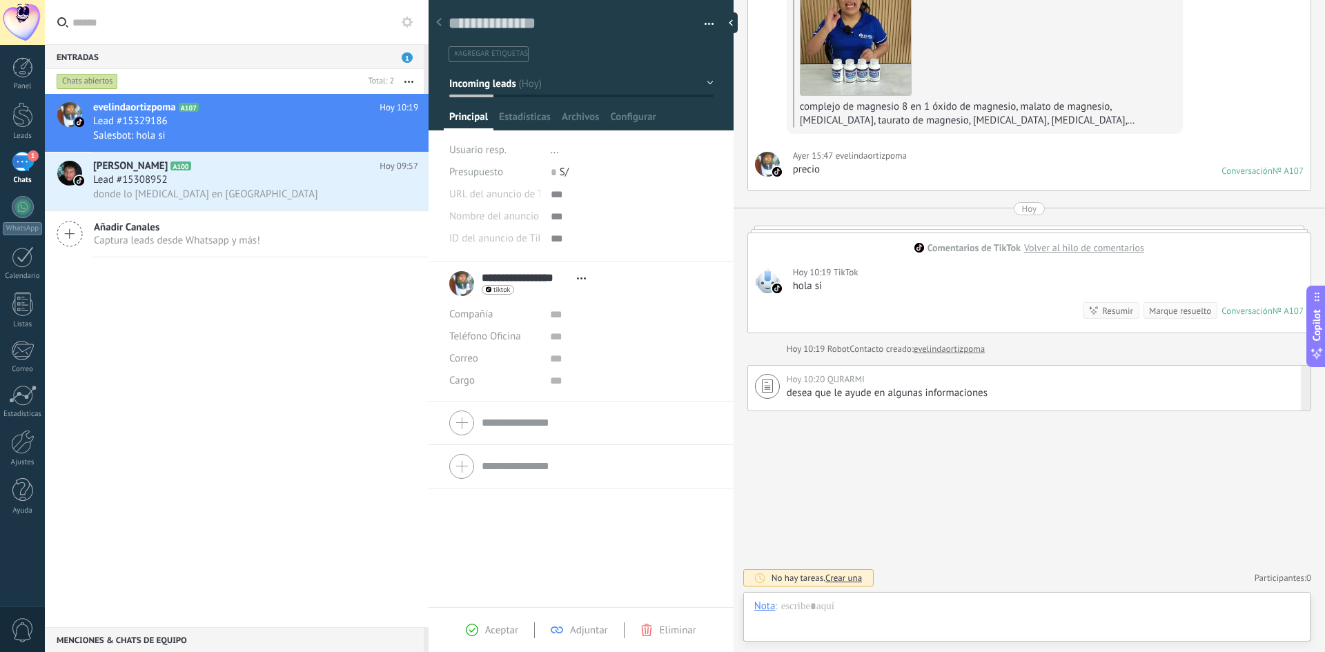
click at [770, 389] on icon at bounding box center [767, 386] width 11 height 13
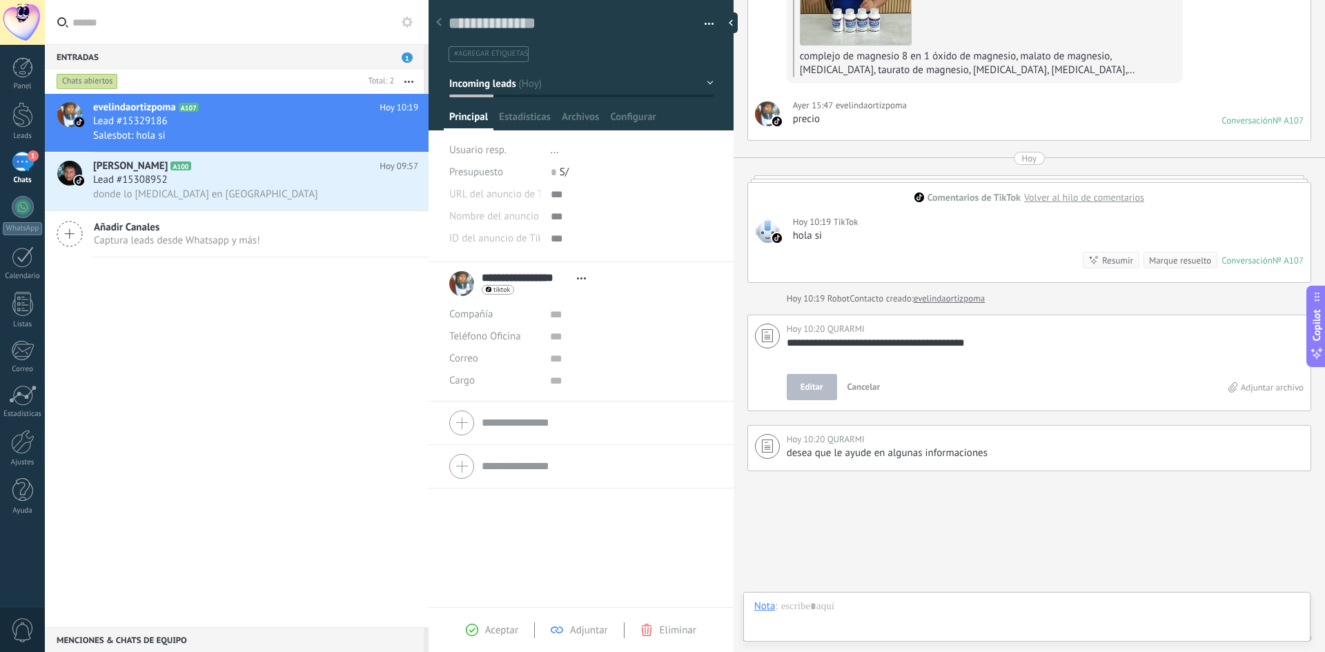
click at [951, 301] on link "evelindaortizpoma" at bounding box center [949, 299] width 71 height 14
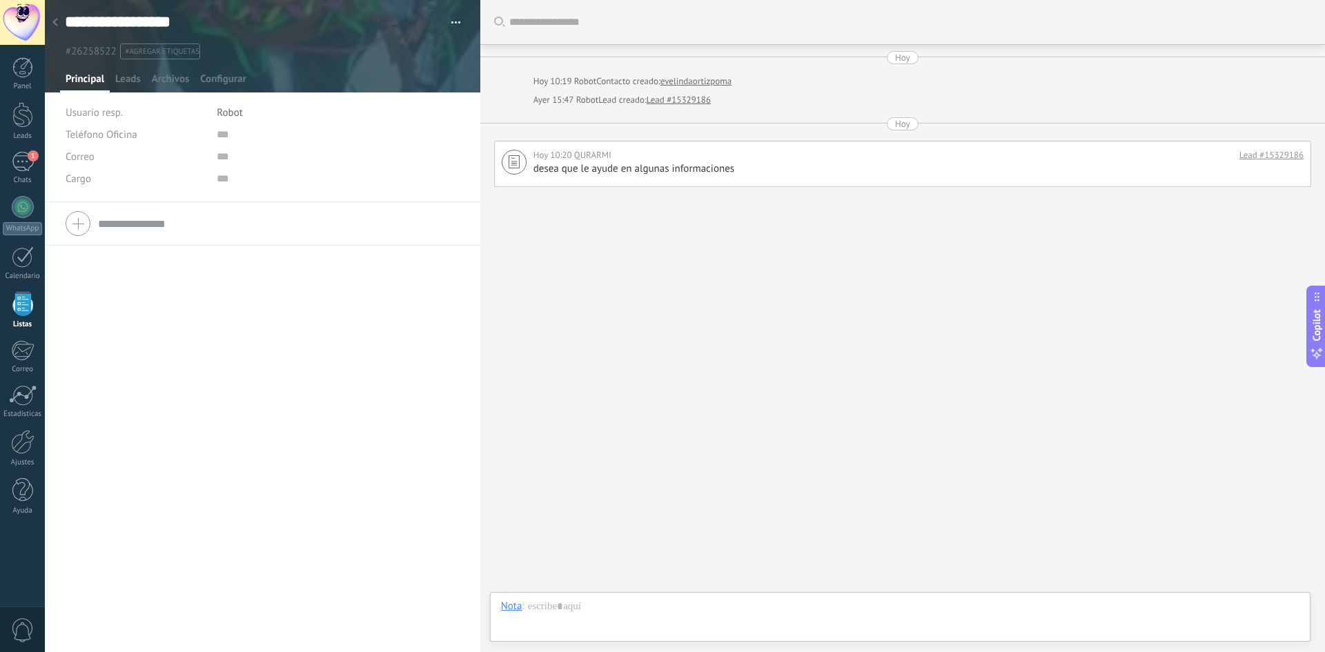
click at [59, 21] on div at bounding box center [55, 23] width 19 height 27
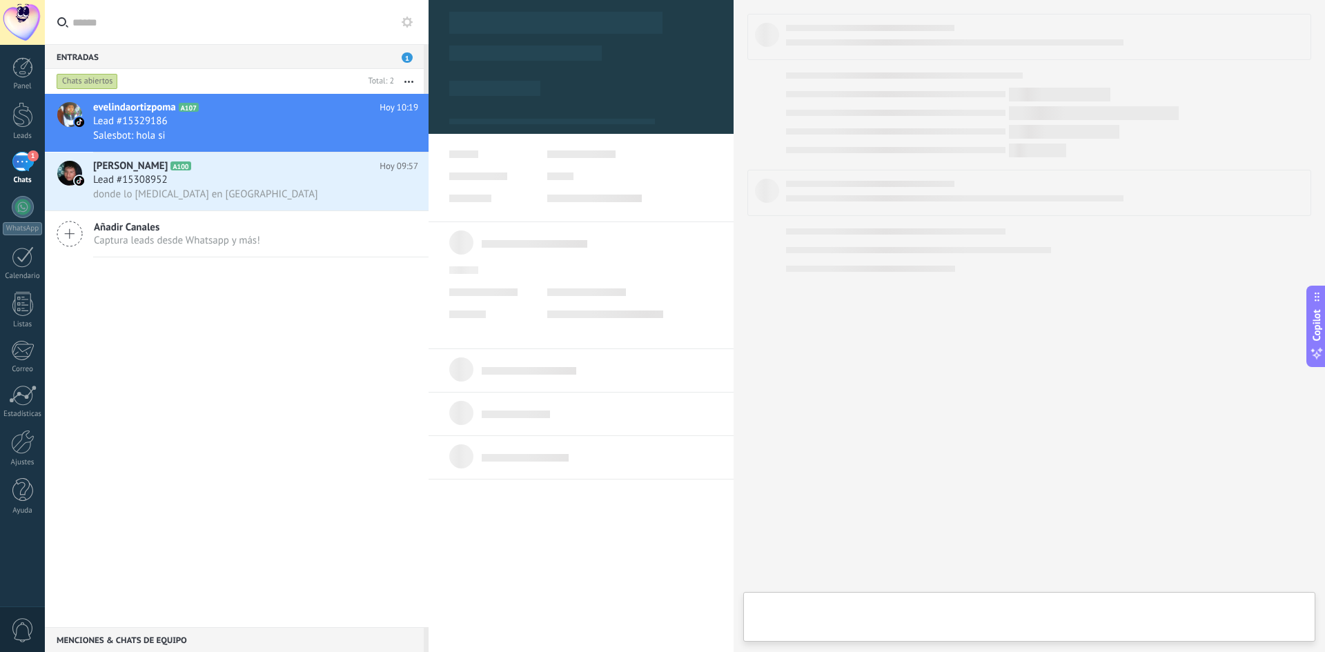
type textarea "**********"
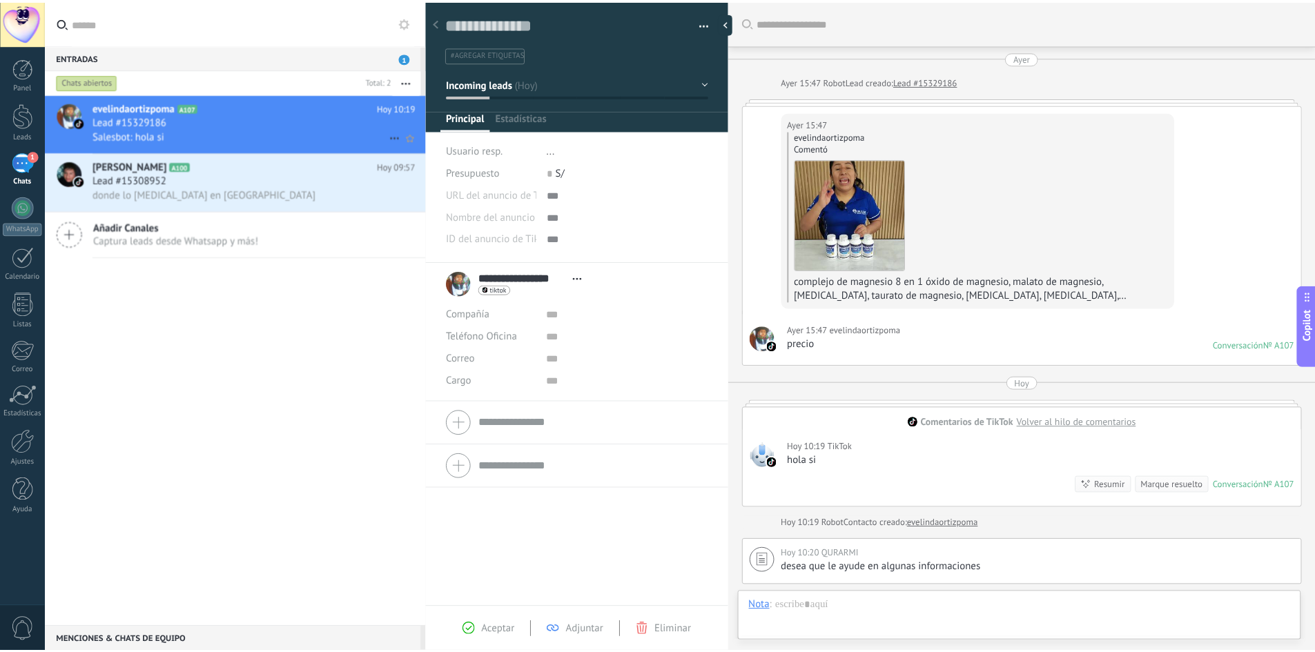
scroll to position [175, 0]
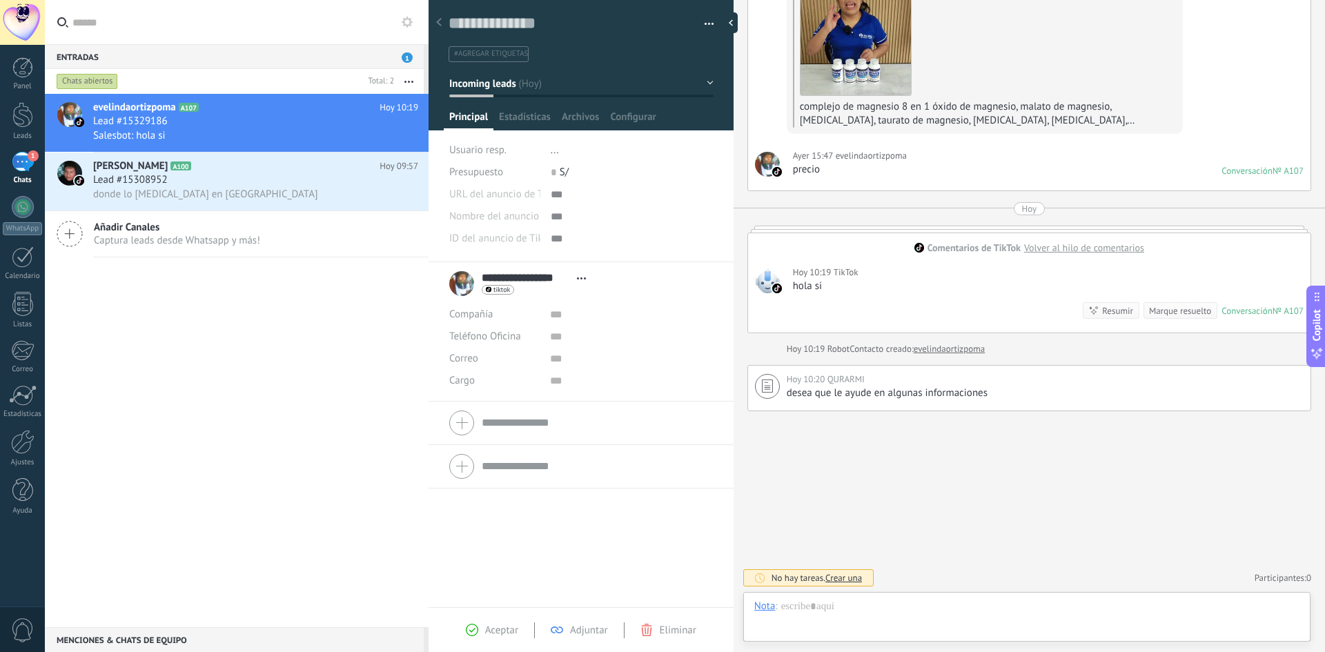
click at [19, 21] on div at bounding box center [22, 22] width 45 height 45
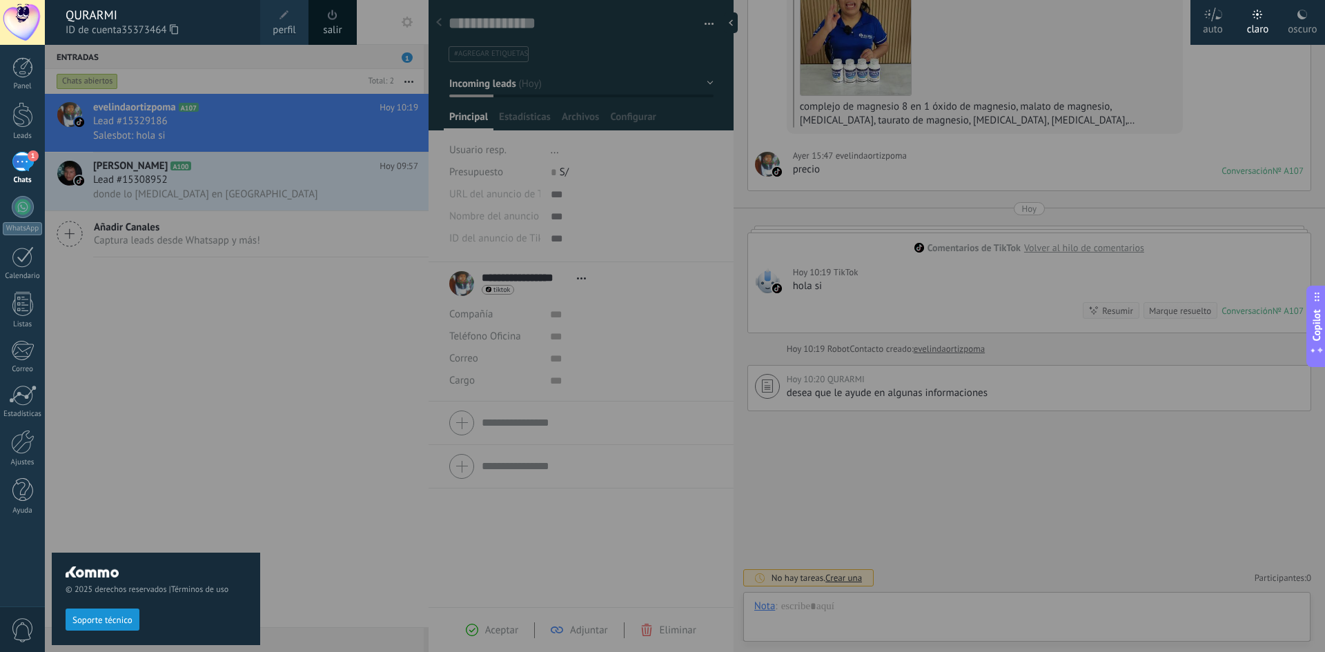
click at [284, 19] on span at bounding box center [285, 15] width 10 height 10
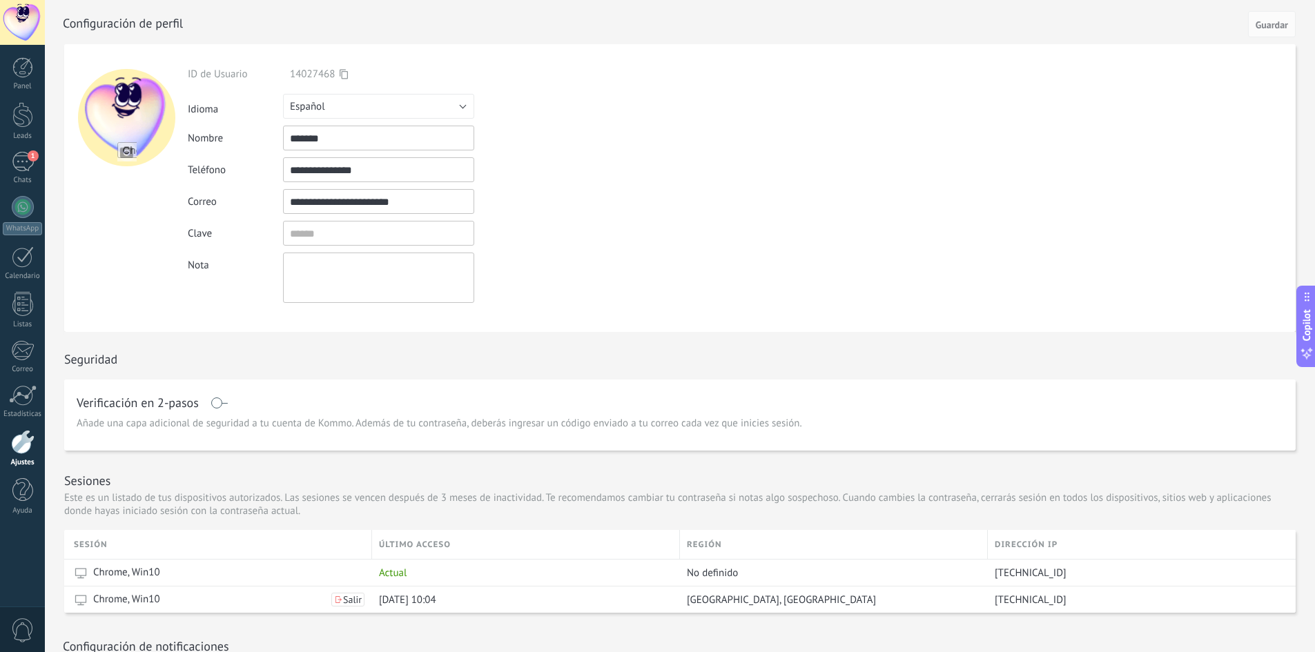
click at [327, 268] on textarea at bounding box center [378, 278] width 191 height 50
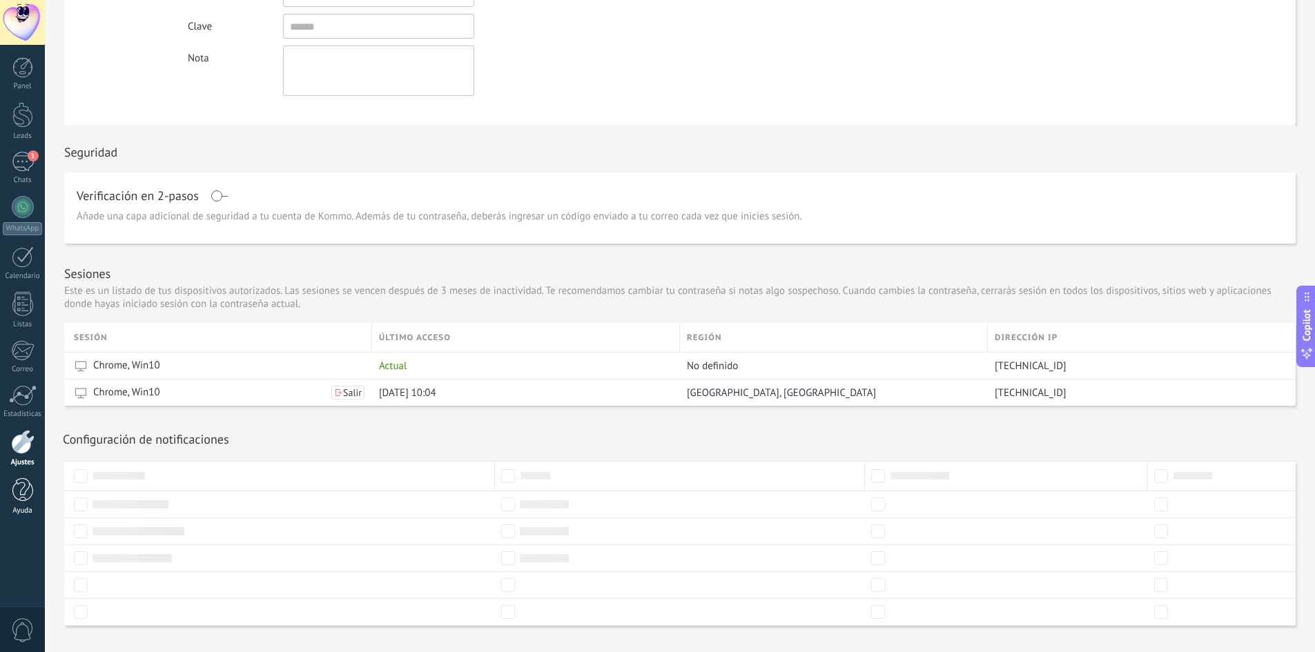
click at [27, 490] on div at bounding box center [22, 490] width 21 height 24
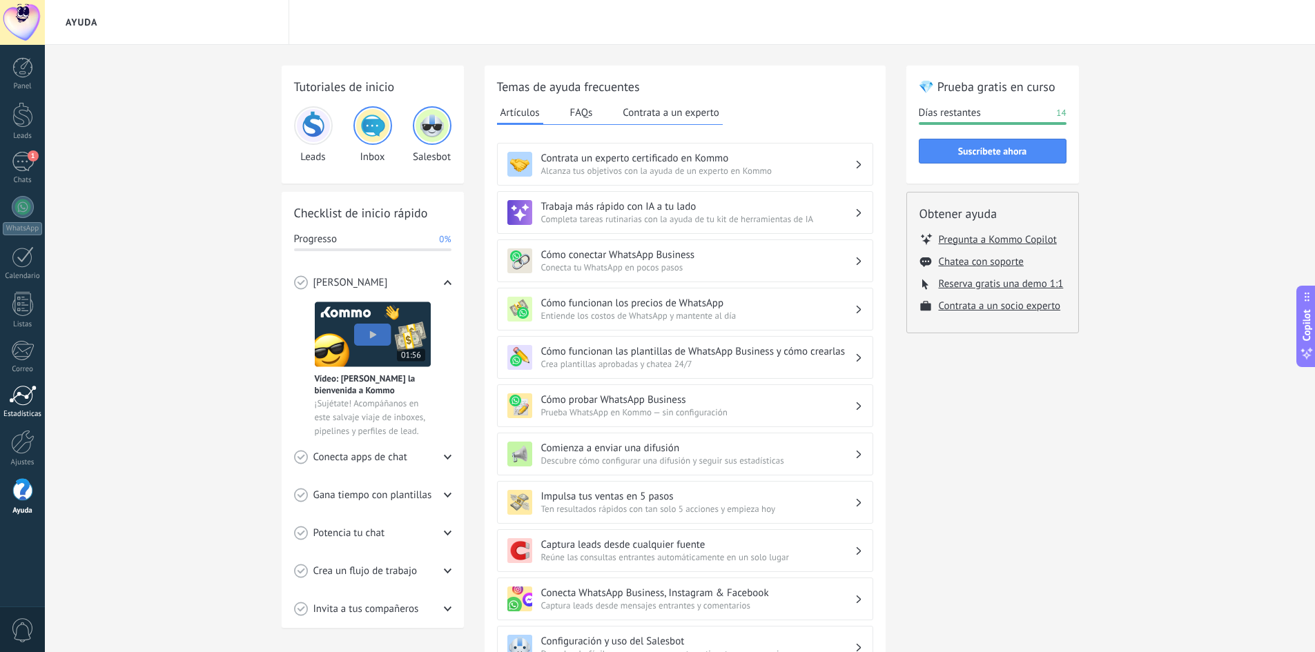
click at [20, 396] on div at bounding box center [23, 395] width 28 height 21
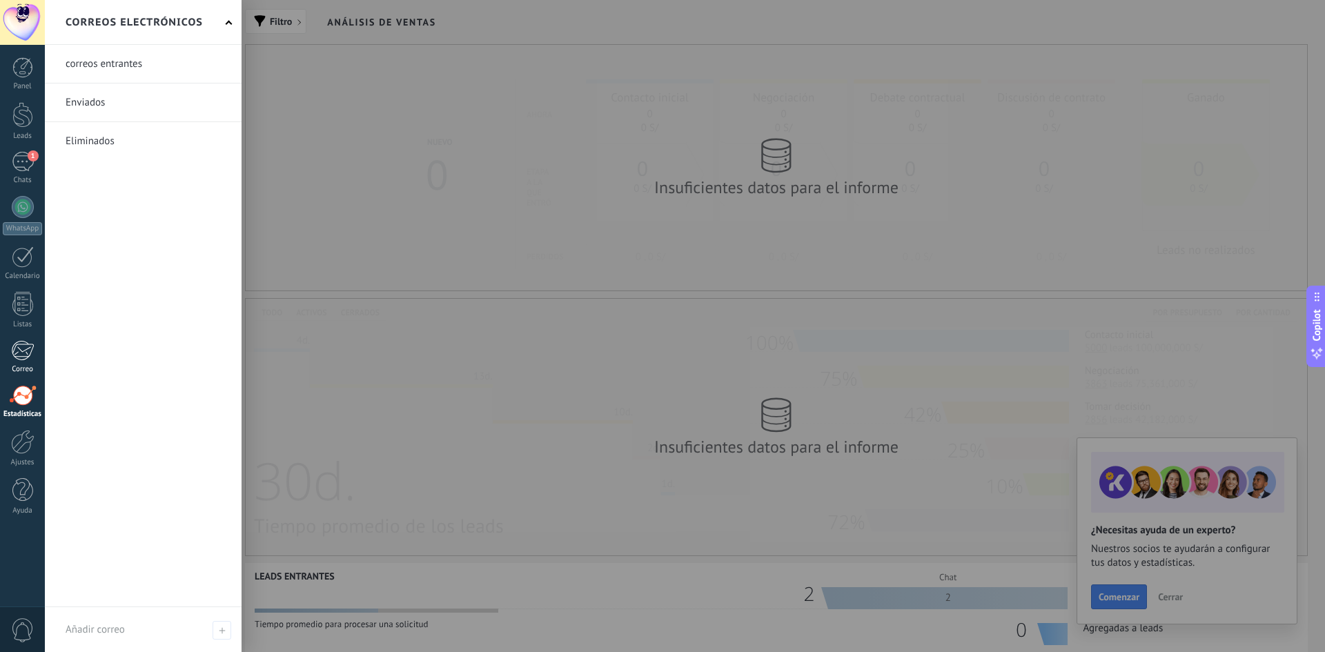
click at [25, 351] on div at bounding box center [22, 350] width 23 height 21
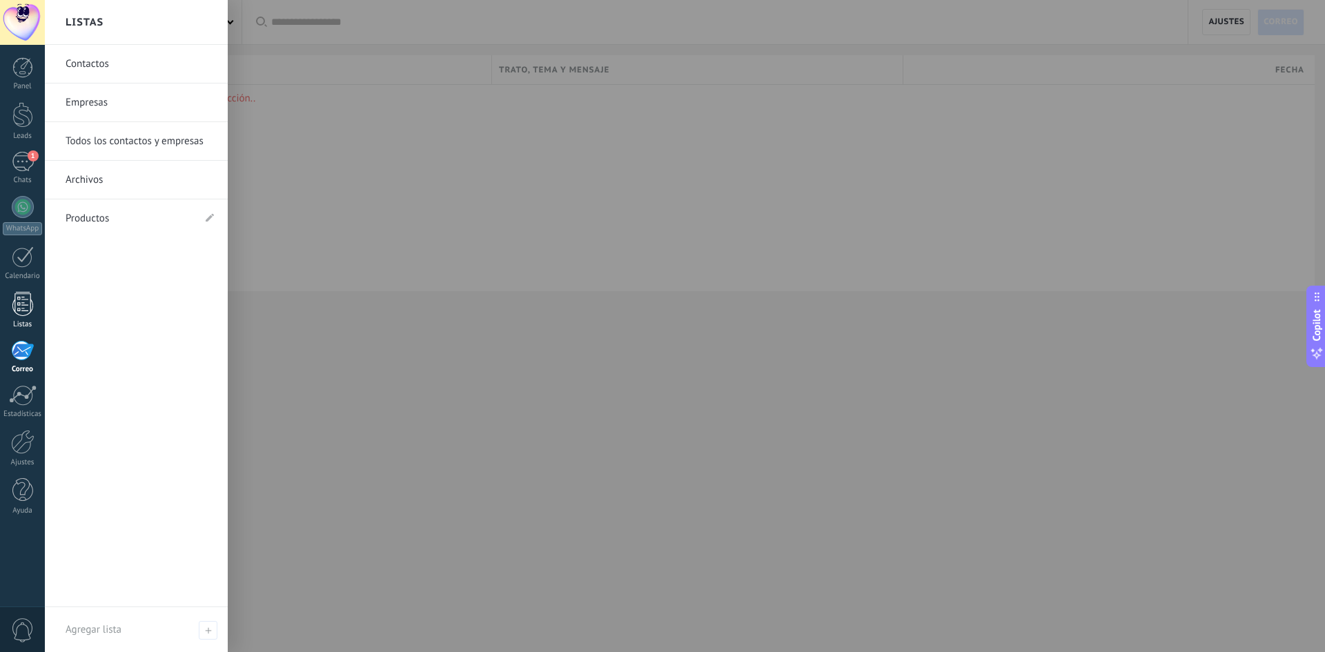
click at [27, 309] on div at bounding box center [22, 304] width 21 height 24
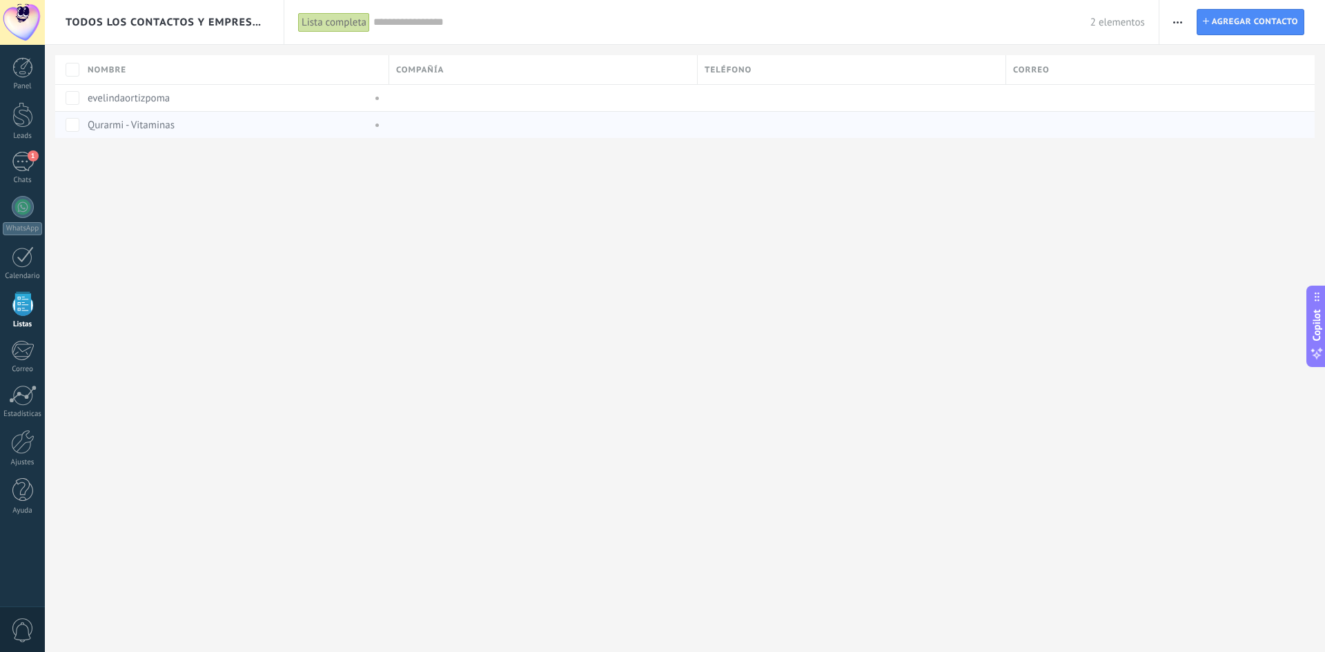
click at [249, 126] on div "Qurarmi - Vitaminas" at bounding box center [227, 125] width 278 height 12
click at [249, 133] on div "Qurarmi - Vitaminas" at bounding box center [232, 125] width 302 height 26
click at [238, 106] on div "evelindaortizpoma" at bounding box center [232, 98] width 302 height 26
drag, startPoint x: 265, startPoint y: 86, endPoint x: 257, endPoint y: 95, distance: 12.7
click at [266, 86] on div "evelindaortizpoma" at bounding box center [232, 98] width 302 height 26
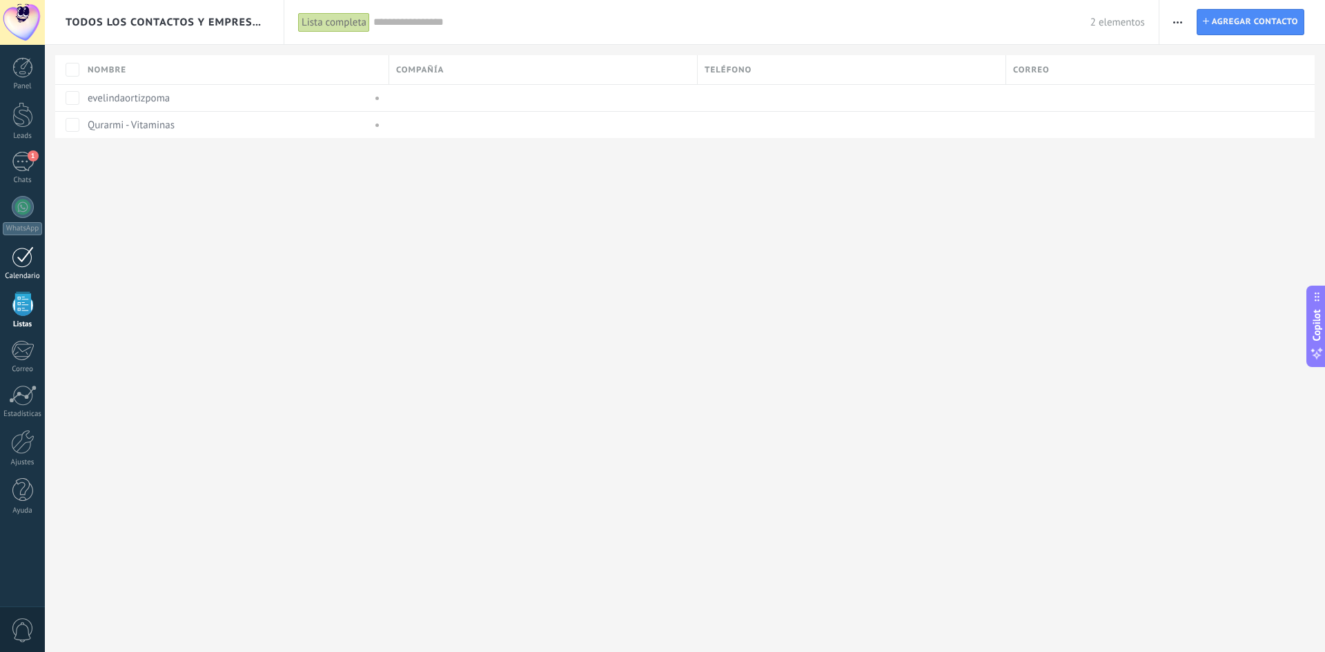
click at [21, 253] on div at bounding box center [23, 256] width 22 height 21
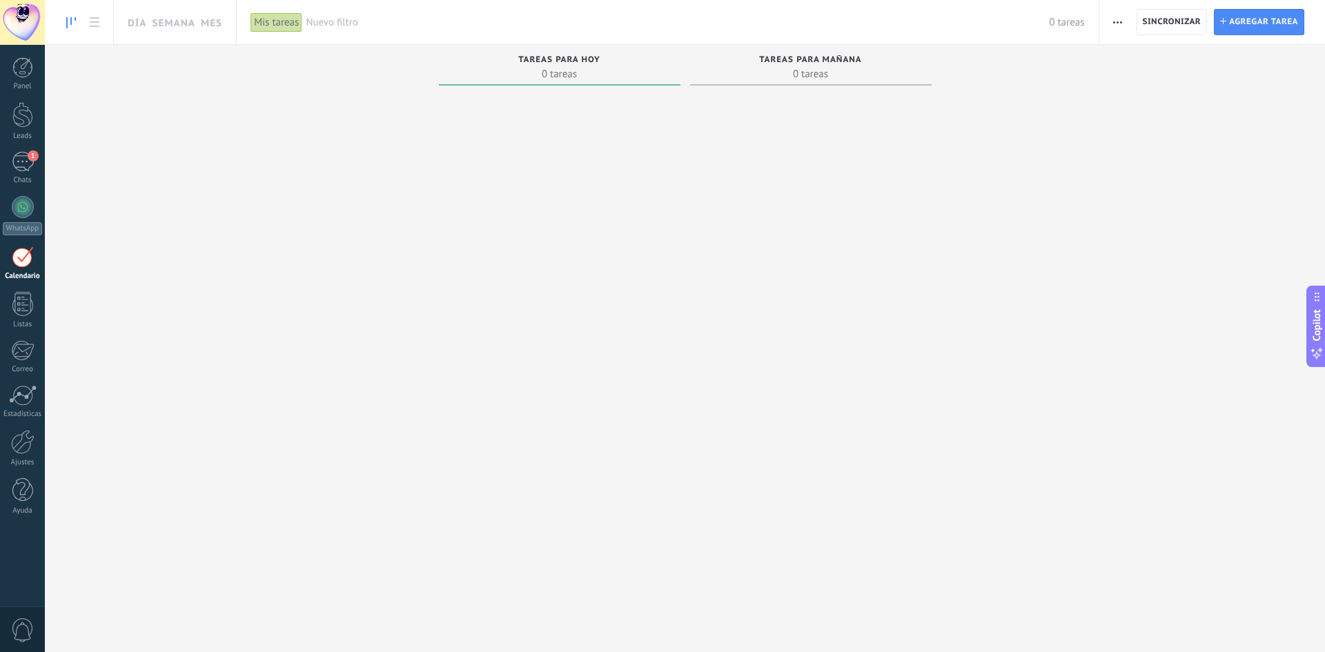
click at [320, 27] on span "Nuevo filtro" at bounding box center [677, 22] width 743 height 13
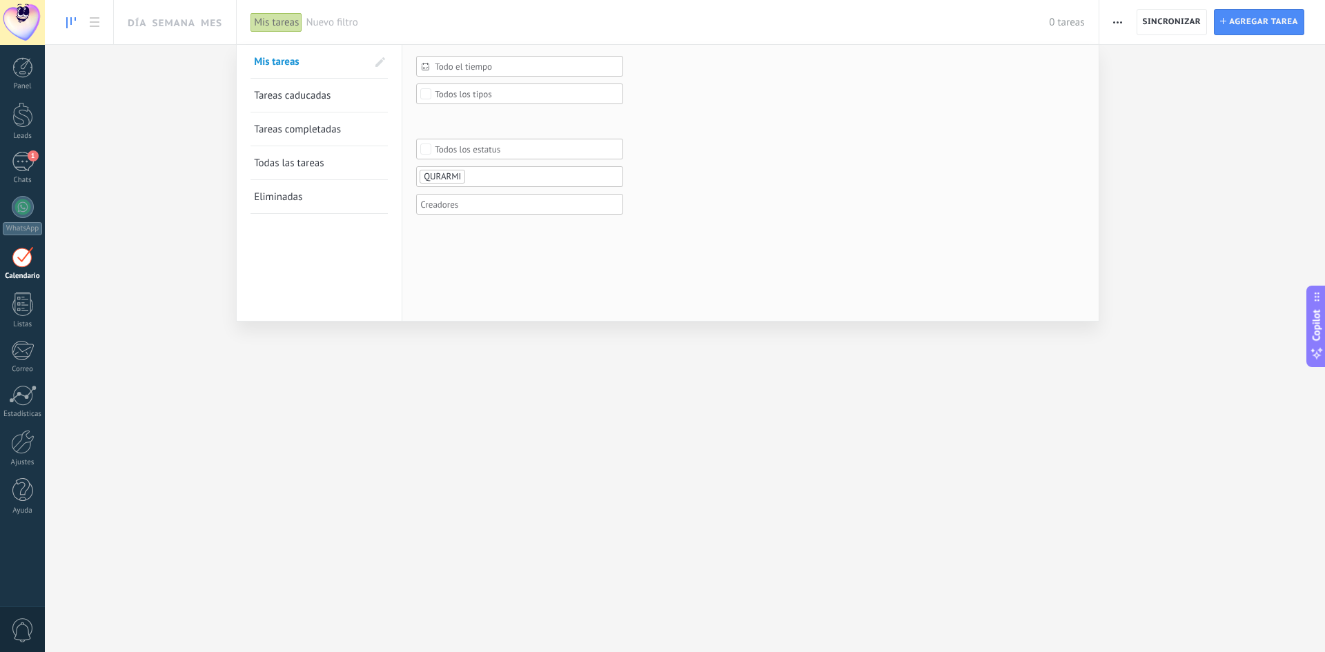
click at [188, 19] on div at bounding box center [662, 326] width 1325 height 652
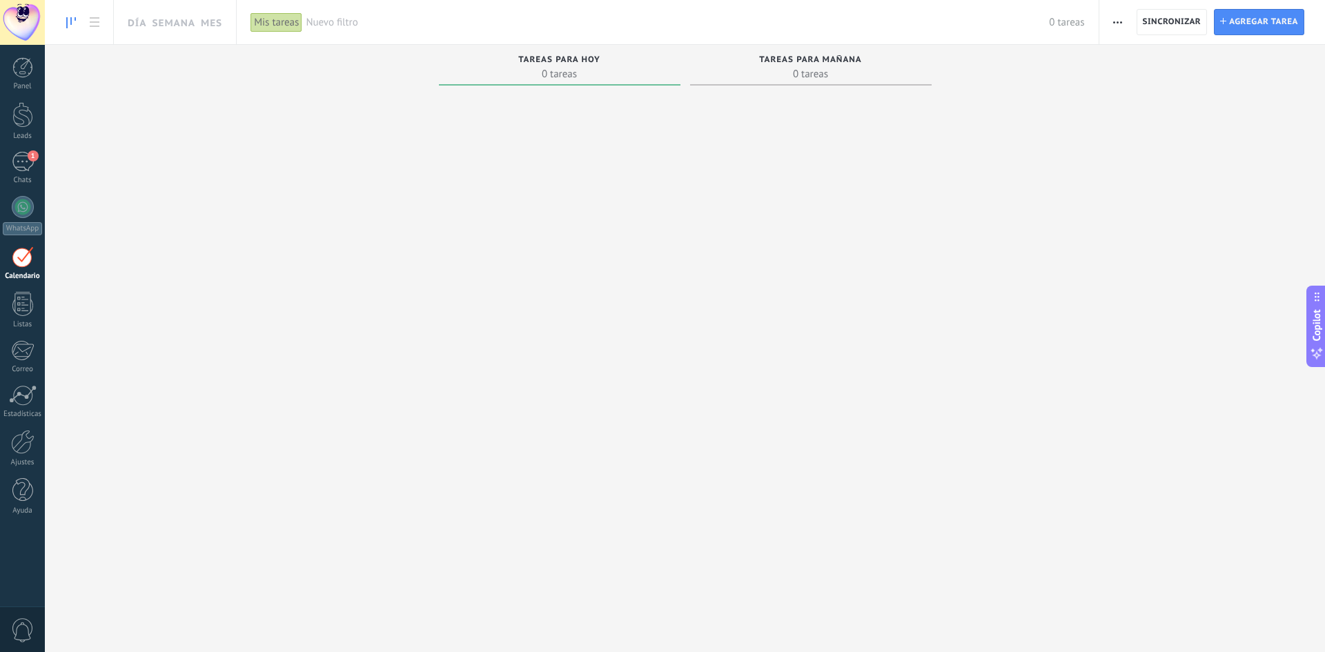
click at [80, 28] on link at bounding box center [70, 22] width 23 height 27
click at [93, 24] on icon at bounding box center [95, 22] width 10 height 10
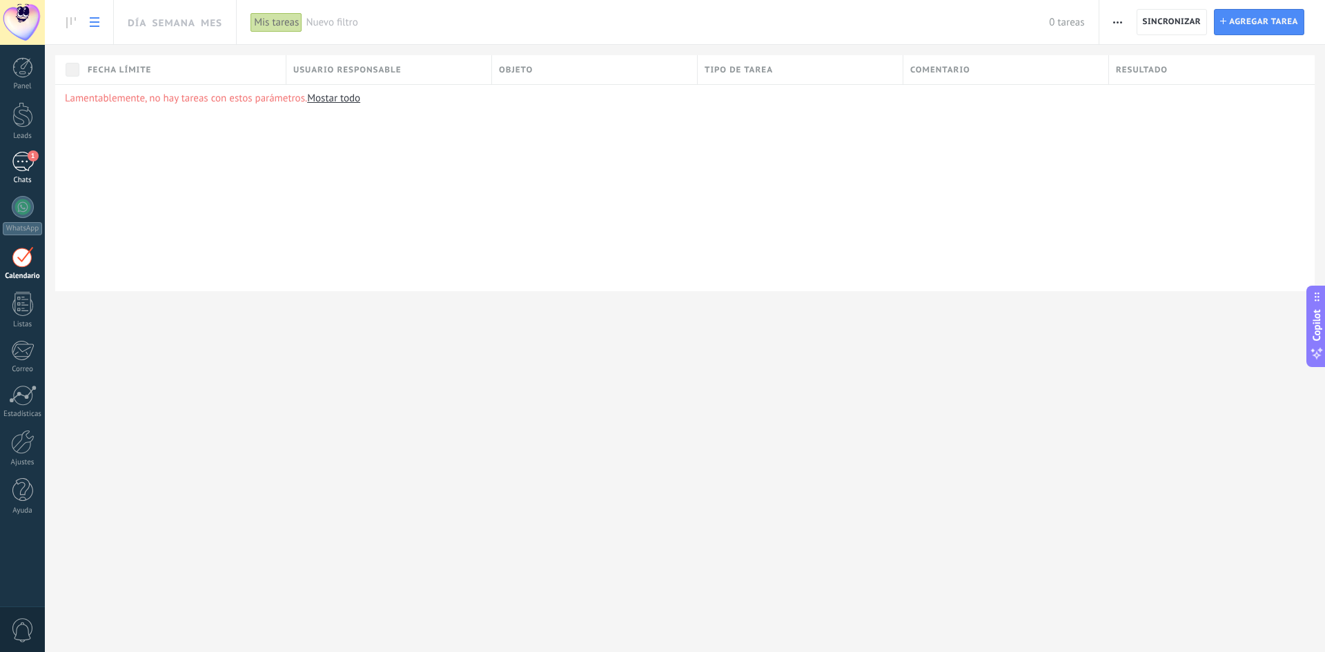
click at [30, 158] on span "1" at bounding box center [33, 155] width 11 height 11
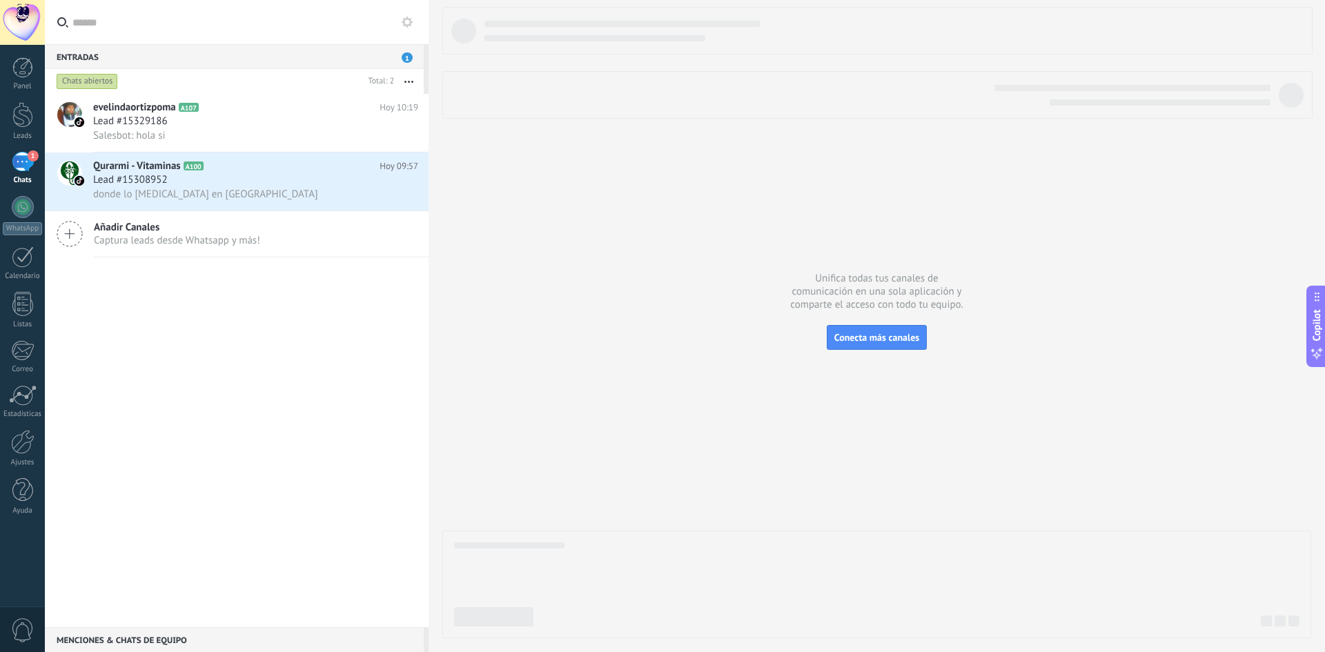
click at [23, 163] on div "1" at bounding box center [23, 162] width 22 height 20
click at [23, 118] on div at bounding box center [22, 115] width 21 height 26
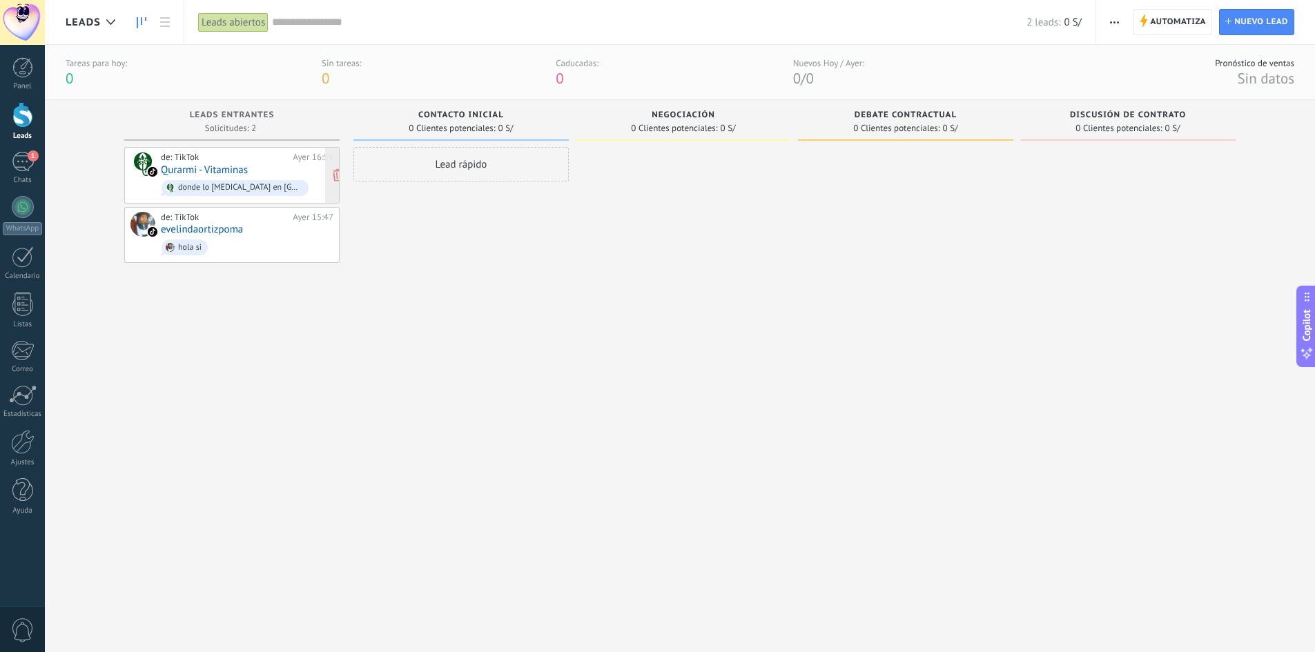
click at [269, 166] on div "de: TikTok [DATE] 16:54 Qurarmi - Vitaminas donde lo [MEDICAL_DATA] en [GEOGRAP…" at bounding box center [247, 175] width 173 height 47
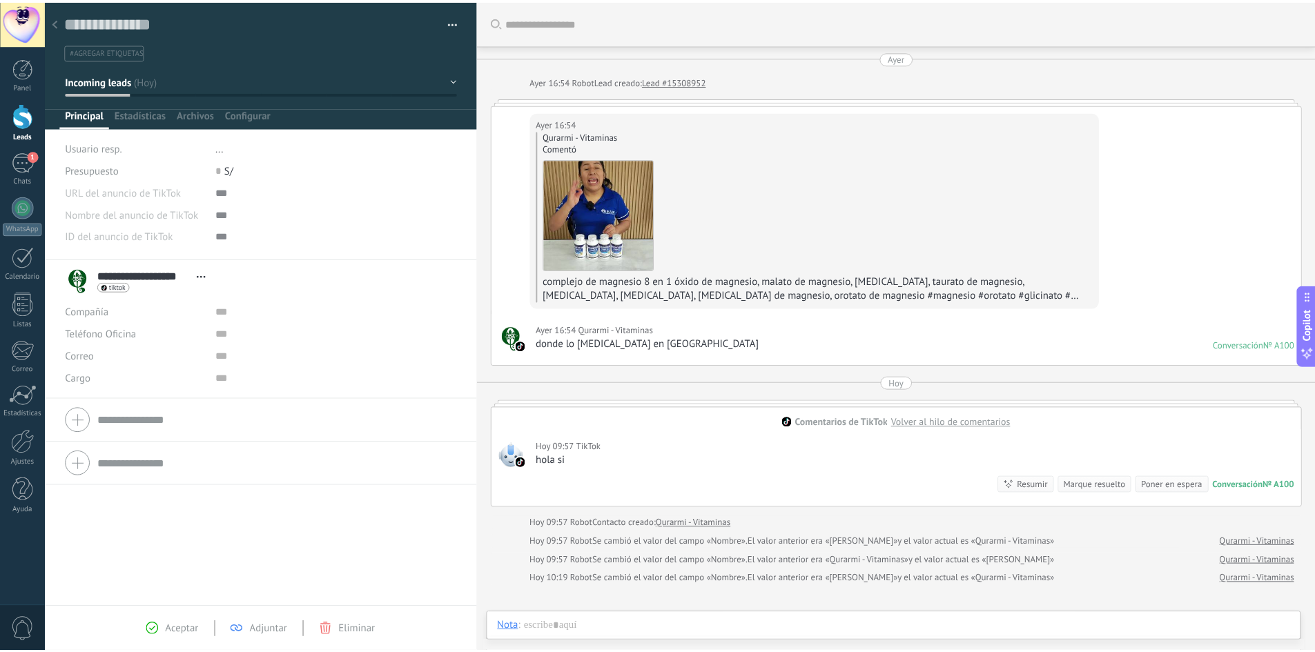
scroll to position [175, 0]
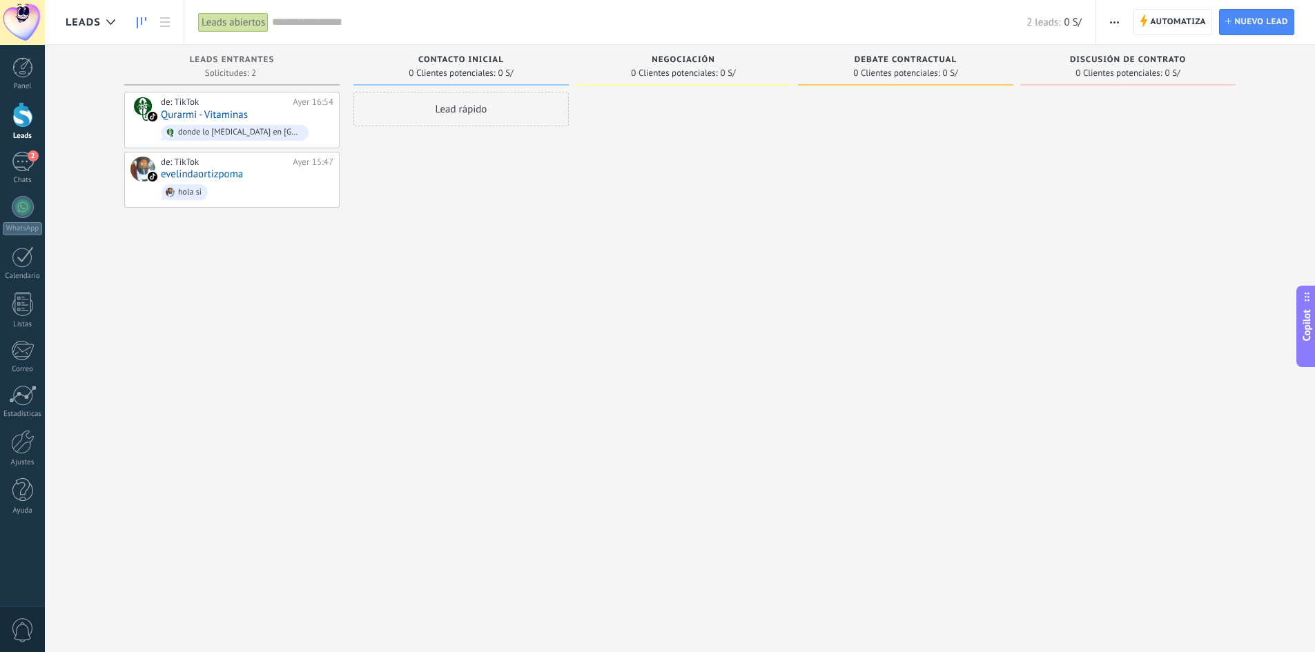
click at [20, 124] on div at bounding box center [22, 115] width 21 height 26
